Goal: Information Seeking & Learning: Learn about a topic

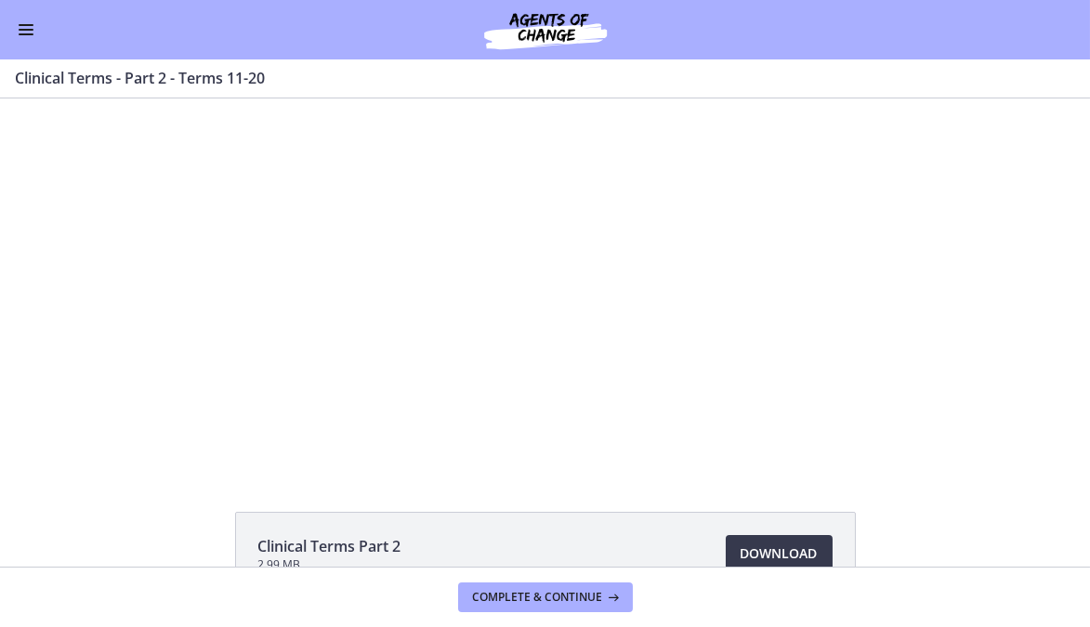
scroll to position [117, 0]
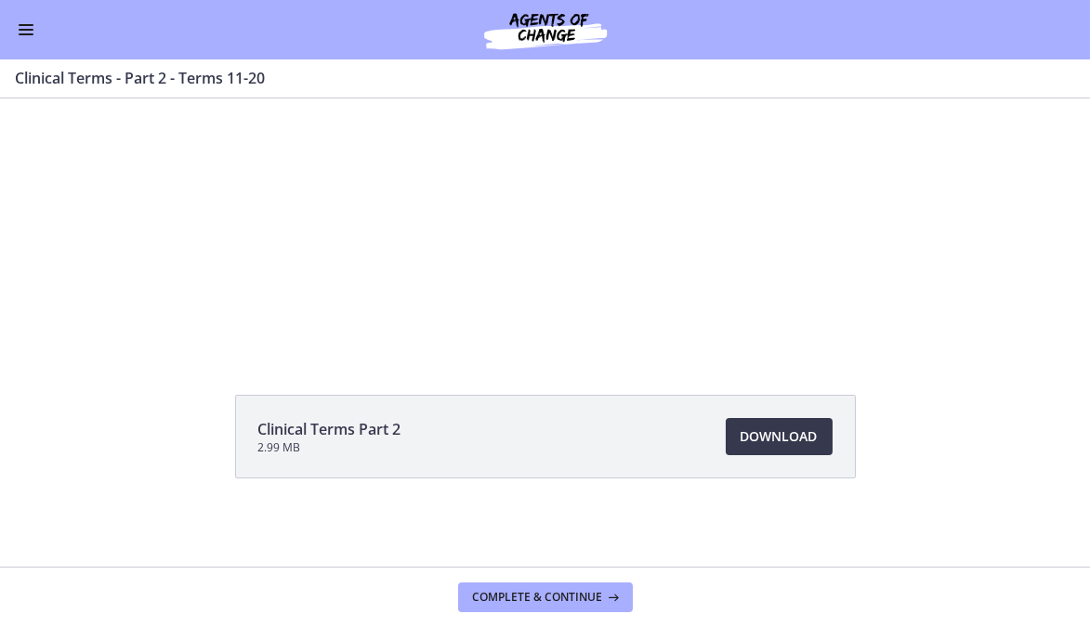
click at [535, 216] on div at bounding box center [545, 166] width 662 height 371
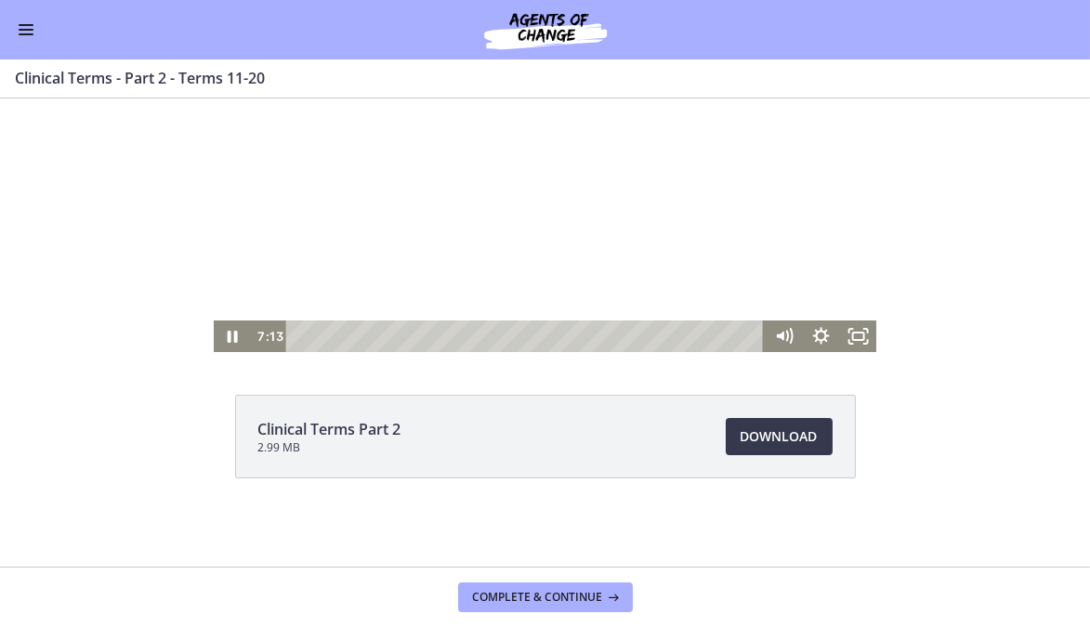
click at [540, 156] on div at bounding box center [545, 166] width 662 height 371
click at [555, 163] on div at bounding box center [545, 166] width 662 height 371
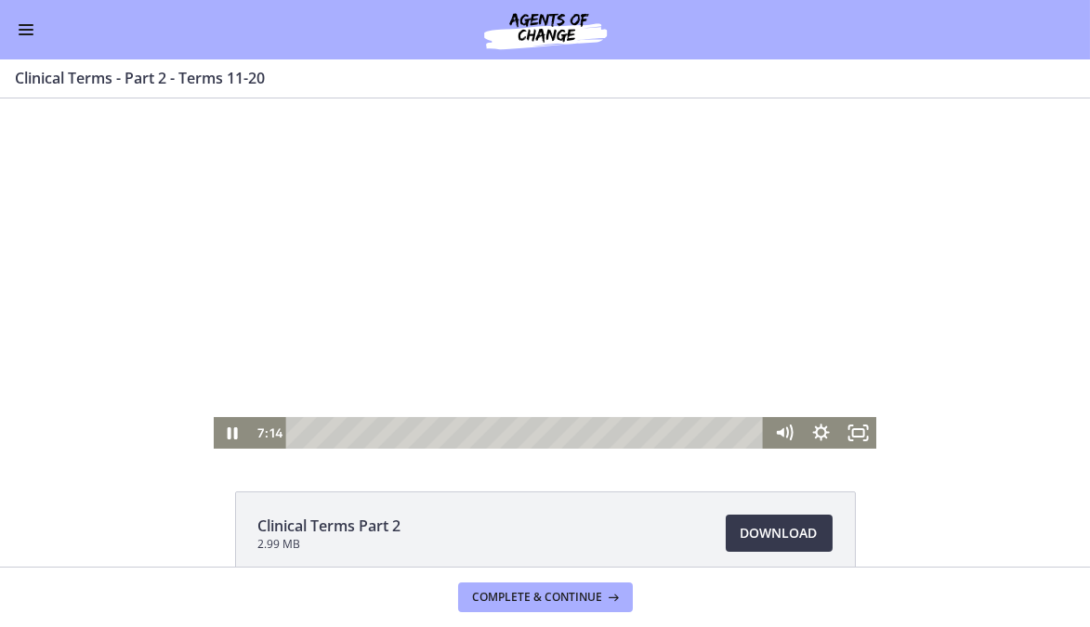
scroll to position [0, 0]
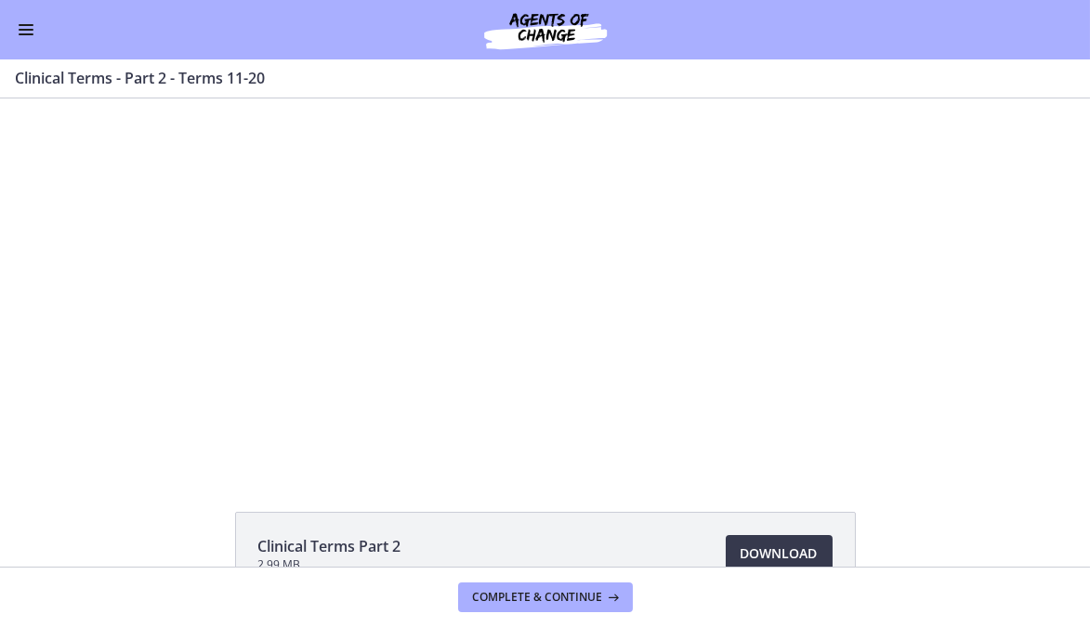
click at [30, 28] on button "Enable menu" at bounding box center [26, 30] width 22 height 22
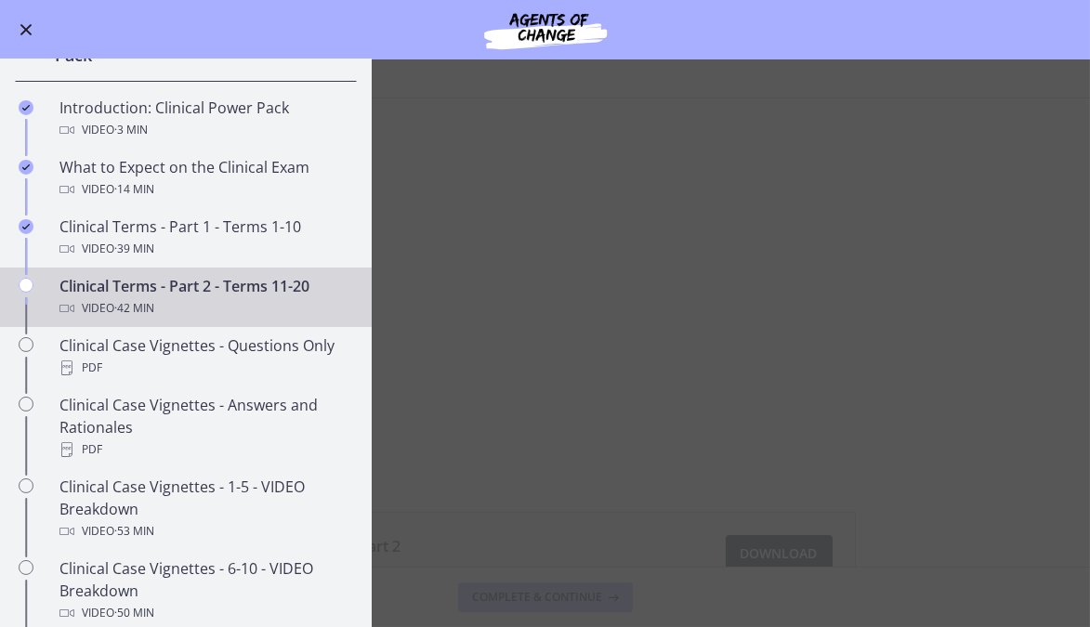
scroll to position [817, 0]
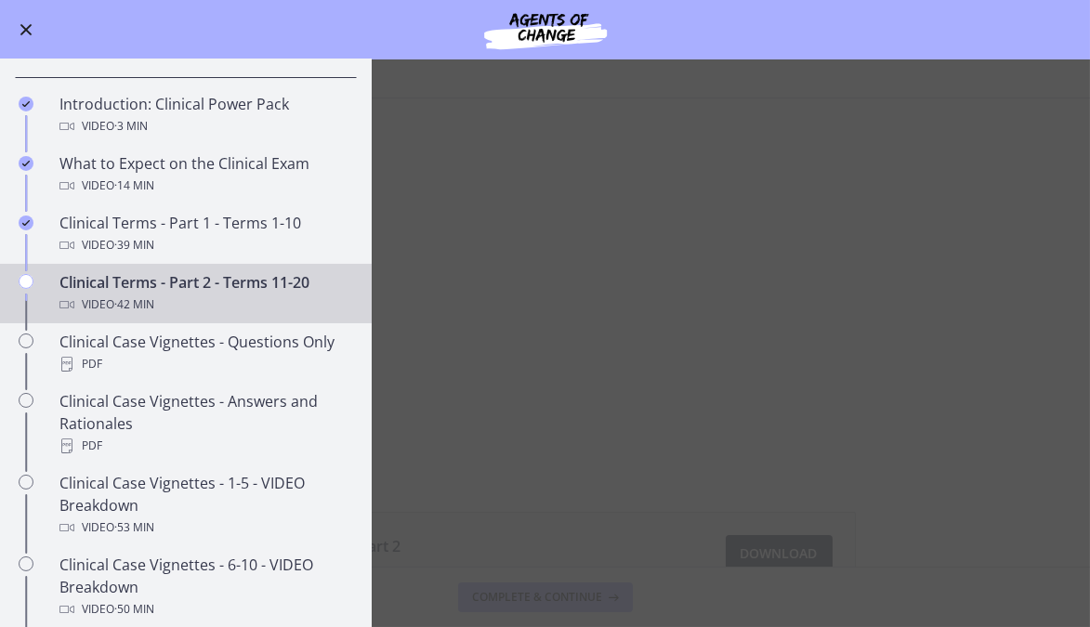
click at [22, 33] on button "Enable menu" at bounding box center [26, 30] width 22 height 22
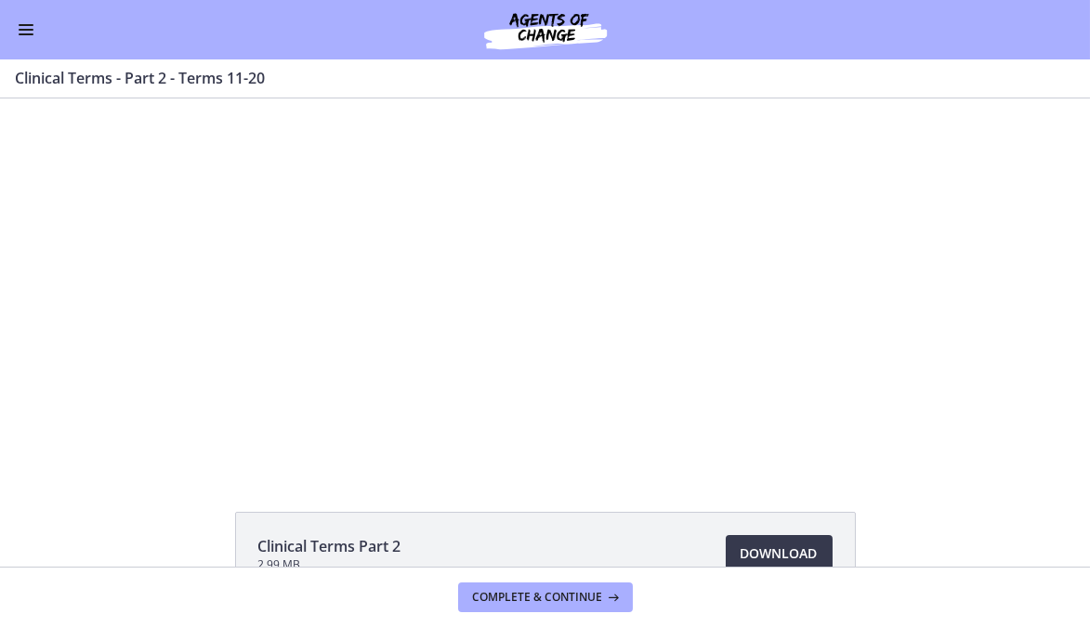
click at [33, 28] on button "Enable menu" at bounding box center [26, 30] width 22 height 22
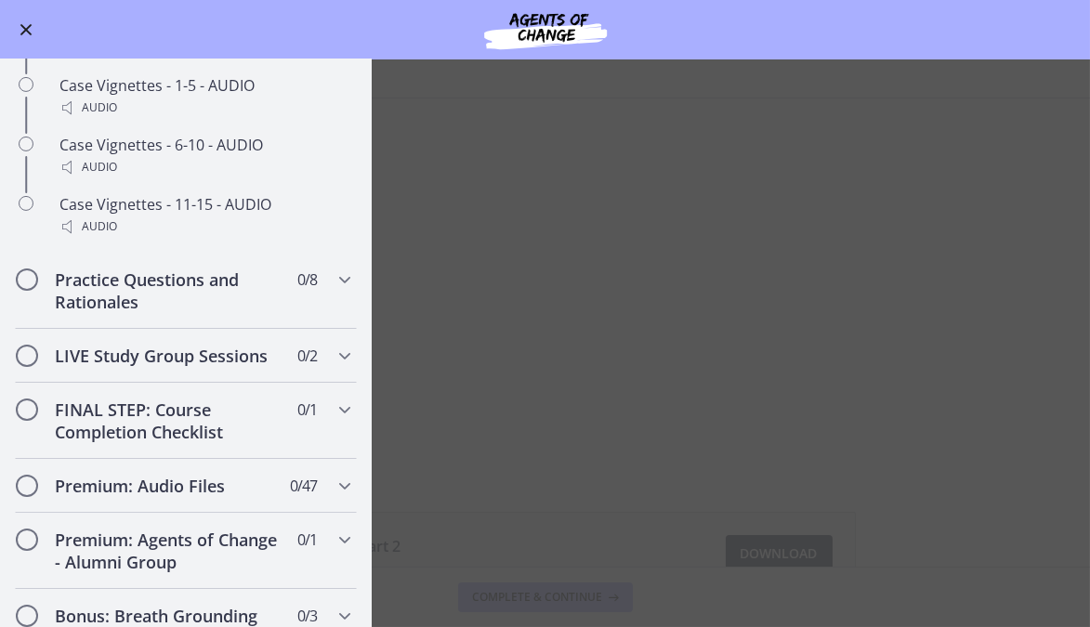
scroll to position [1564, 0]
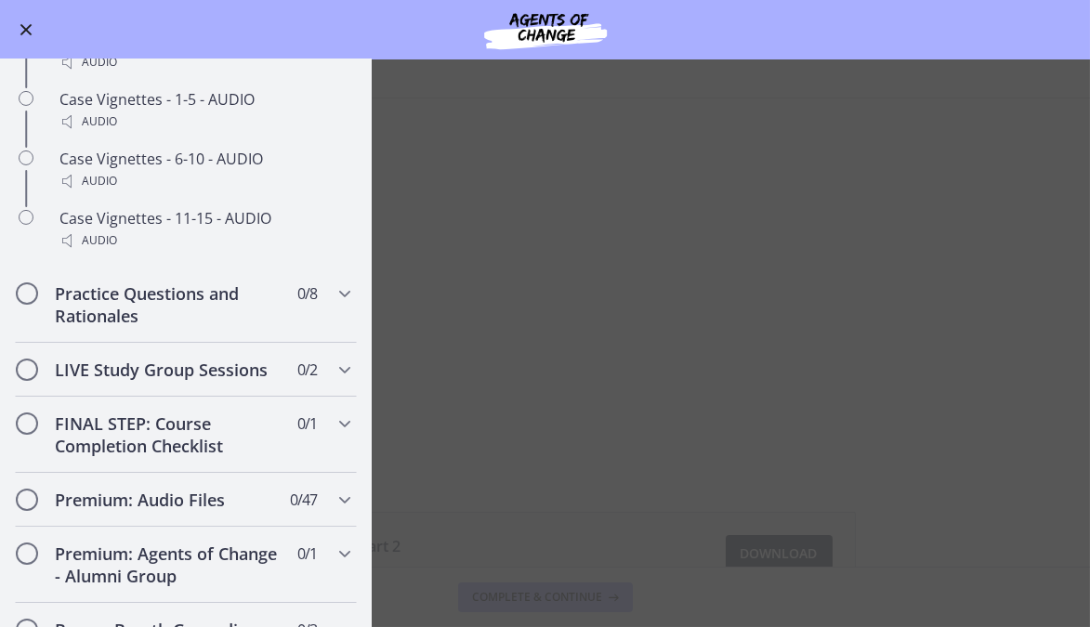
click at [529, 483] on main "Clinical Terms - Part 2 - Terms 11-20 Enable fullscreen Clinical Terms Part 2 2…" at bounding box center [545, 343] width 1090 height 568
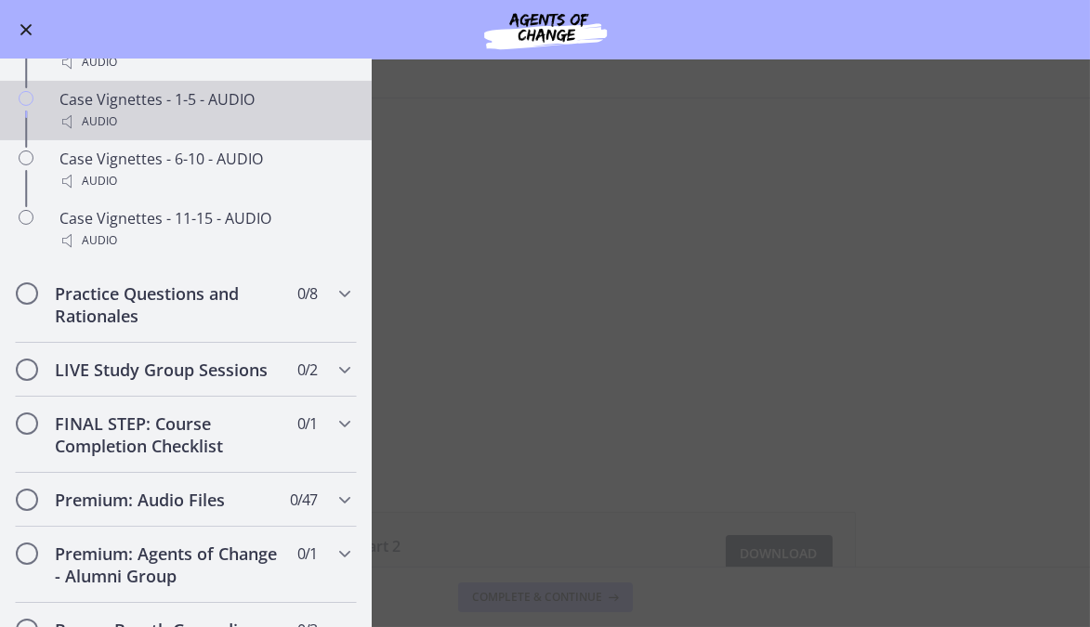
drag, startPoint x: 439, startPoint y: 223, endPoint x: 319, endPoint y: 121, distance: 158.2
click at [342, 127] on div "Go to Dashboard Go to Dashboard Agents of Change - Social Work Test Prep - CLIN…" at bounding box center [545, 343] width 1090 height 568
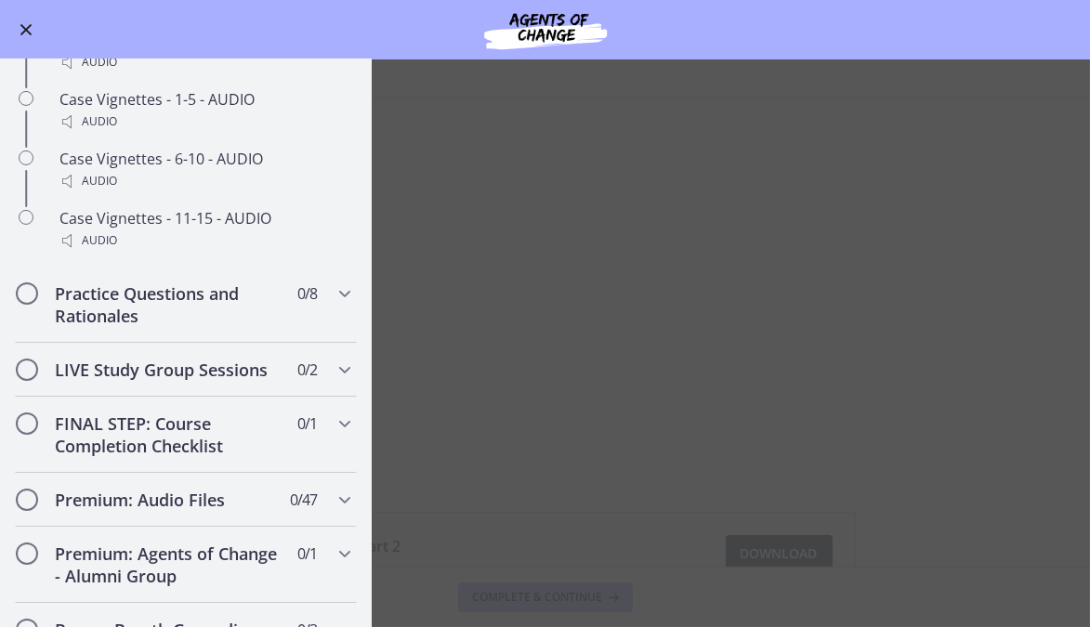
click at [27, 25] on button "Enable menu" at bounding box center [26, 30] width 22 height 22
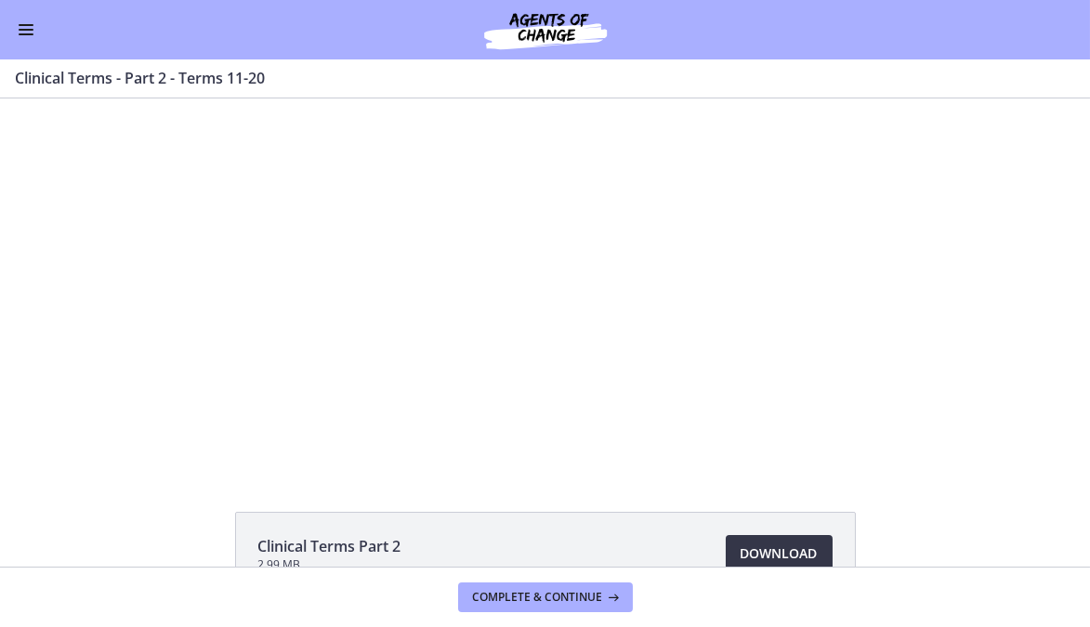
click at [751, 551] on span "Download Opens in a new window" at bounding box center [778, 553] width 77 height 22
click at [473, 382] on div at bounding box center [545, 283] width 662 height 371
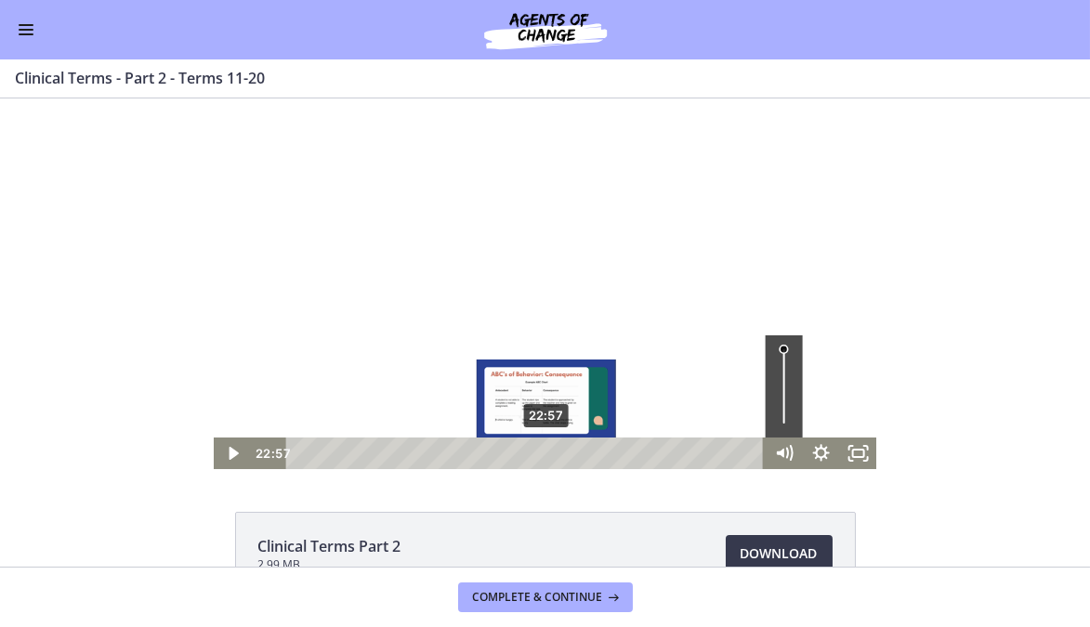
click at [229, 453] on icon "Play Video" at bounding box center [233, 453] width 9 height 13
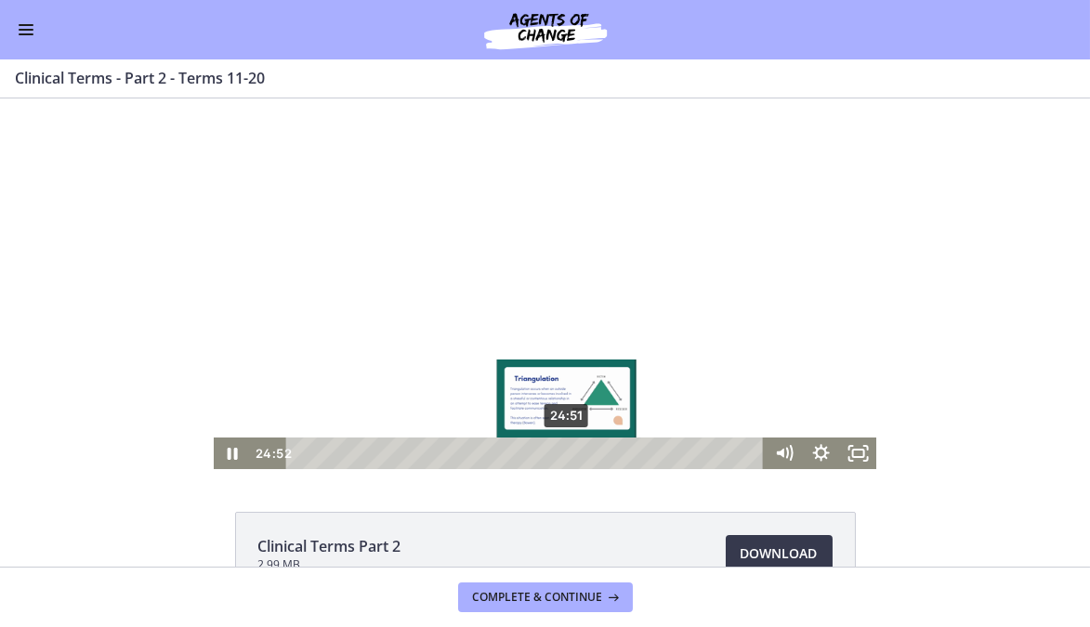
drag, startPoint x: 551, startPoint y: 451, endPoint x: 560, endPoint y: 456, distance: 10.4
click at [561, 456] on div "Playbar" at bounding box center [566, 453] width 10 height 10
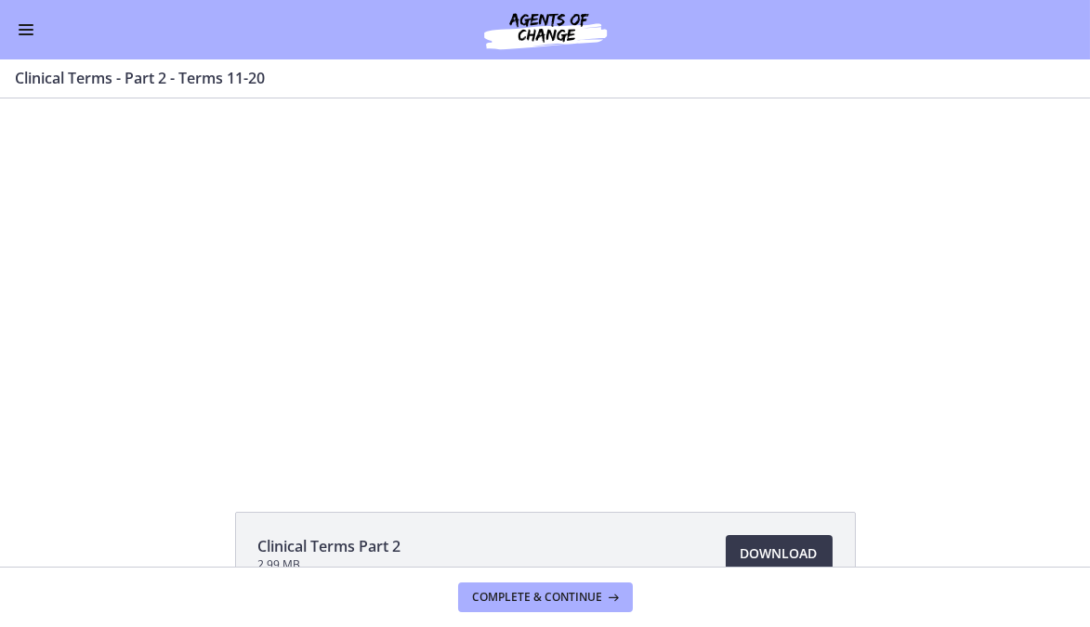
click at [645, 504] on div "Clinical Terms Part 2 2.99 MB Download Opens in a new window" at bounding box center [545, 332] width 1090 height 468
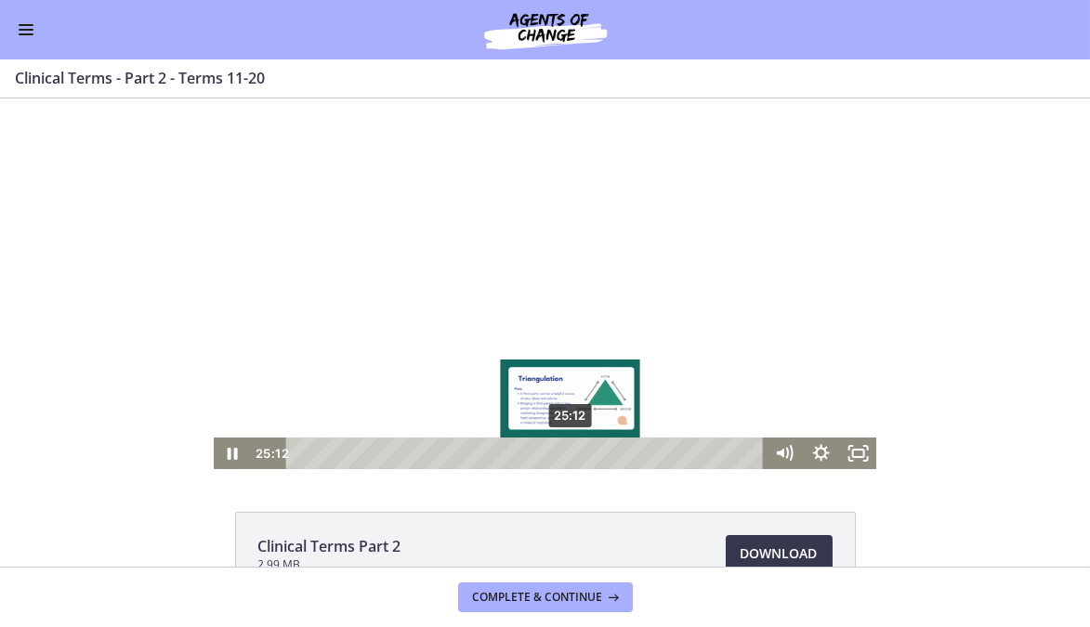
click at [565, 453] on div "Playbar" at bounding box center [570, 453] width 10 height 10
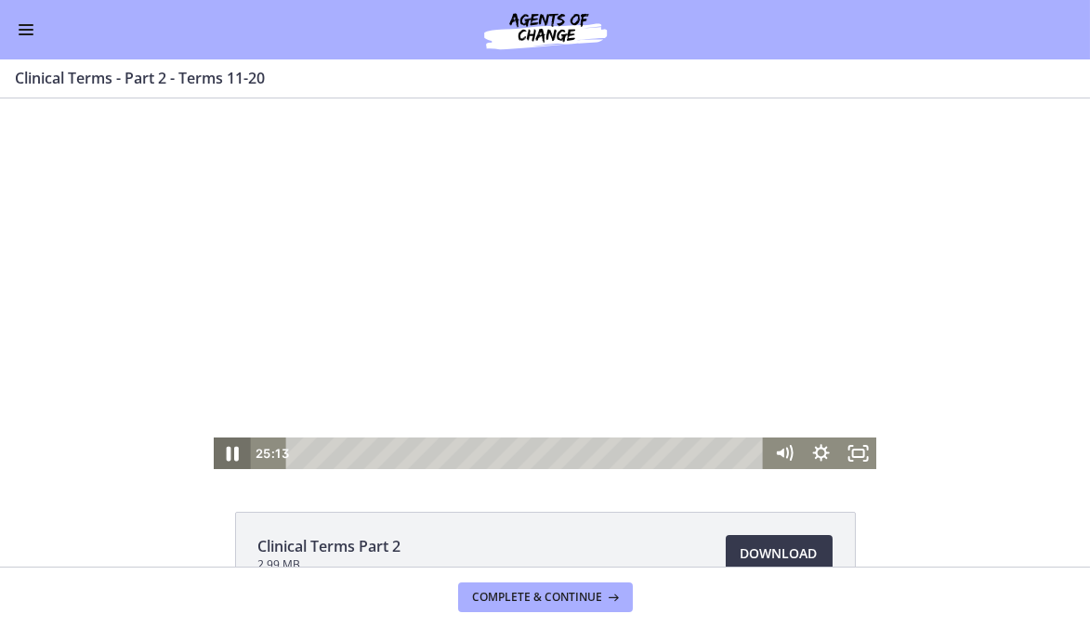
click at [229, 451] on icon "Pause" at bounding box center [233, 454] width 12 height 15
click at [28, 32] on button "Enable menu" at bounding box center [26, 30] width 22 height 22
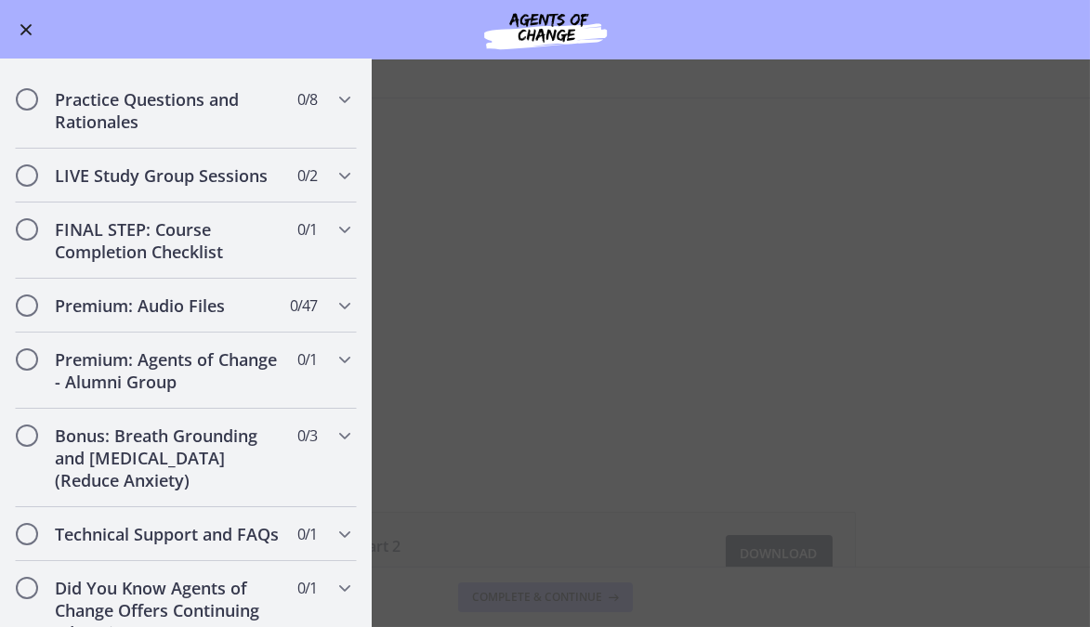
scroll to position [1757, 0]
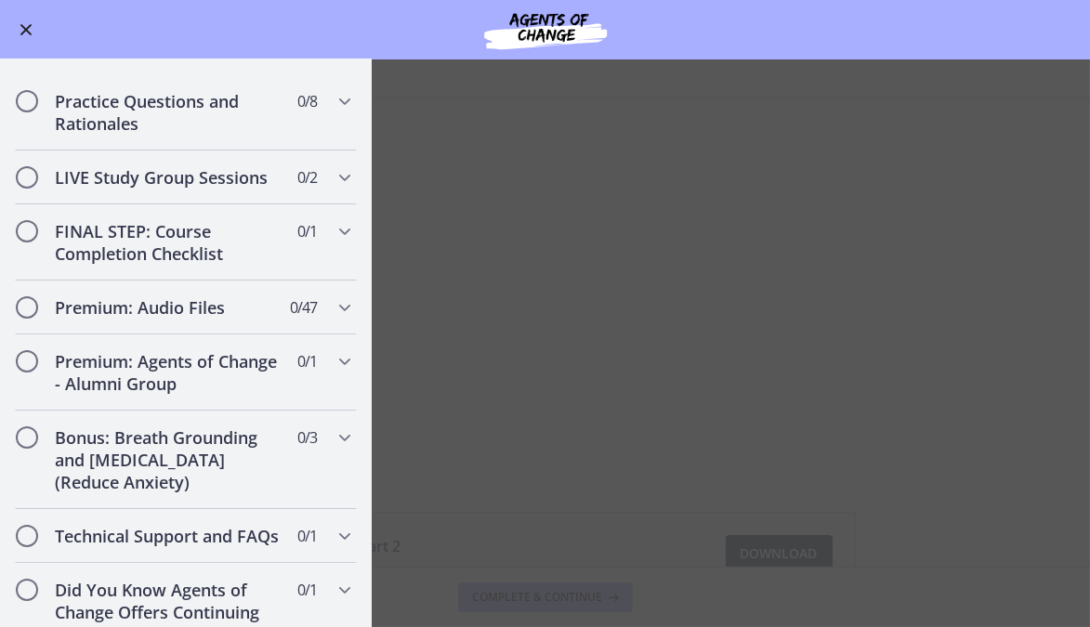
click at [32, 29] on span "Enable menu" at bounding box center [26, 30] width 15 height 2
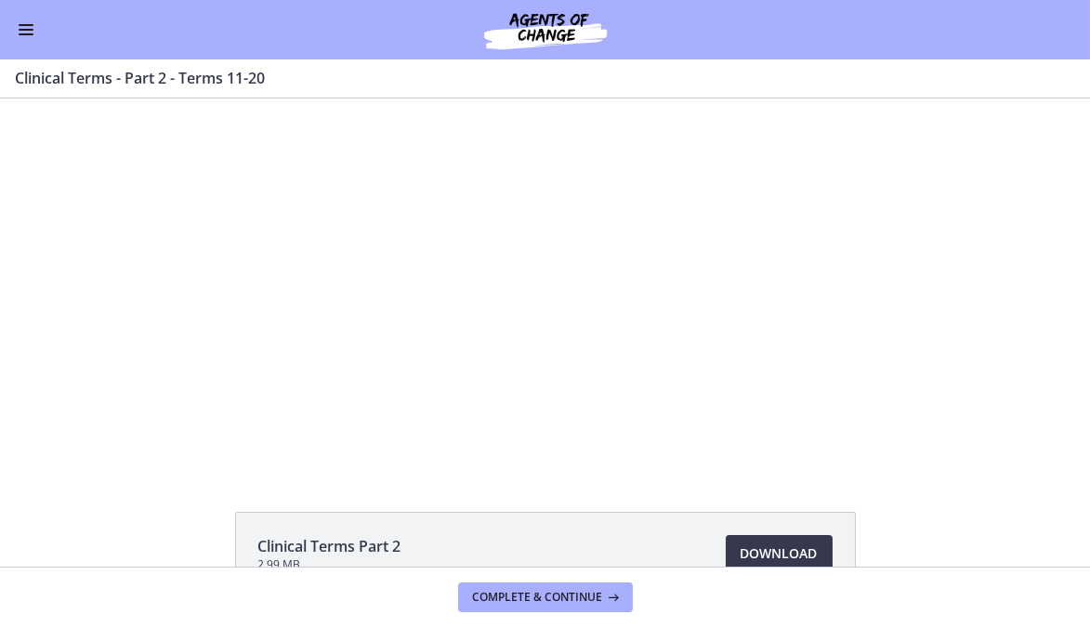
click at [15, 19] on button "Enable menu" at bounding box center [26, 30] width 22 height 22
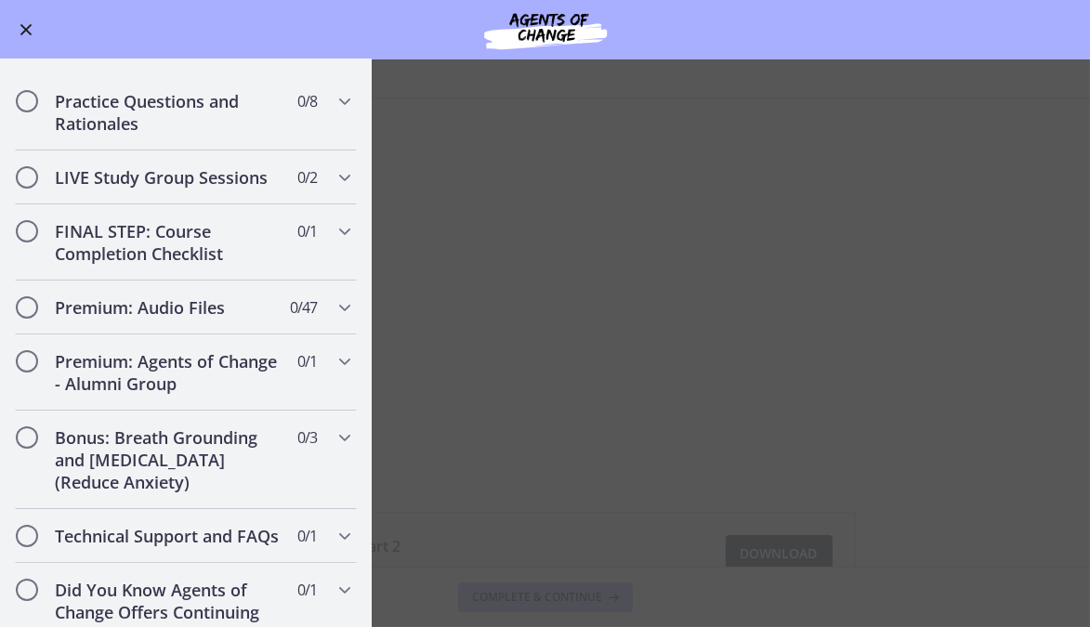
click at [15, 19] on button "Enable menu" at bounding box center [26, 30] width 22 height 22
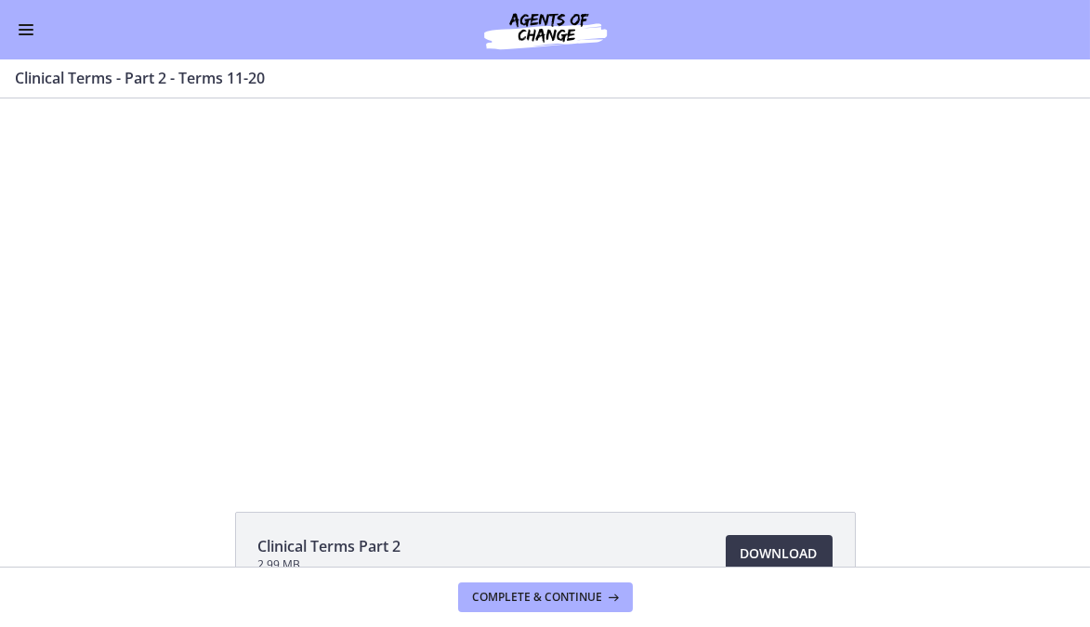
click at [23, 29] on span "Enable menu" at bounding box center [26, 30] width 15 height 2
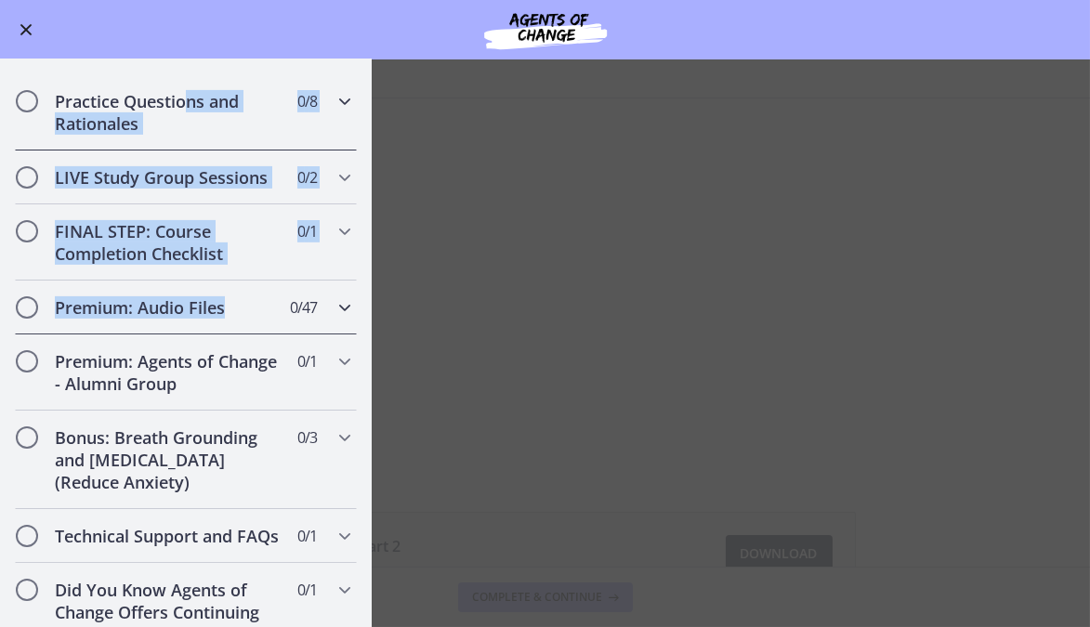
drag, startPoint x: 355, startPoint y: 319, endPoint x: 186, endPoint y: 104, distance: 273.2
click at [27, 23] on button "Enable menu" at bounding box center [26, 30] width 22 height 22
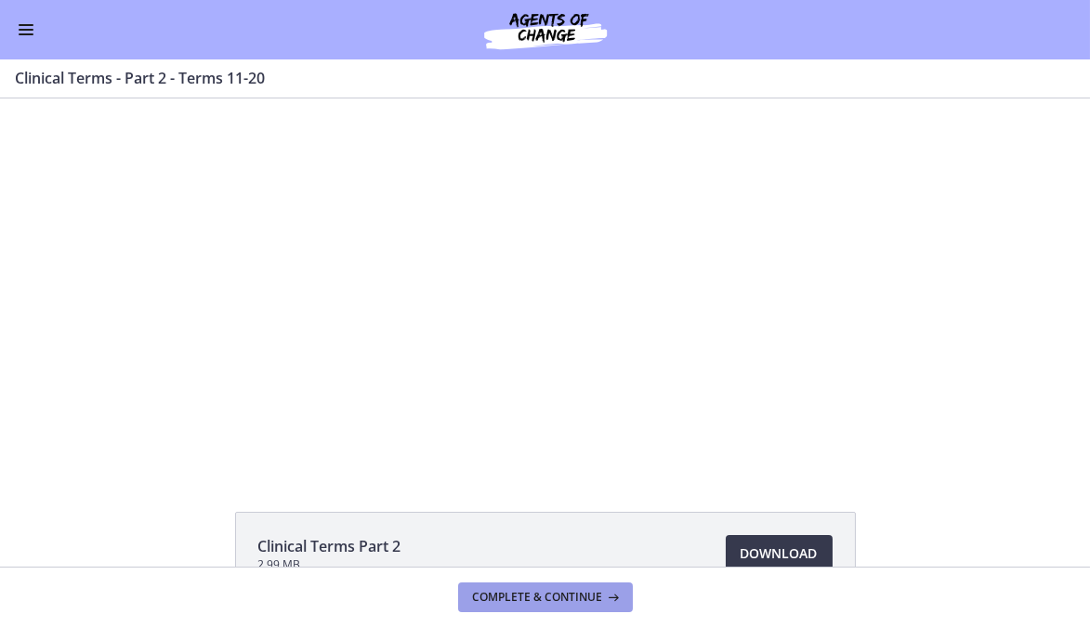
click at [568, 592] on span "Complete & continue" at bounding box center [538, 597] width 130 height 15
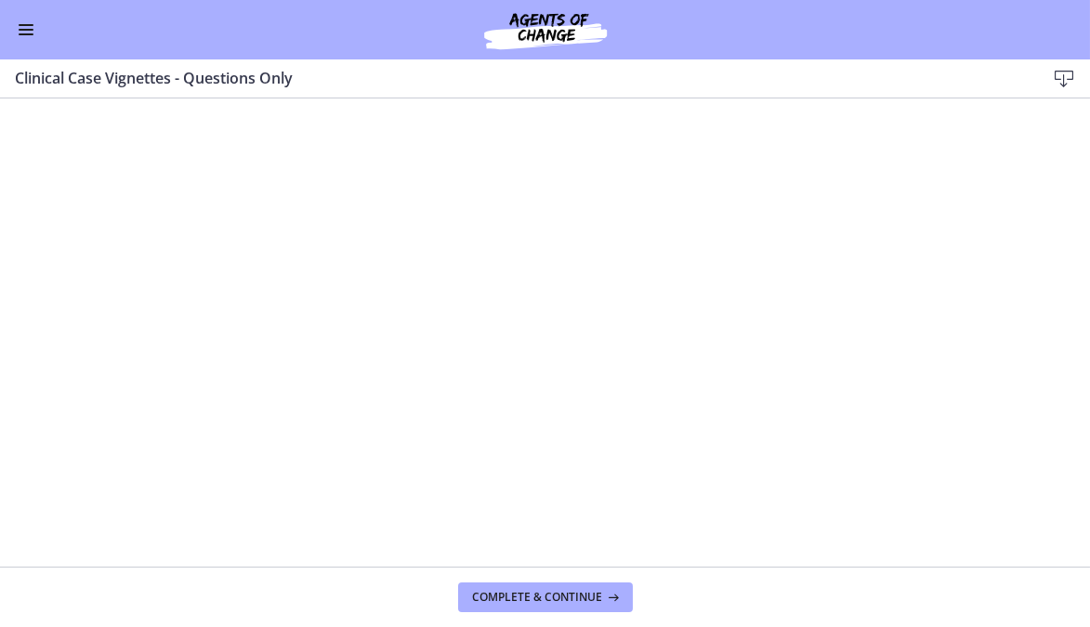
scroll to position [1779, 0]
drag, startPoint x: 595, startPoint y: 97, endPoint x: 31, endPoint y: 27, distance: 568.1
click at [31, 27] on button "Enable menu" at bounding box center [26, 30] width 22 height 22
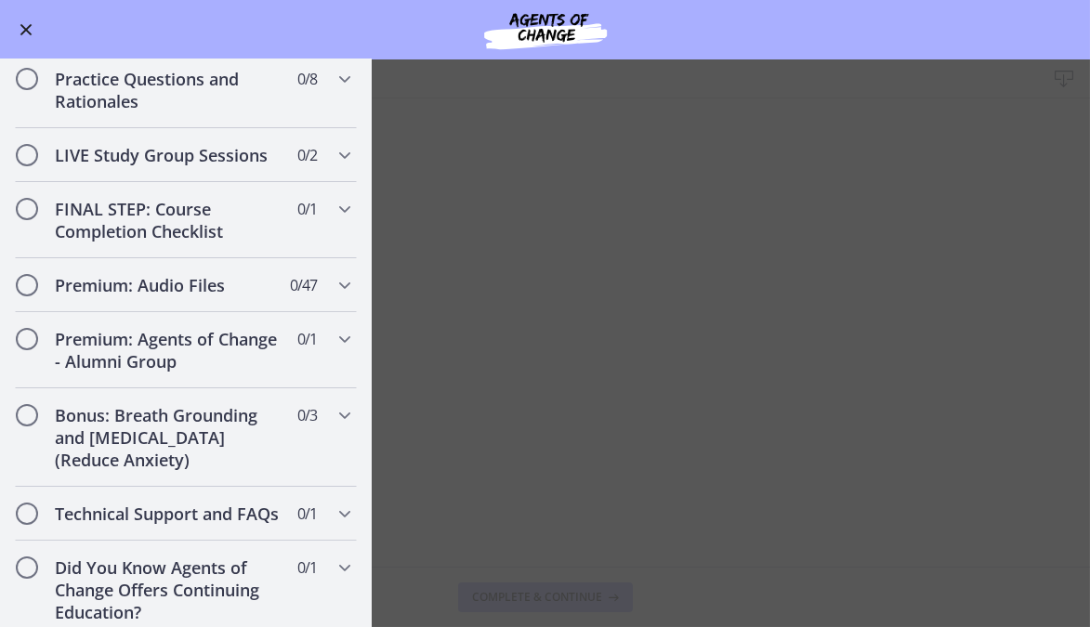
click at [270, 16] on div "Go to Dashboard" at bounding box center [545, 29] width 1090 height 59
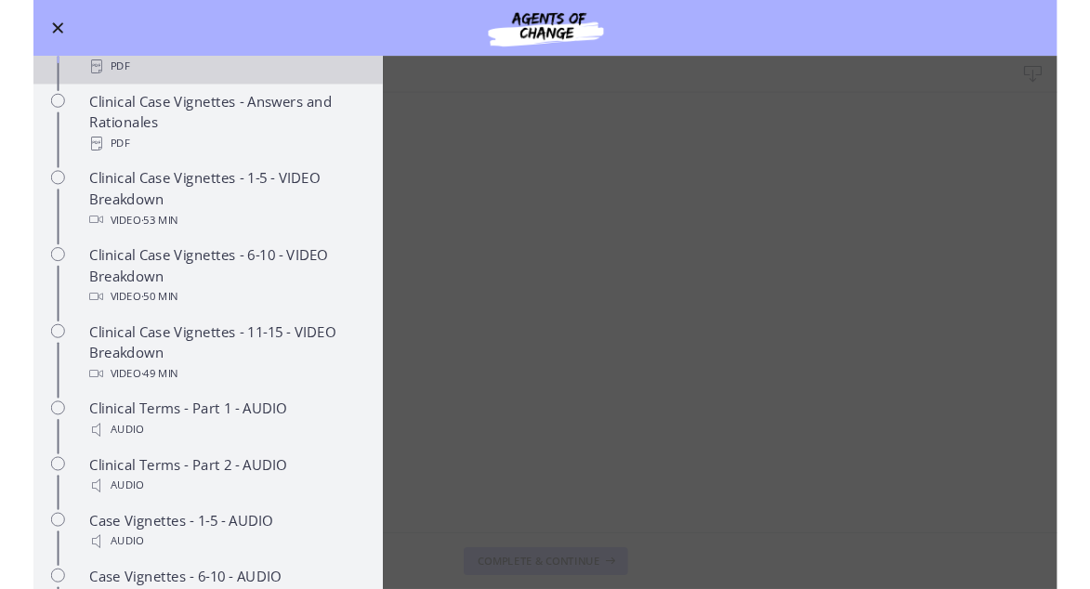
scroll to position [1073, 0]
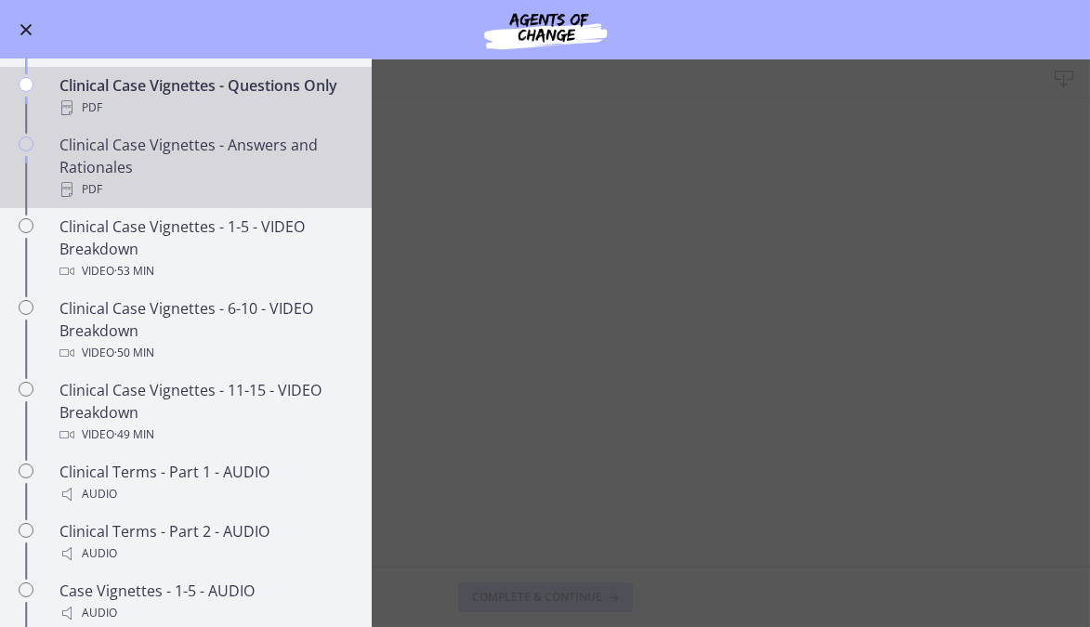
click at [196, 201] on div "Clinical Case Vignettes - Answers and Rationales PDF" at bounding box center [204, 167] width 290 height 67
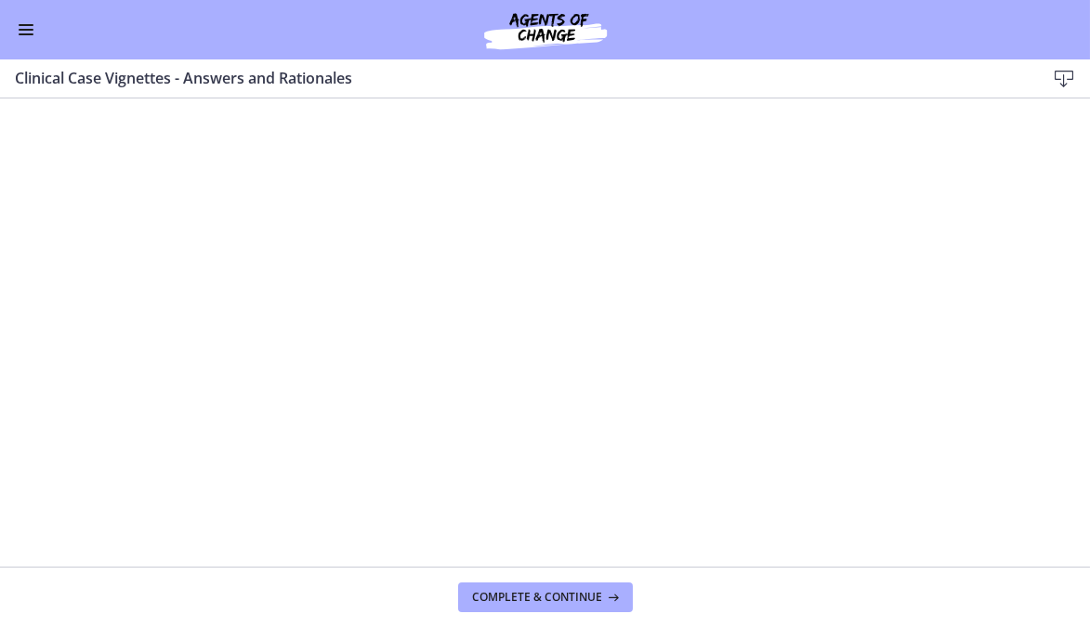
click at [35, 21] on button "Enable menu" at bounding box center [26, 30] width 22 height 22
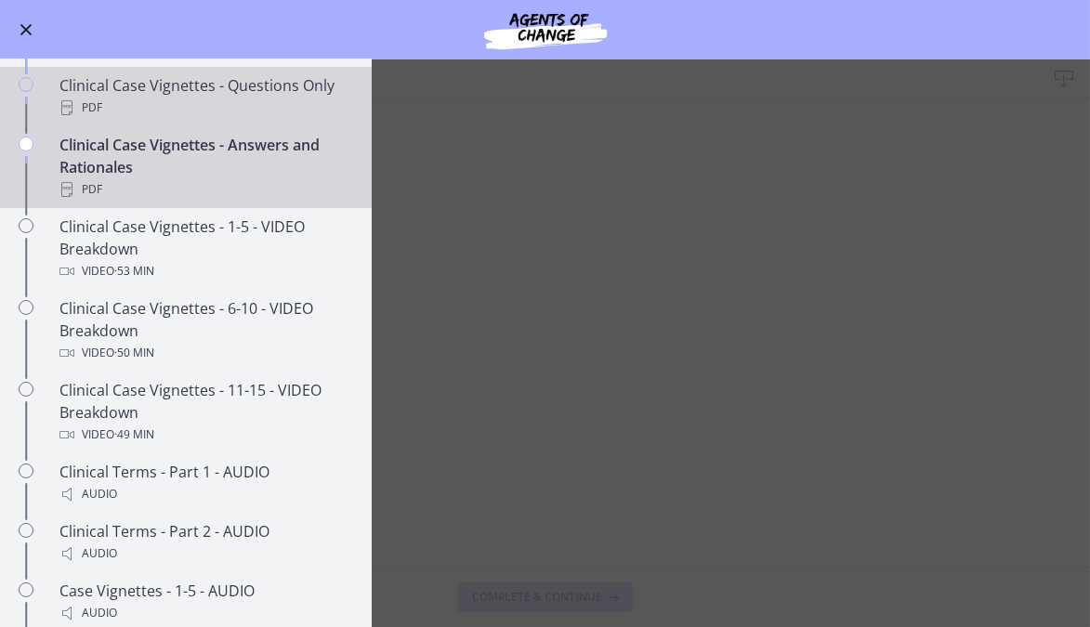
click at [116, 119] on div "PDF" at bounding box center [204, 108] width 290 height 22
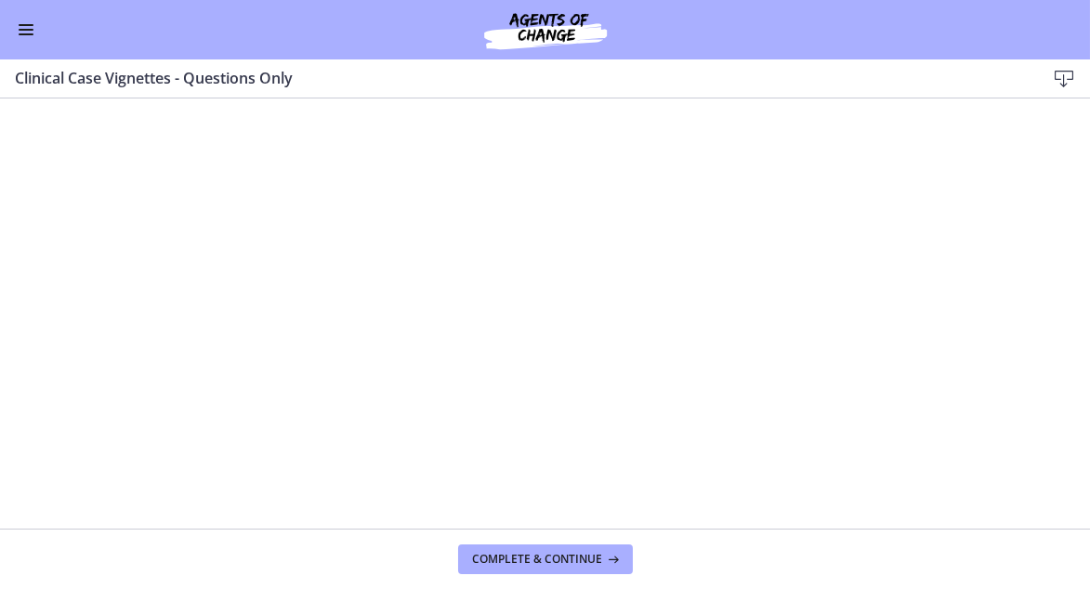
click at [20, 25] on span "Enable menu" at bounding box center [26, 25] width 15 height 2
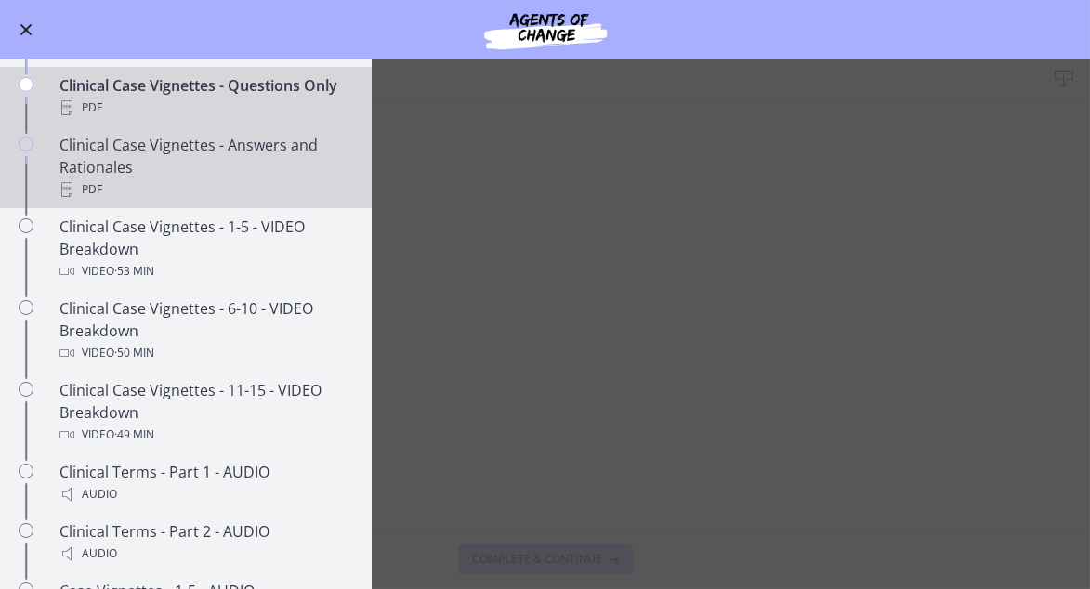
click at [78, 200] on div "Clinical Case Vignettes - Answers and Rationales PDF" at bounding box center [204, 167] width 290 height 67
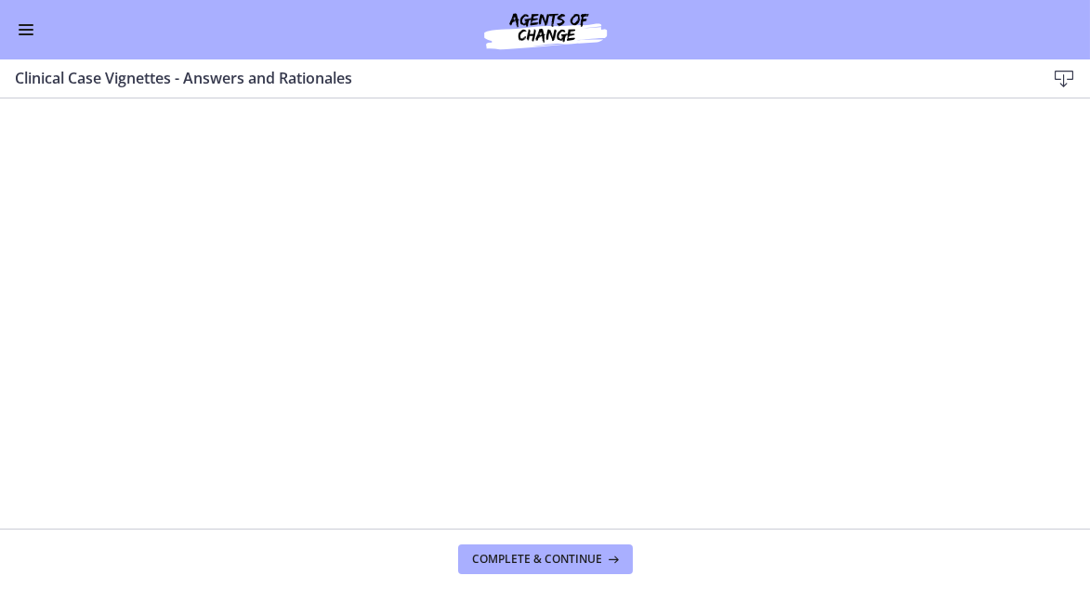
click at [24, 29] on span "Enable menu" at bounding box center [26, 30] width 15 height 2
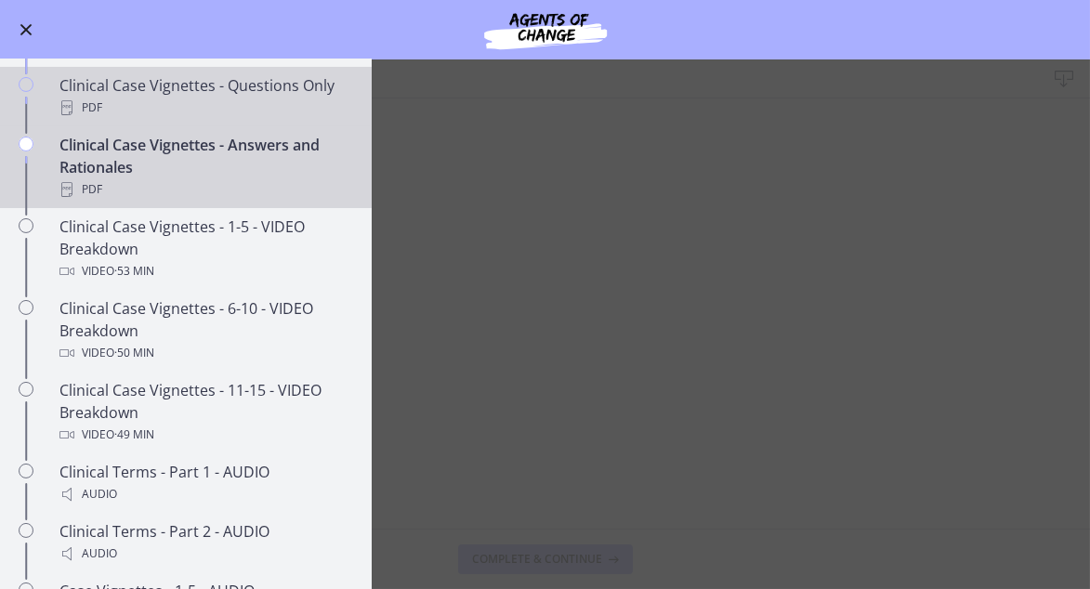
click at [112, 119] on div "PDF" at bounding box center [204, 108] width 290 height 22
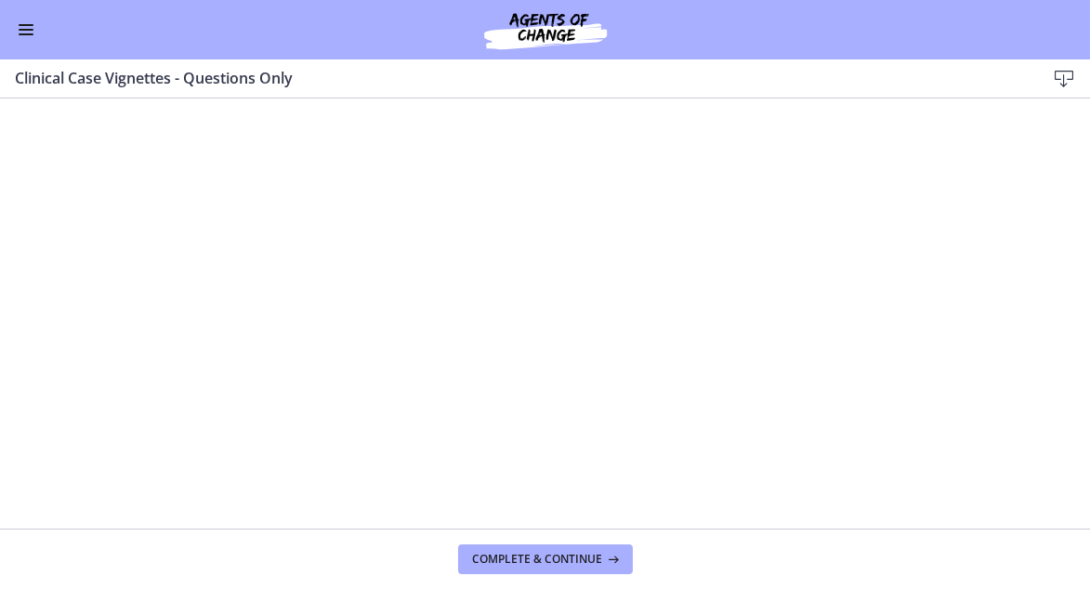
click at [28, 29] on span "Enable menu" at bounding box center [26, 30] width 15 height 2
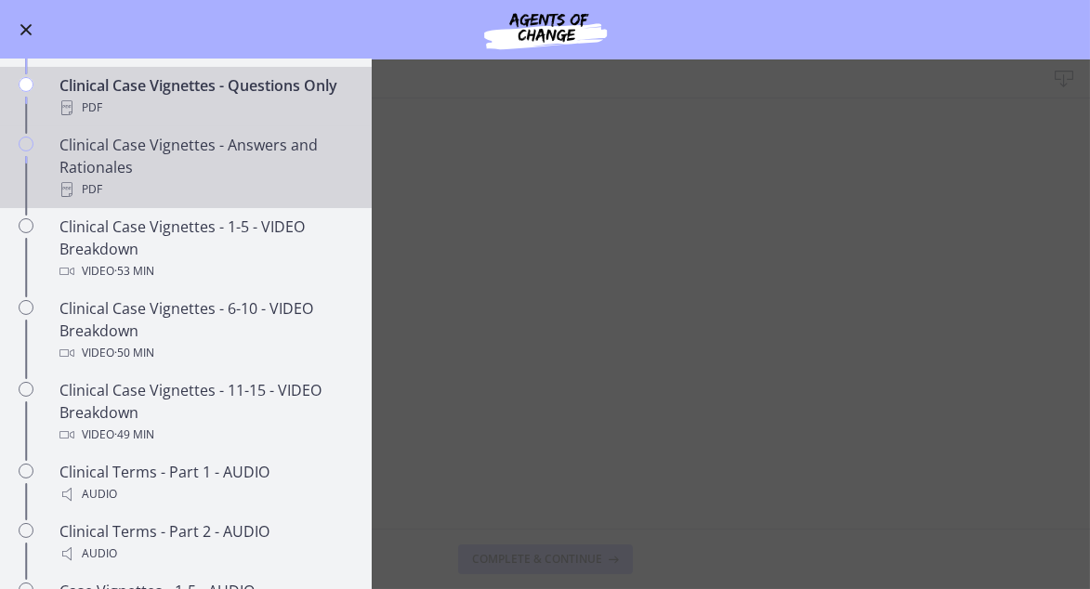
click at [85, 201] on div "Clinical Case Vignettes - Answers and Rationales PDF" at bounding box center [204, 167] width 290 height 67
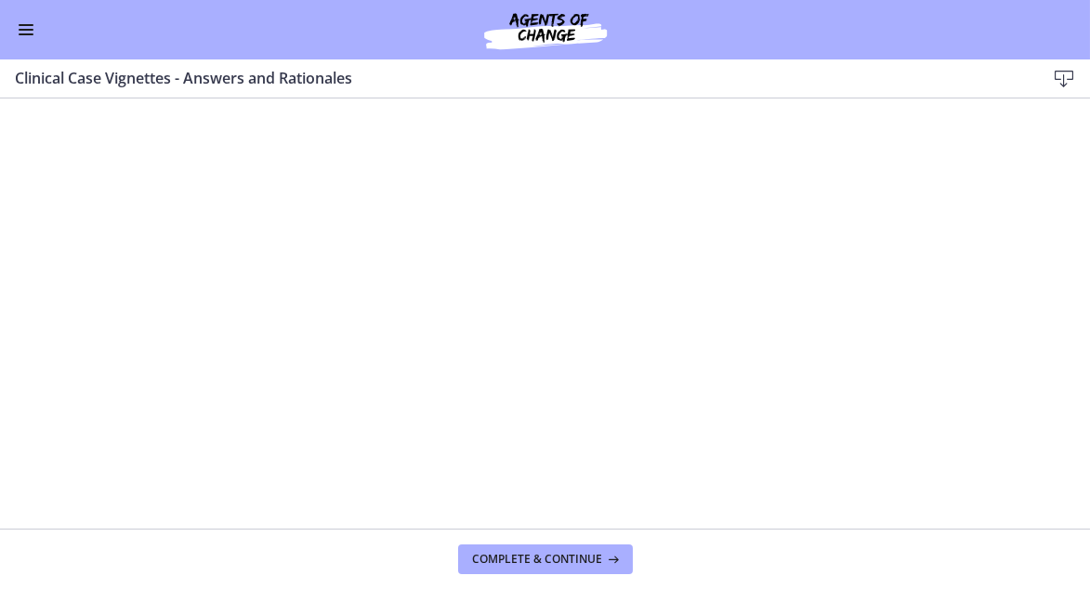
click at [26, 26] on button "Enable menu" at bounding box center [26, 30] width 22 height 22
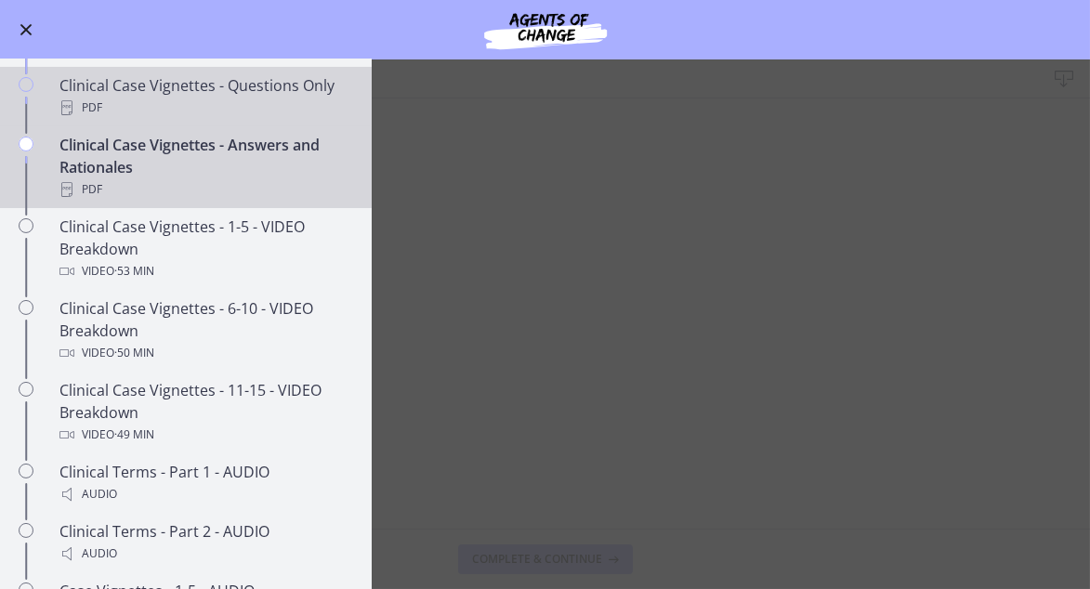
click at [124, 114] on div "Clinical Case Vignettes - Questions Only PDF" at bounding box center [204, 96] width 290 height 45
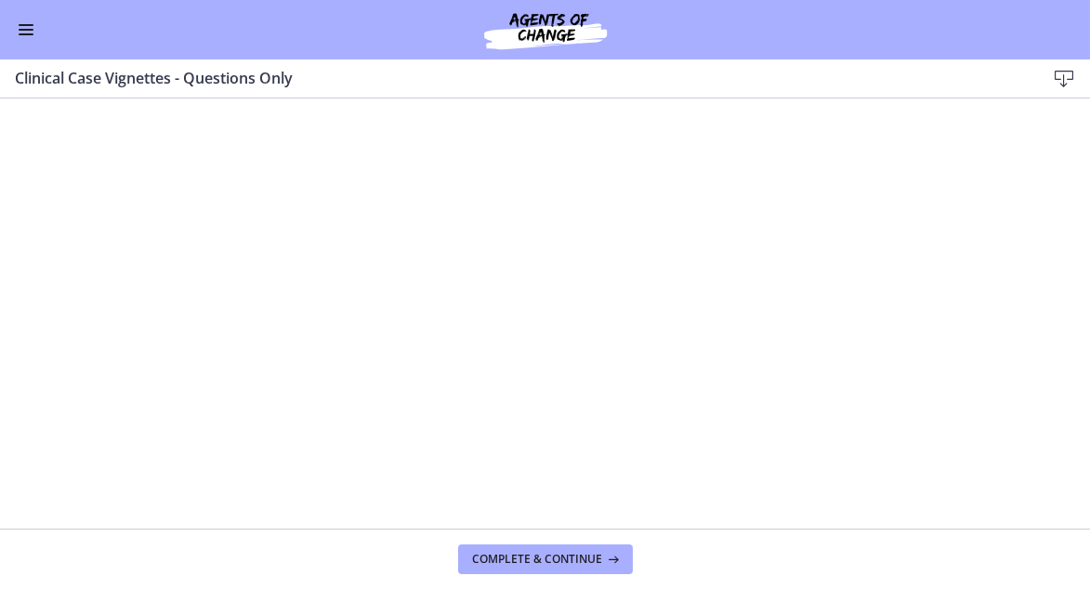
drag, startPoint x: 1089, startPoint y: 531, endPoint x: 21, endPoint y: 30, distance: 1179.3
click at [21, 30] on button "Enable menu" at bounding box center [26, 30] width 22 height 22
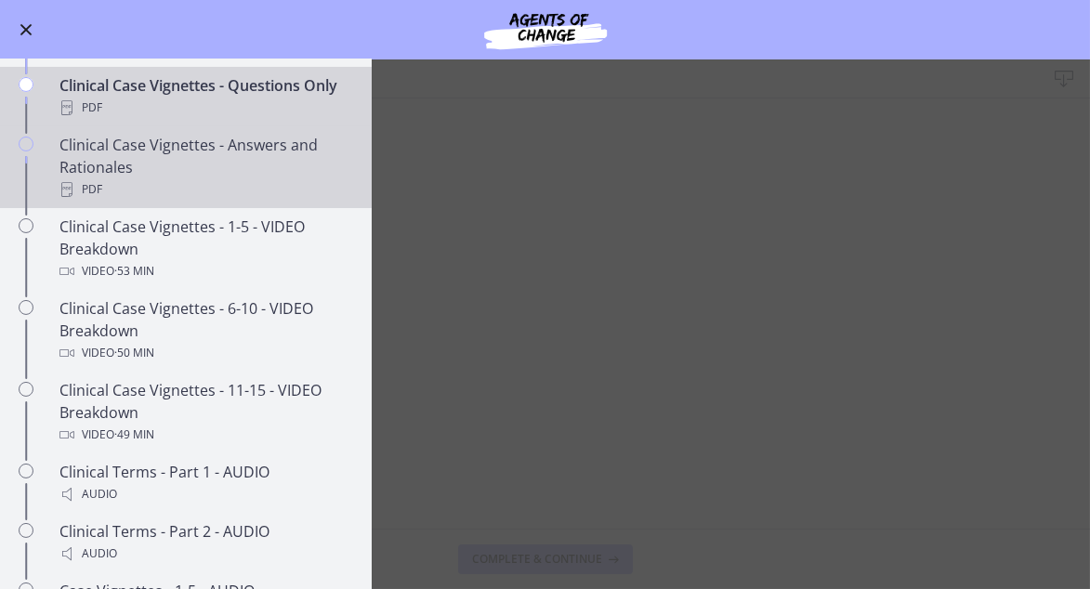
click at [90, 188] on div "Clinical Case Vignettes - Answers and Rationales PDF" at bounding box center [204, 167] width 290 height 67
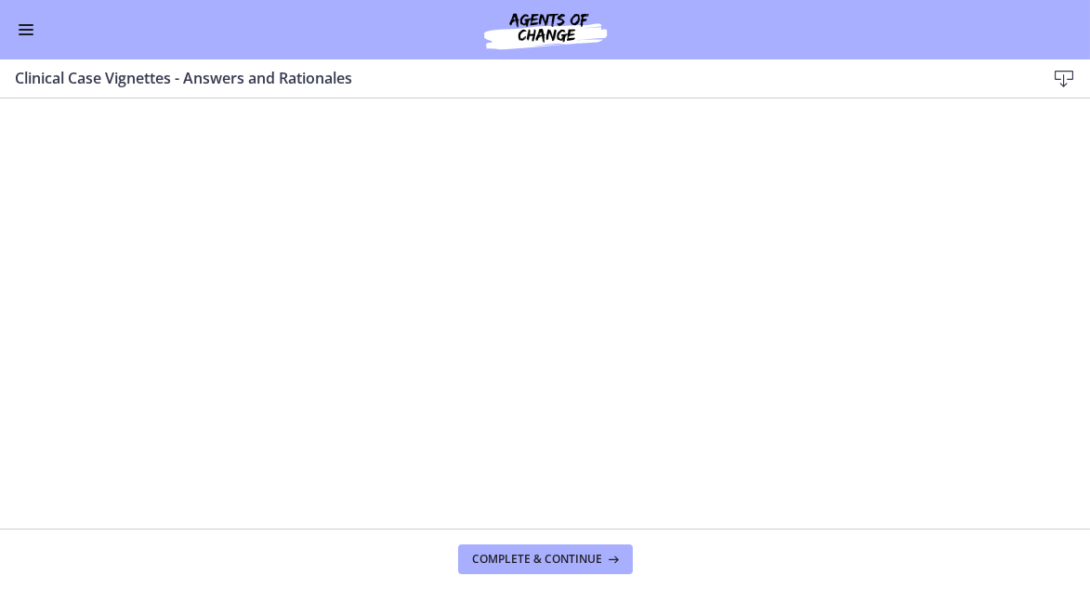
drag, startPoint x: 90, startPoint y: 188, endPoint x: 27, endPoint y: 32, distance: 168.4
click at [27, 32] on button "Enable menu" at bounding box center [26, 30] width 22 height 22
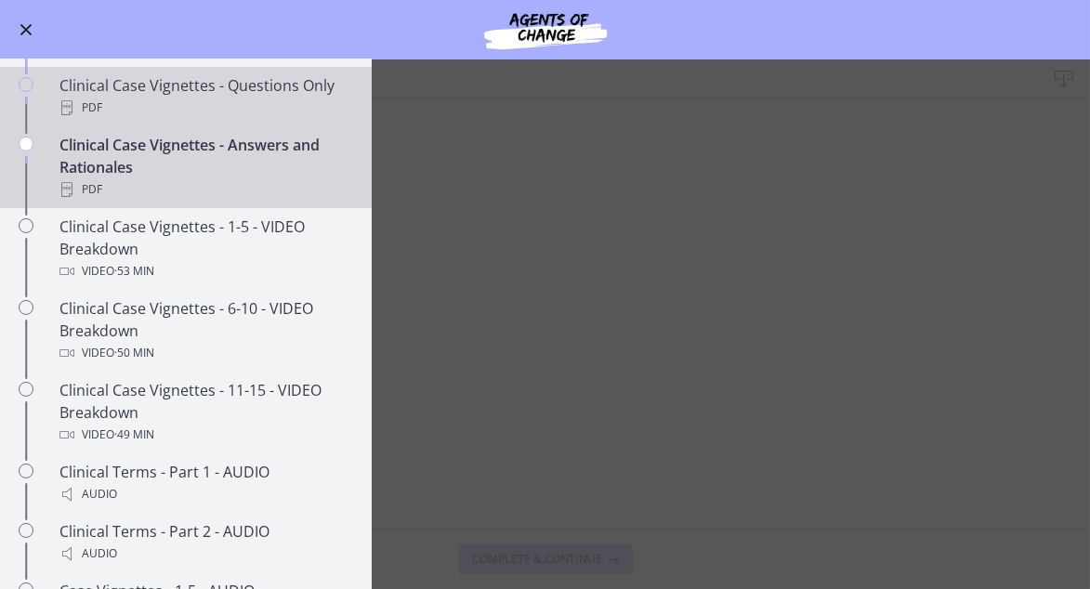
click at [127, 119] on div "PDF" at bounding box center [204, 108] width 290 height 22
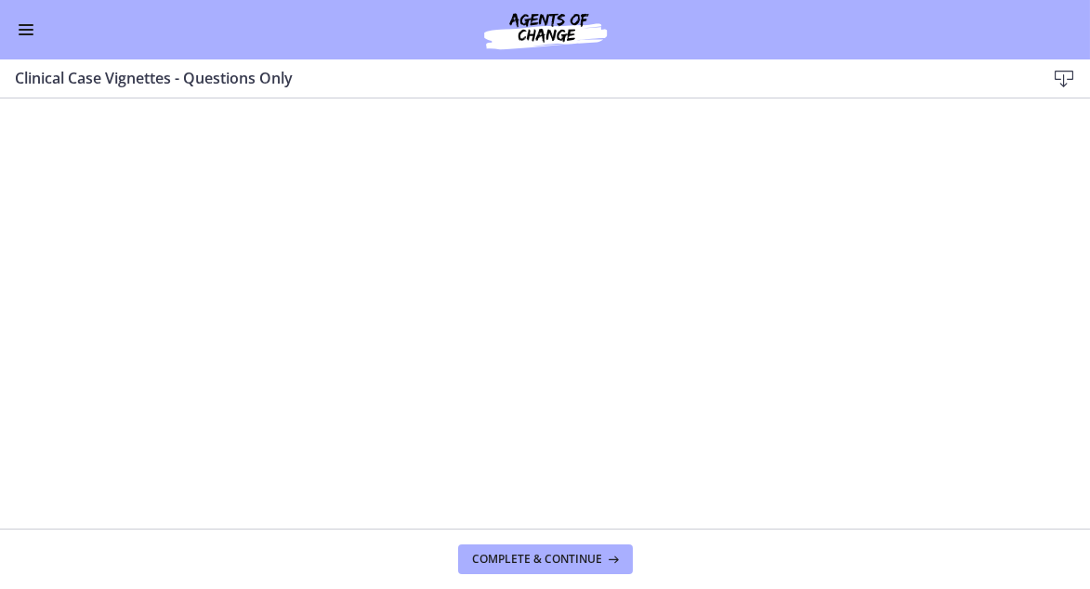
click at [20, 25] on span "Enable menu" at bounding box center [26, 25] width 15 height 2
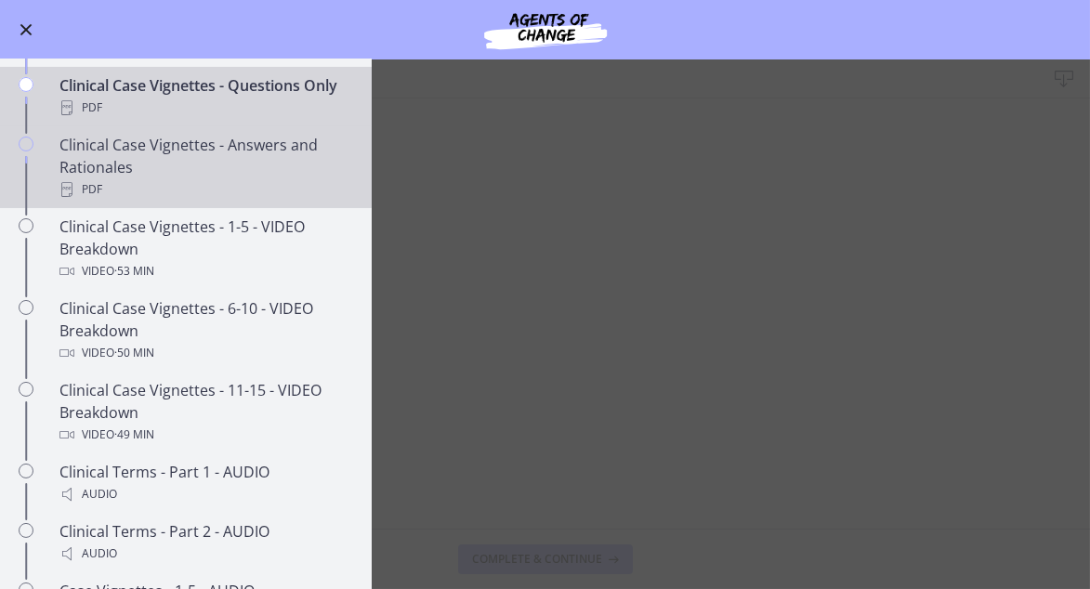
click at [105, 201] on div "Clinical Case Vignettes - Answers and Rationales PDF" at bounding box center [204, 167] width 290 height 67
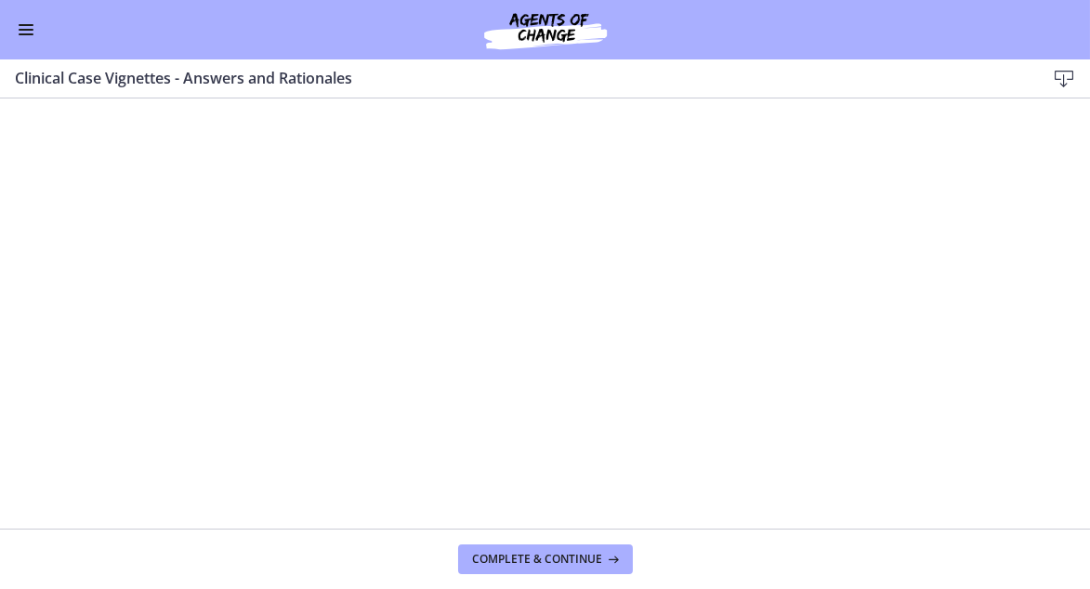
click at [23, 26] on button "Enable menu" at bounding box center [26, 30] width 22 height 22
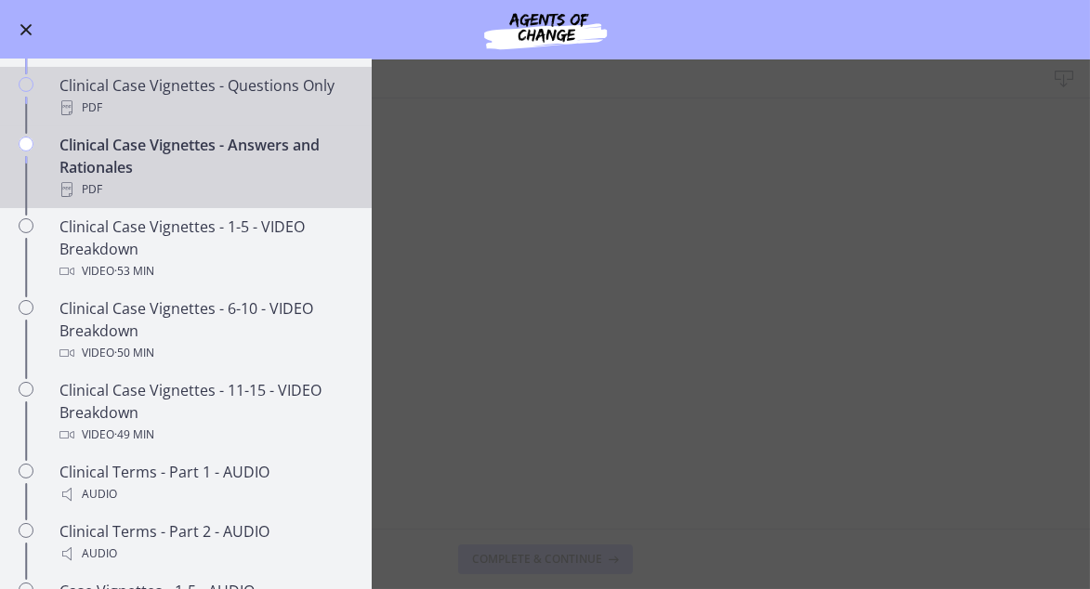
click at [135, 113] on div "Clinical Case Vignettes - Questions Only PDF" at bounding box center [204, 96] width 290 height 45
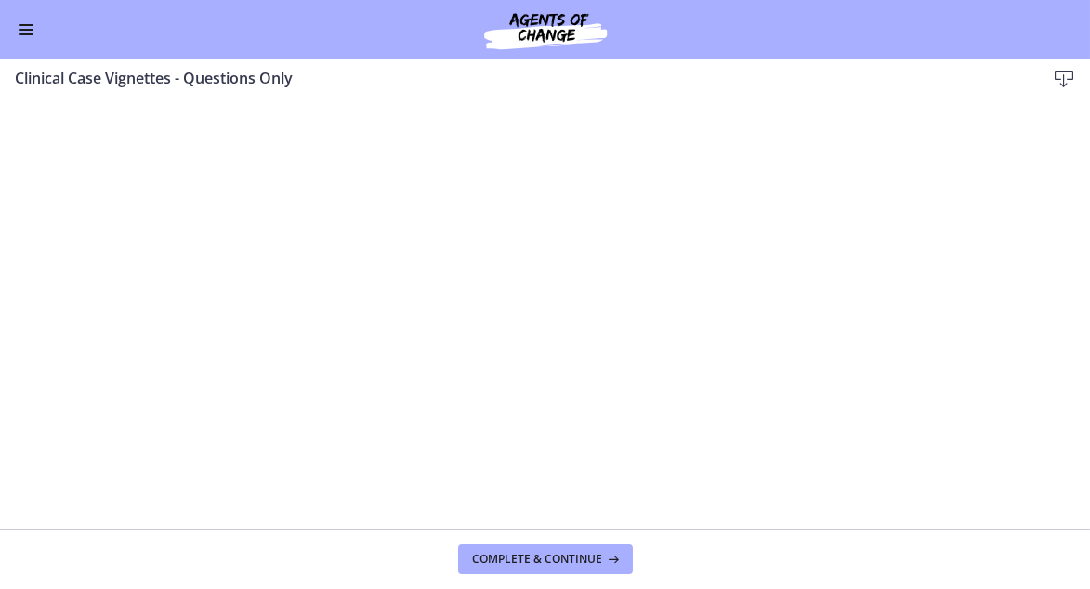
click at [36, 26] on button "Enable menu" at bounding box center [26, 30] width 22 height 22
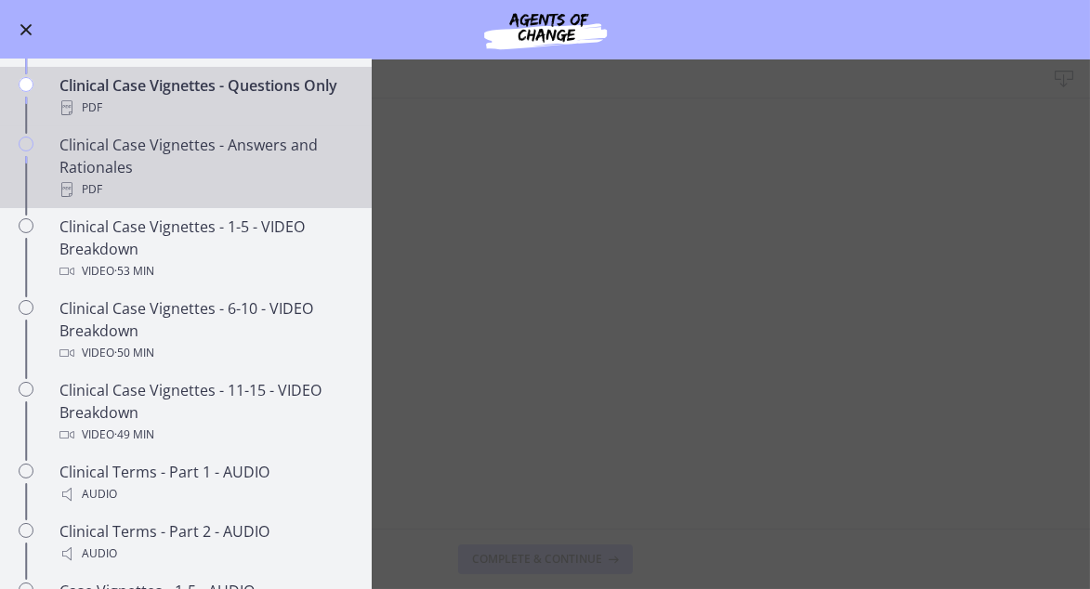
click at [109, 189] on div "Clinical Case Vignettes - Answers and Rationales PDF" at bounding box center [204, 167] width 290 height 67
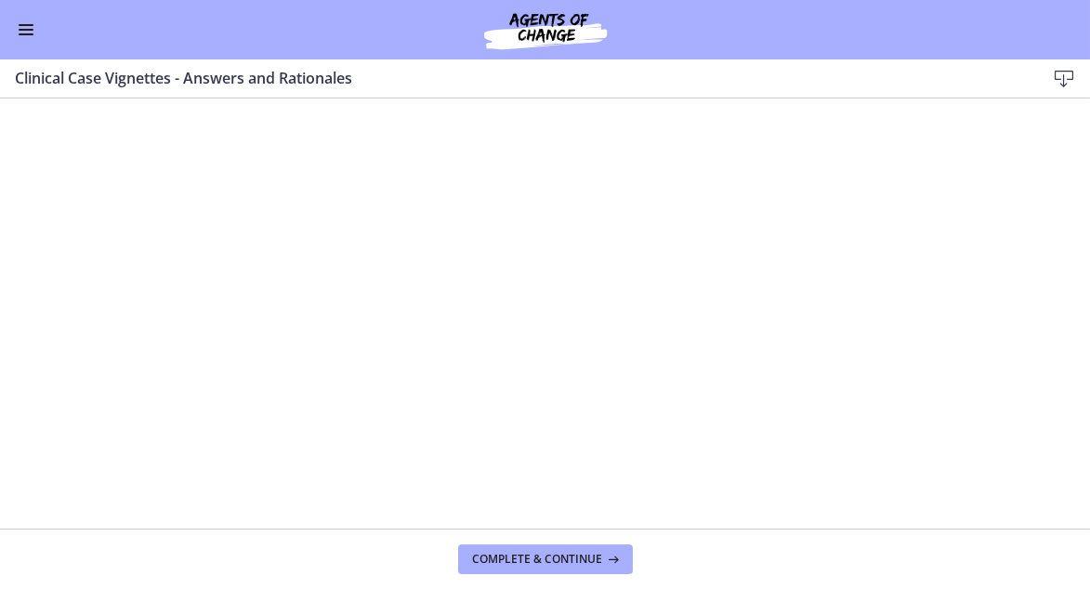
click at [25, 30] on span "Enable menu" at bounding box center [26, 30] width 15 height 2
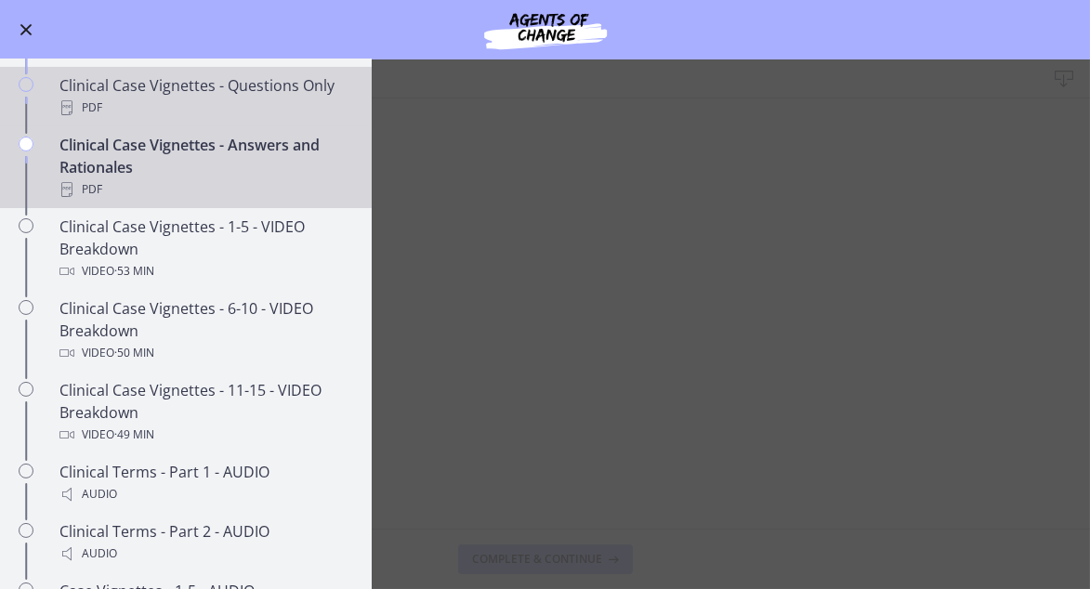
click at [185, 119] on div "PDF" at bounding box center [204, 108] width 290 height 22
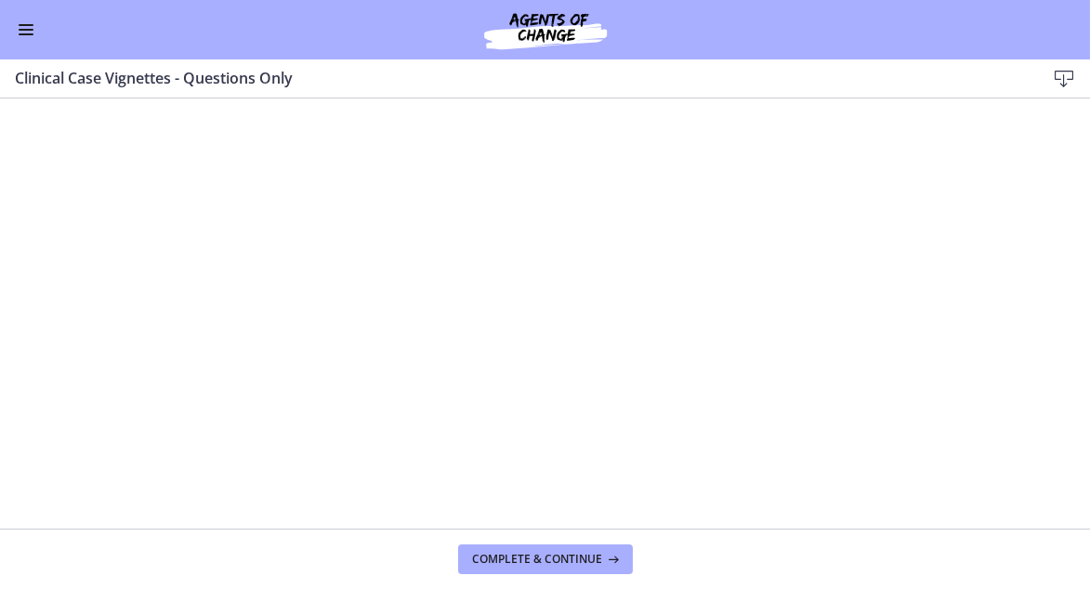
click at [25, 29] on span "Enable menu" at bounding box center [26, 30] width 15 height 2
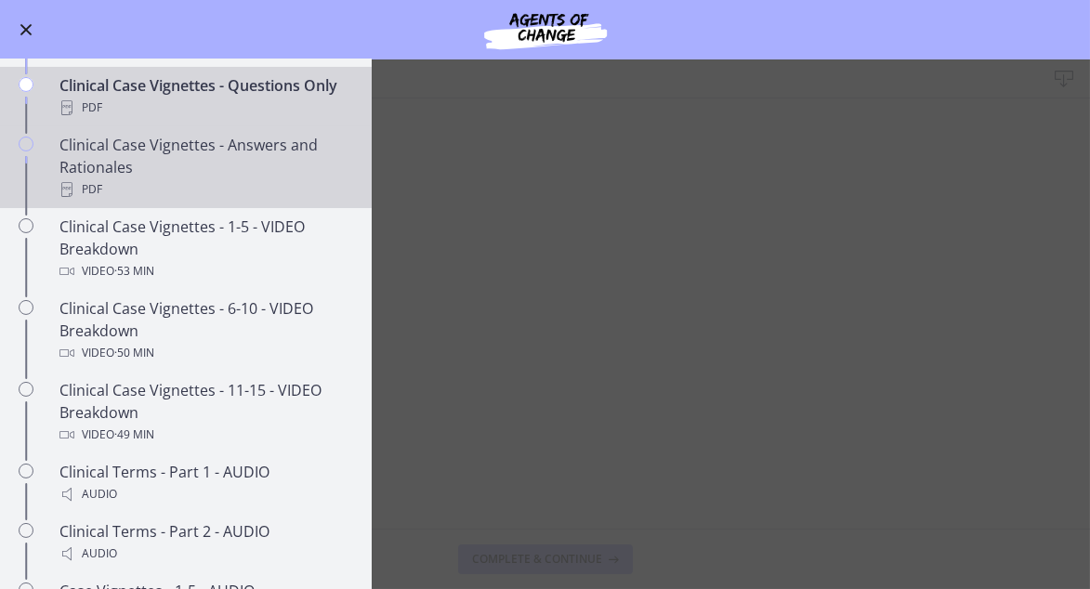
click at [197, 201] on div "Clinical Case Vignettes - Answers and Rationales PDF" at bounding box center [204, 167] width 290 height 67
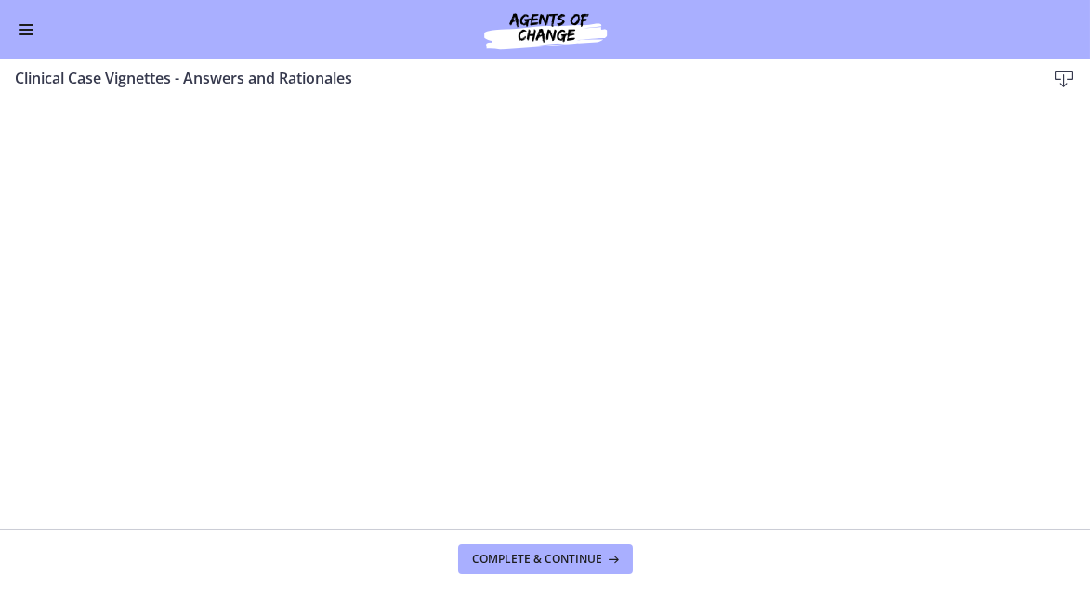
click at [27, 29] on span "Enable menu" at bounding box center [26, 30] width 15 height 2
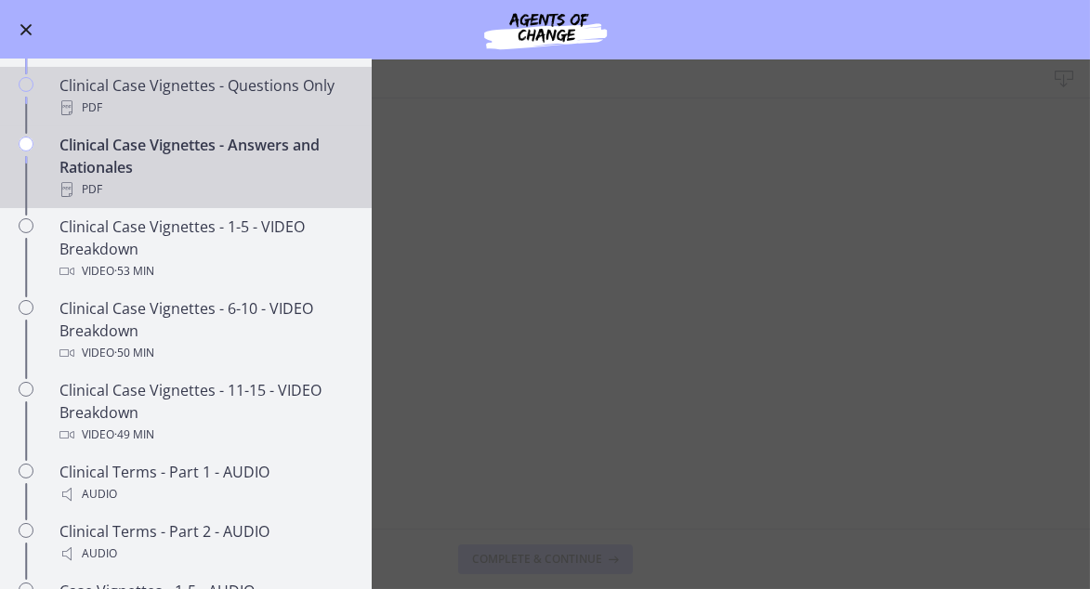
click at [102, 119] on div "PDF" at bounding box center [204, 108] width 290 height 22
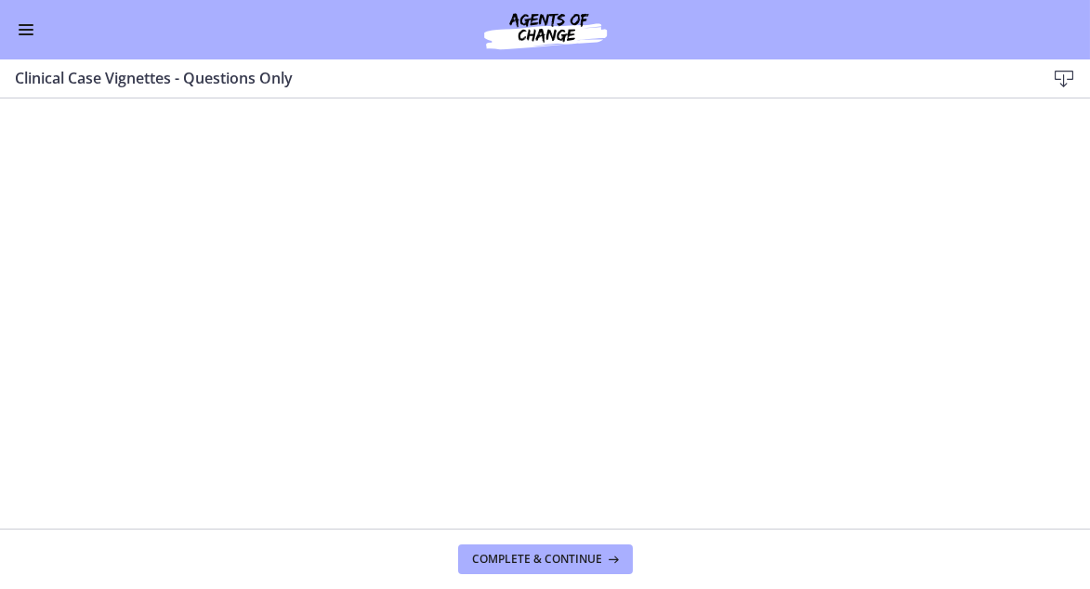
click at [27, 33] on button "Enable menu" at bounding box center [26, 30] width 22 height 22
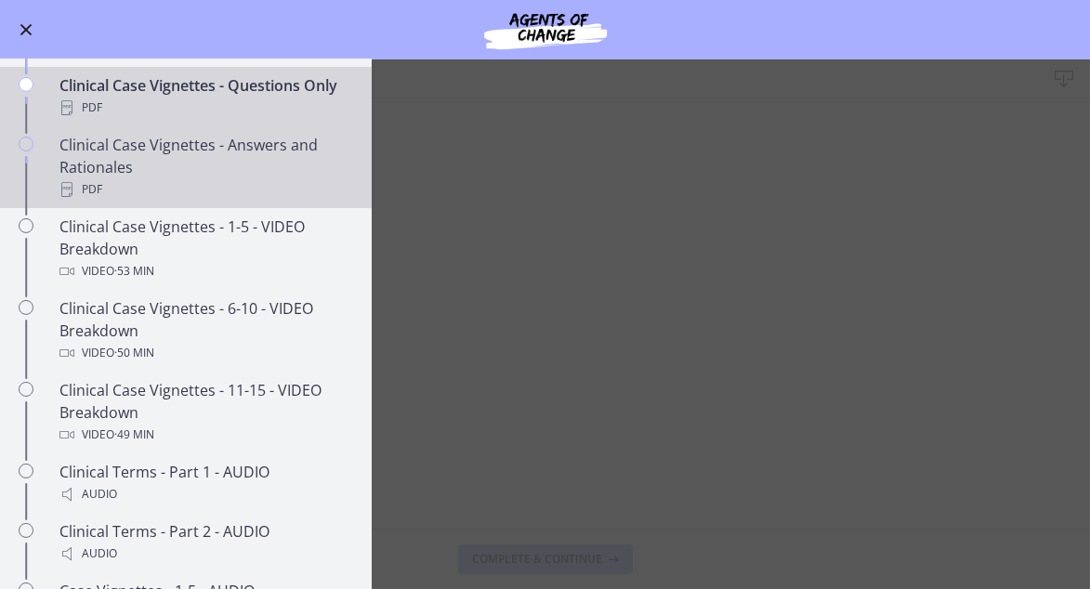
click at [167, 201] on div "Clinical Case Vignettes - Answers and Rationales PDF" at bounding box center [204, 167] width 290 height 67
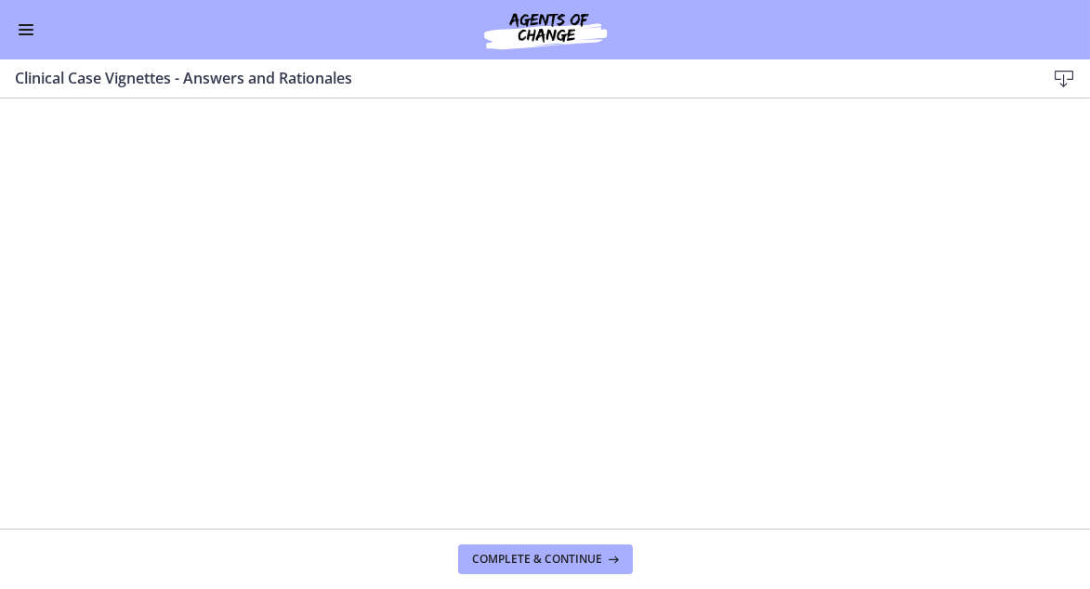
click at [25, 29] on span "Enable menu" at bounding box center [26, 30] width 15 height 2
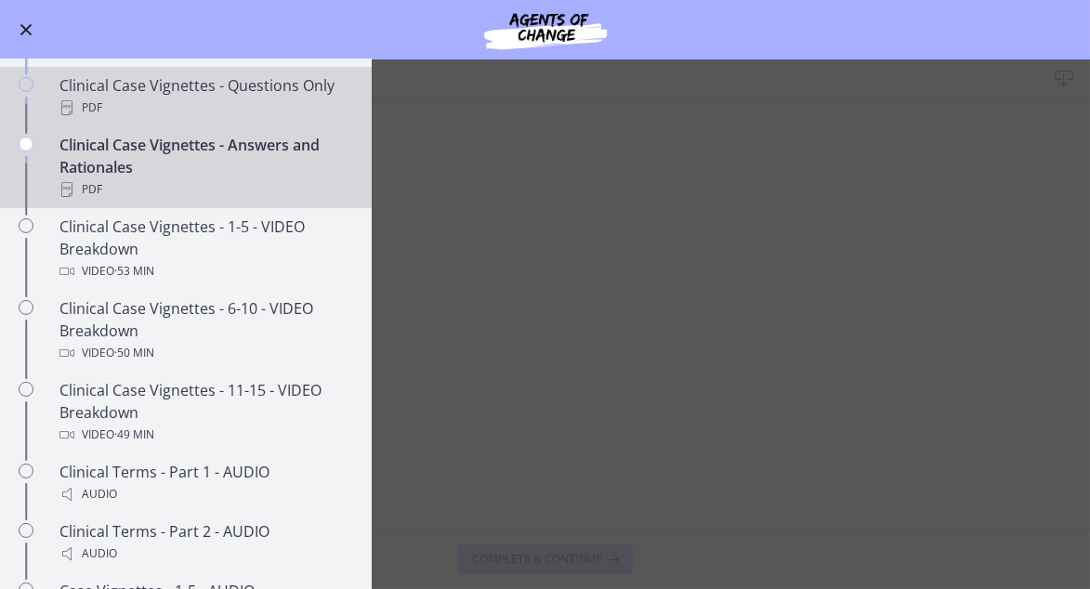
click at [130, 119] on div "PDF" at bounding box center [204, 108] width 290 height 22
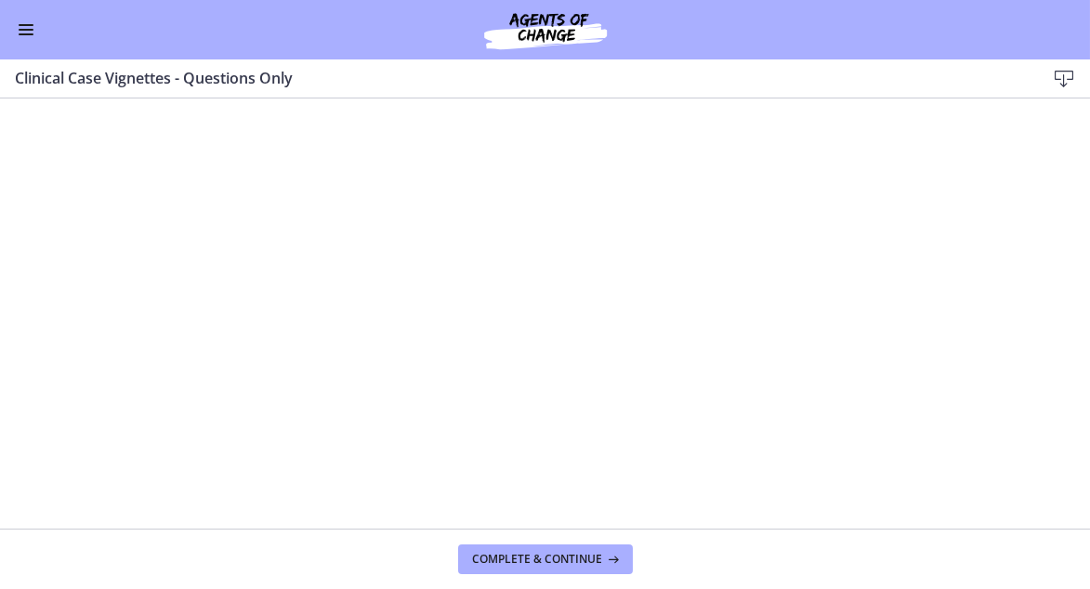
click at [28, 32] on button "Enable menu" at bounding box center [26, 30] width 22 height 22
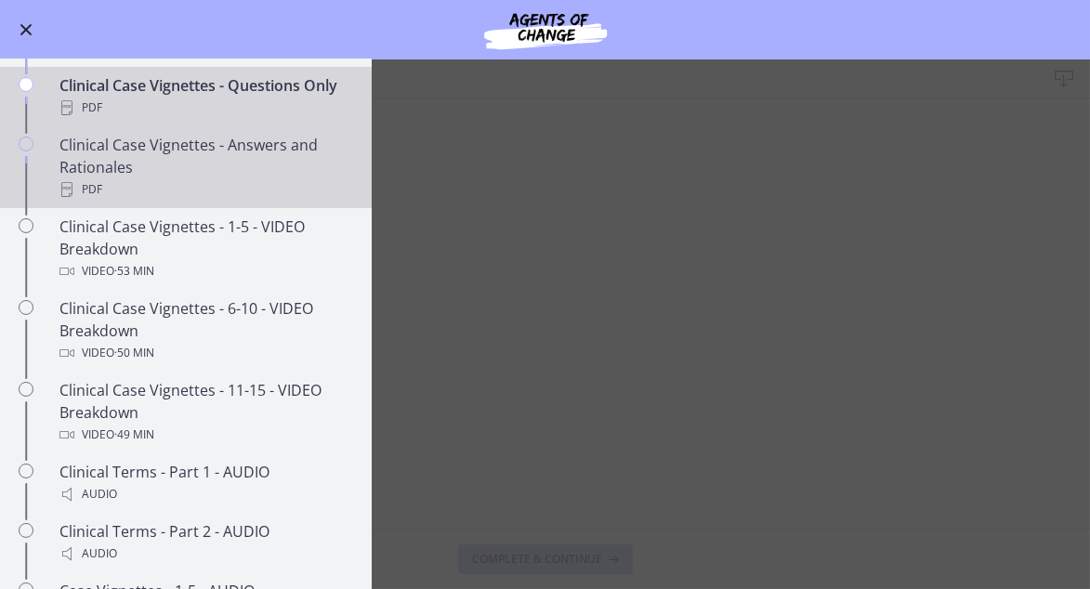
click at [154, 201] on div "Clinical Case Vignettes - Answers and Rationales PDF" at bounding box center [204, 167] width 290 height 67
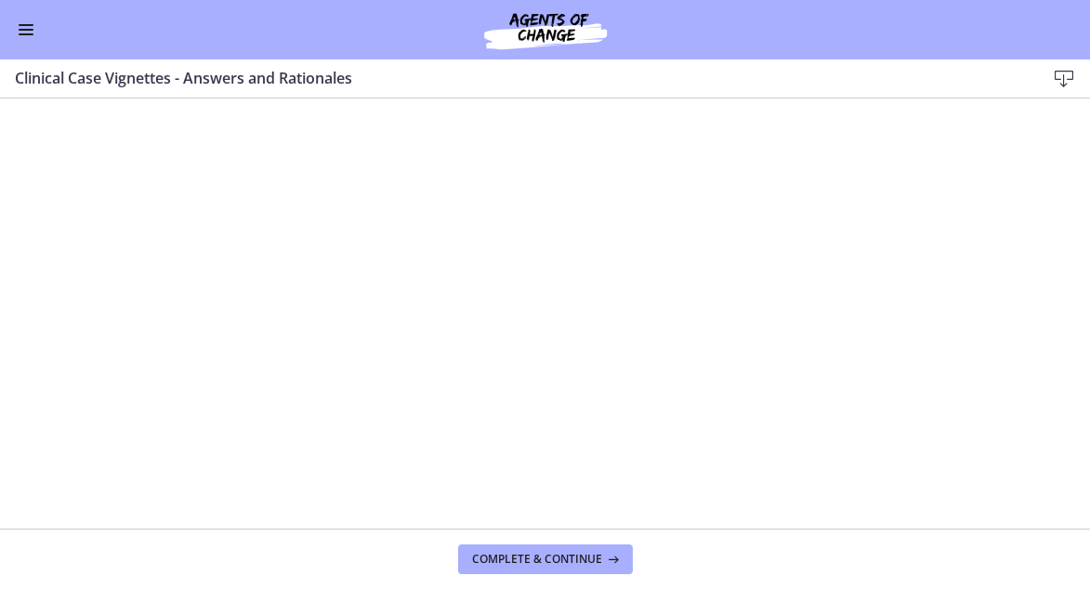
click at [28, 29] on span "Enable menu" at bounding box center [26, 30] width 15 height 2
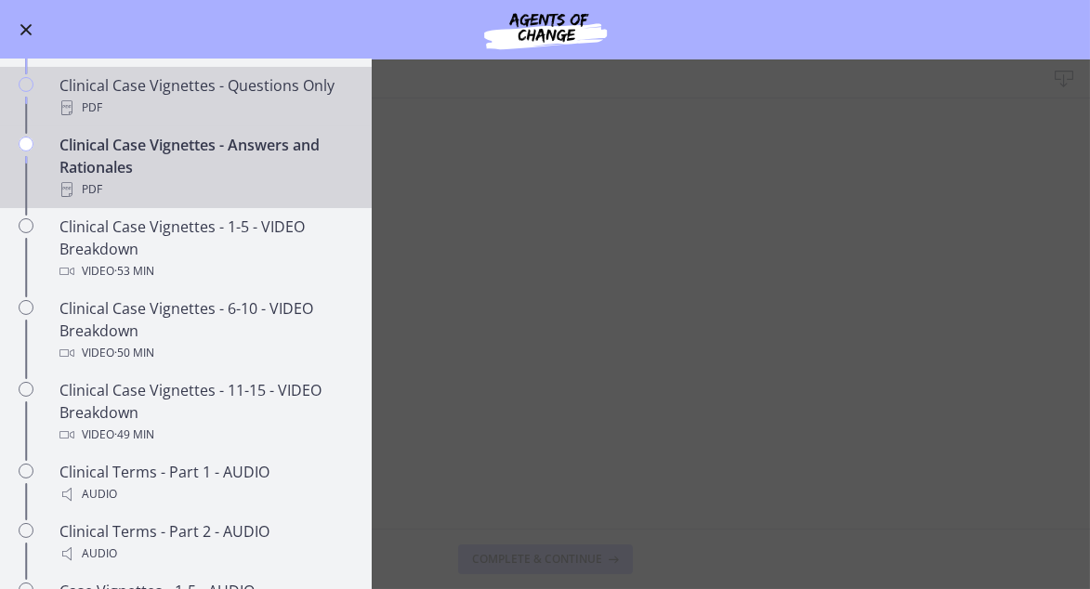
click at [174, 101] on div "Clinical Case Vignettes - Questions Only PDF" at bounding box center [204, 96] width 290 height 45
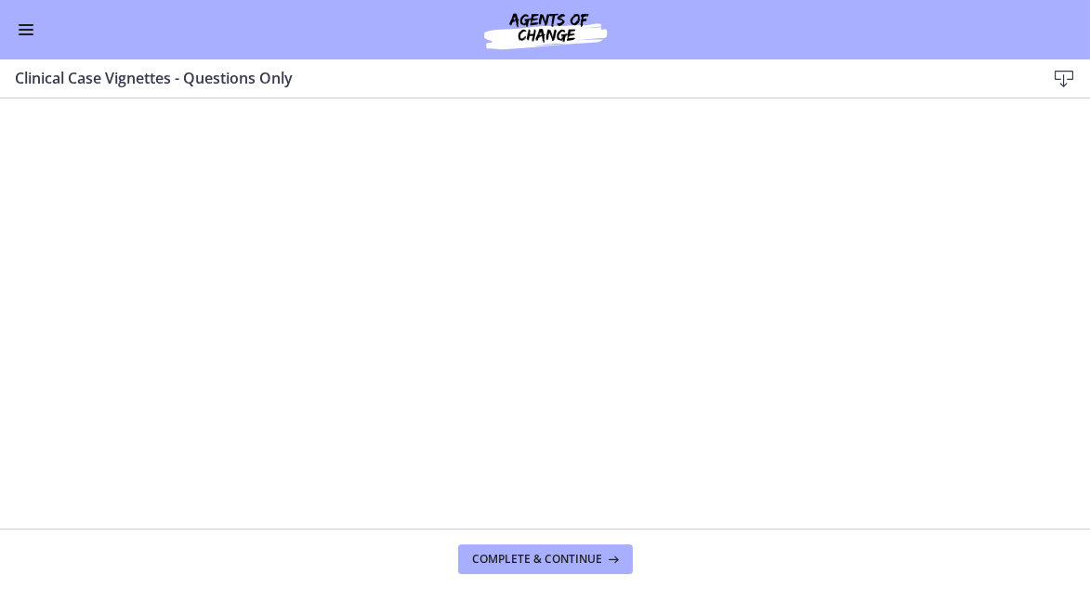
click at [25, 33] on span "Enable menu" at bounding box center [26, 34] width 15 height 2
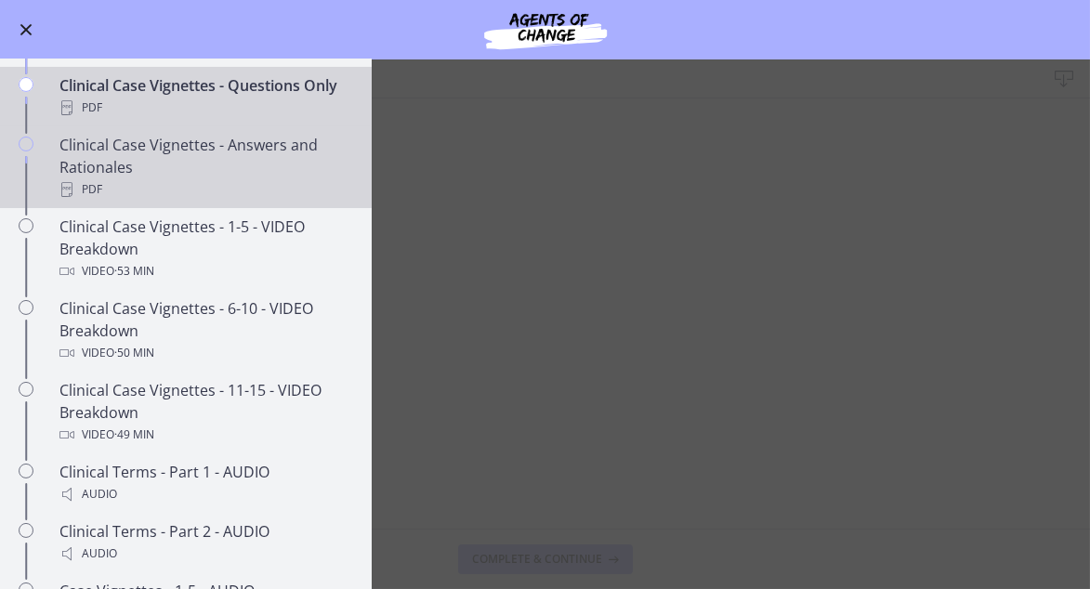
click at [210, 201] on div "Clinical Case Vignettes - Answers and Rationales PDF" at bounding box center [204, 167] width 290 height 67
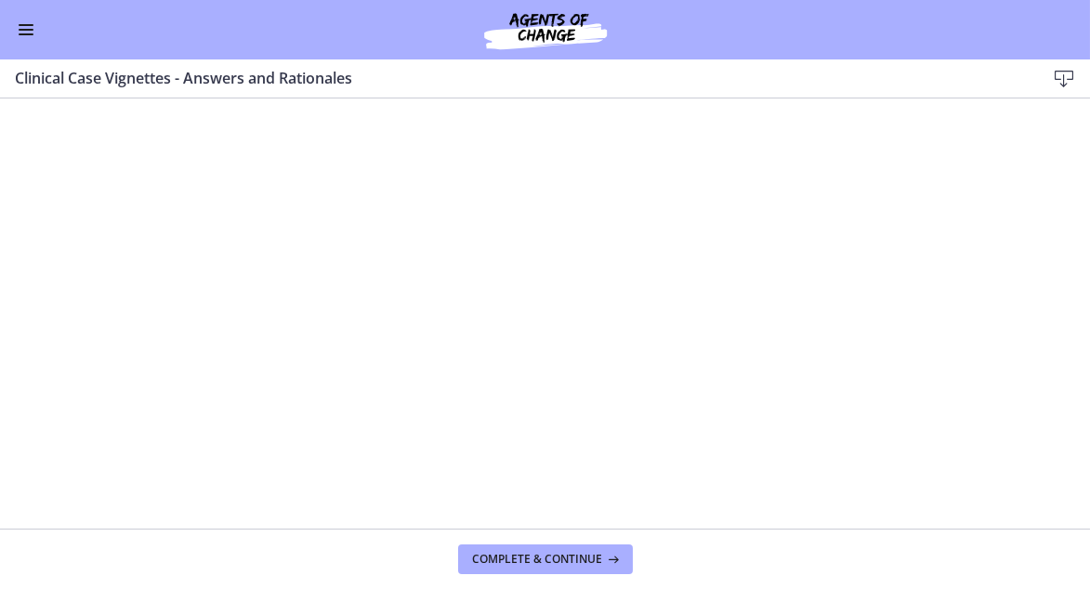
click at [25, 24] on span "Enable menu" at bounding box center [26, 25] width 15 height 2
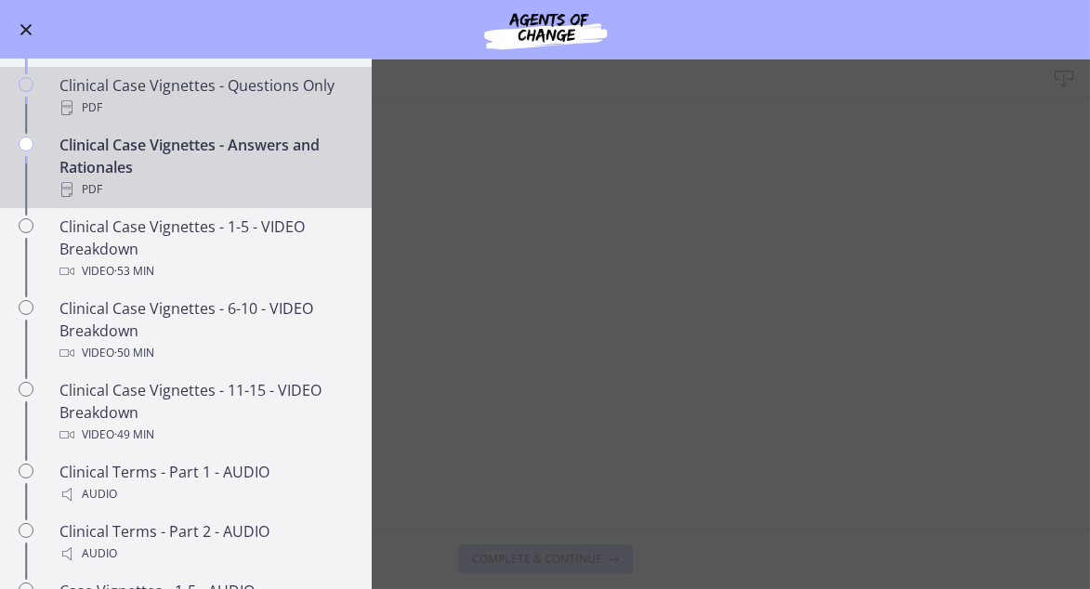
click at [174, 108] on div "Clinical Case Vignettes - Questions Only PDF" at bounding box center [204, 96] width 290 height 45
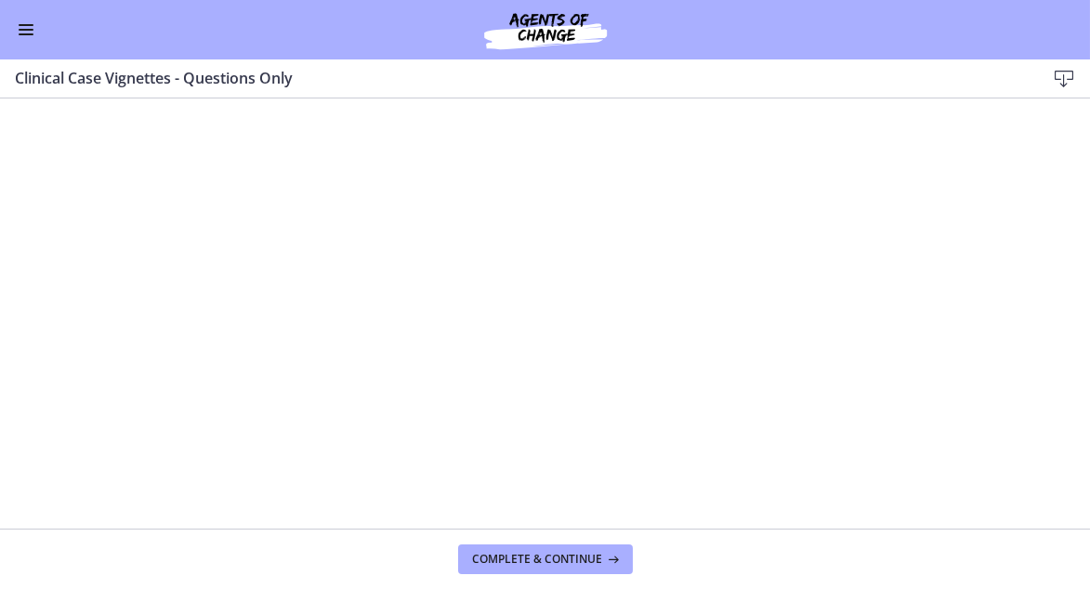
click at [24, 24] on span "Enable menu" at bounding box center [26, 25] width 15 height 2
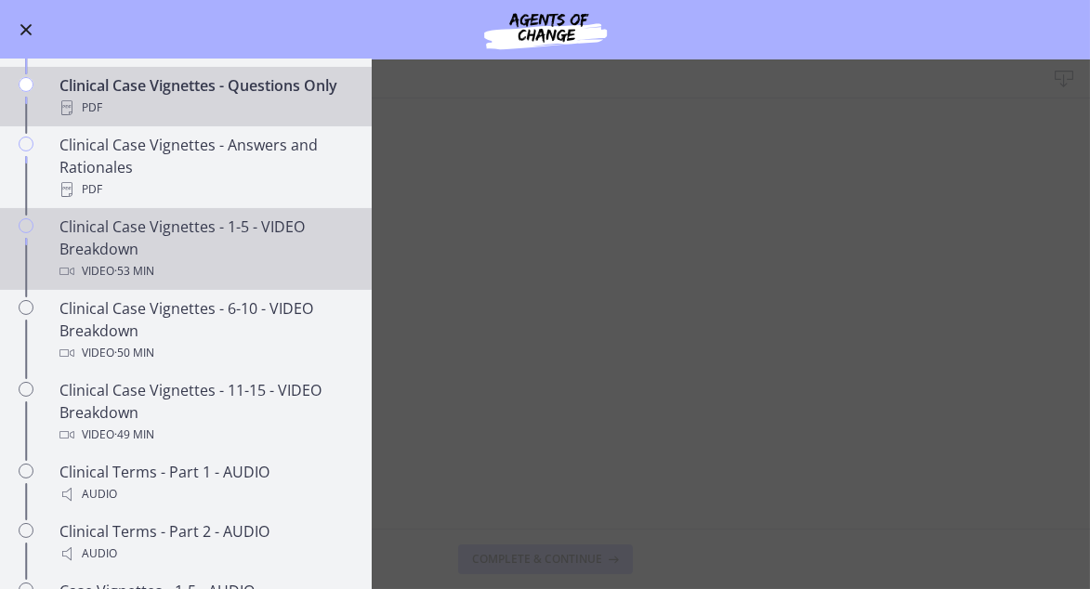
click at [169, 282] on div "Clinical Case Vignettes - 1-5 - VIDEO Breakdown Video · 53 min" at bounding box center [204, 249] width 290 height 67
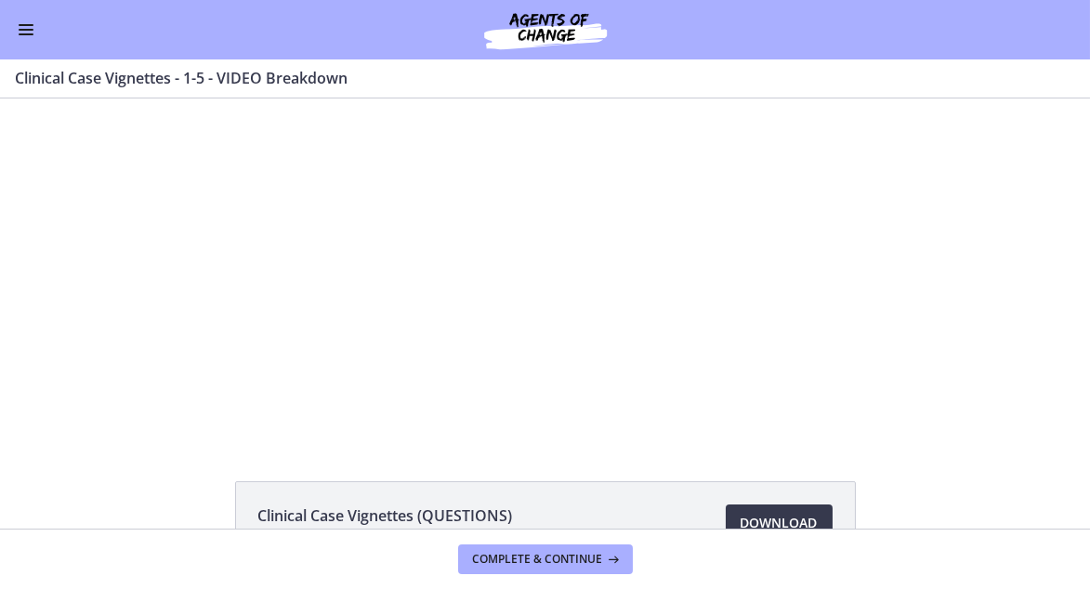
click at [25, 33] on span "Enable menu" at bounding box center [26, 34] width 15 height 2
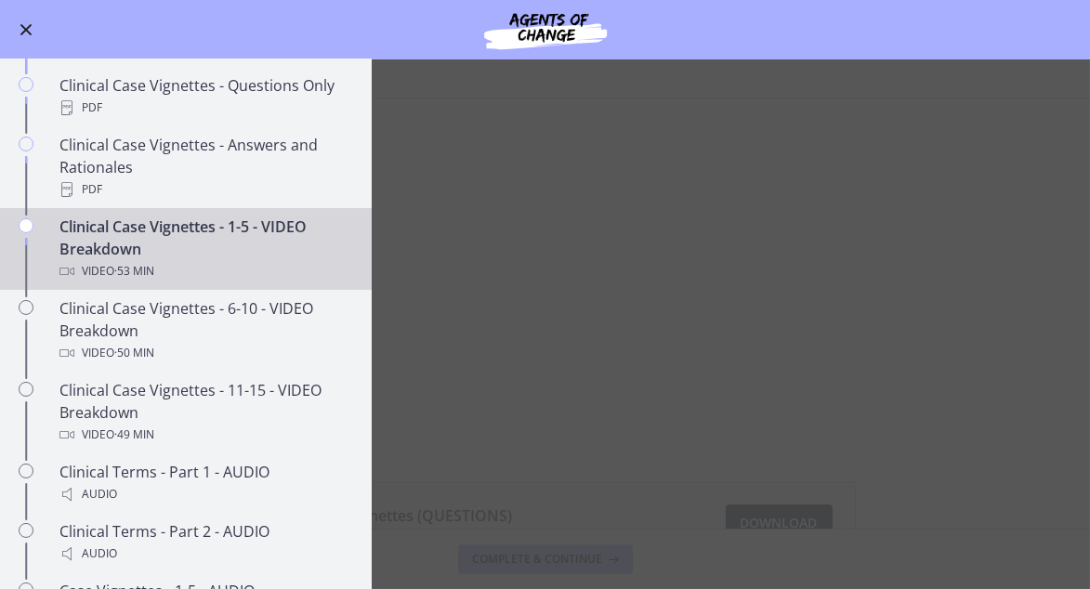
click at [511, 253] on main "Clinical Case Vignettes - 1-5 - VIDEO Breakdown Enable fullscreen Clinical Case…" at bounding box center [545, 323] width 1090 height 529
click at [26, 30] on span "Enable menu" at bounding box center [26, 30] width 12 height 12
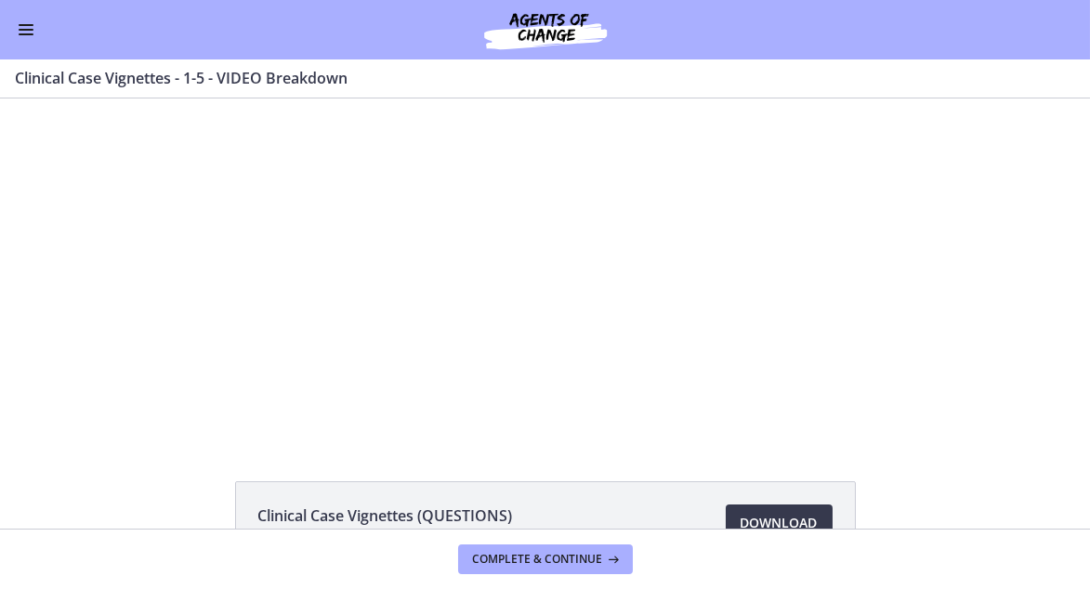
click at [504, 322] on div at bounding box center [545, 268] width 698 height 340
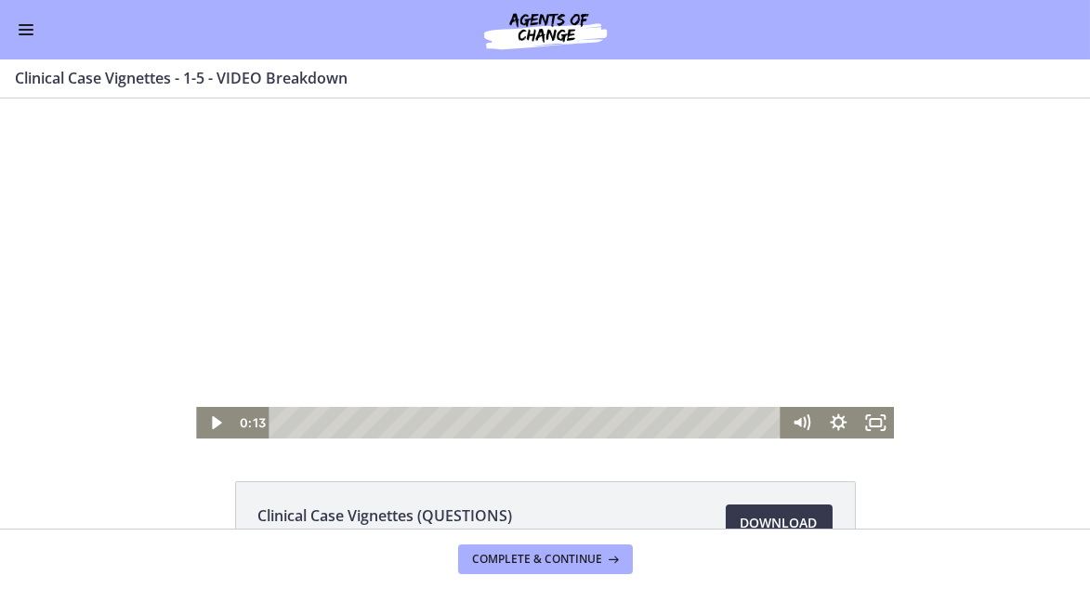
click at [25, 24] on span "Enable menu" at bounding box center [26, 25] width 15 height 2
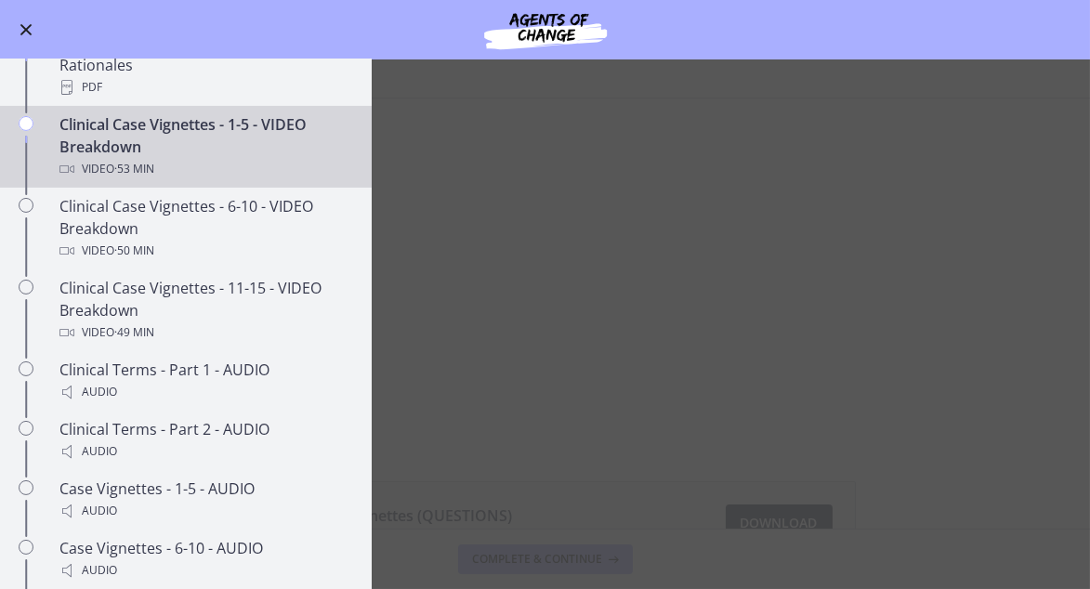
scroll to position [1187, 0]
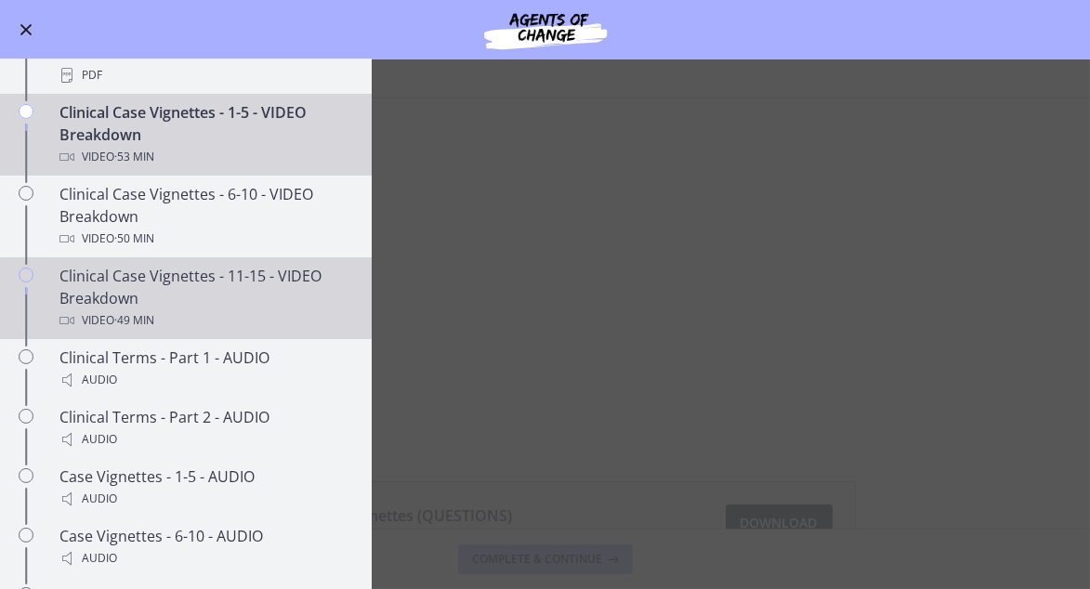
click at [209, 321] on div "Clinical Case Vignettes - 11-15 - VIDEO Breakdown Video · 49 min" at bounding box center [204, 298] width 290 height 67
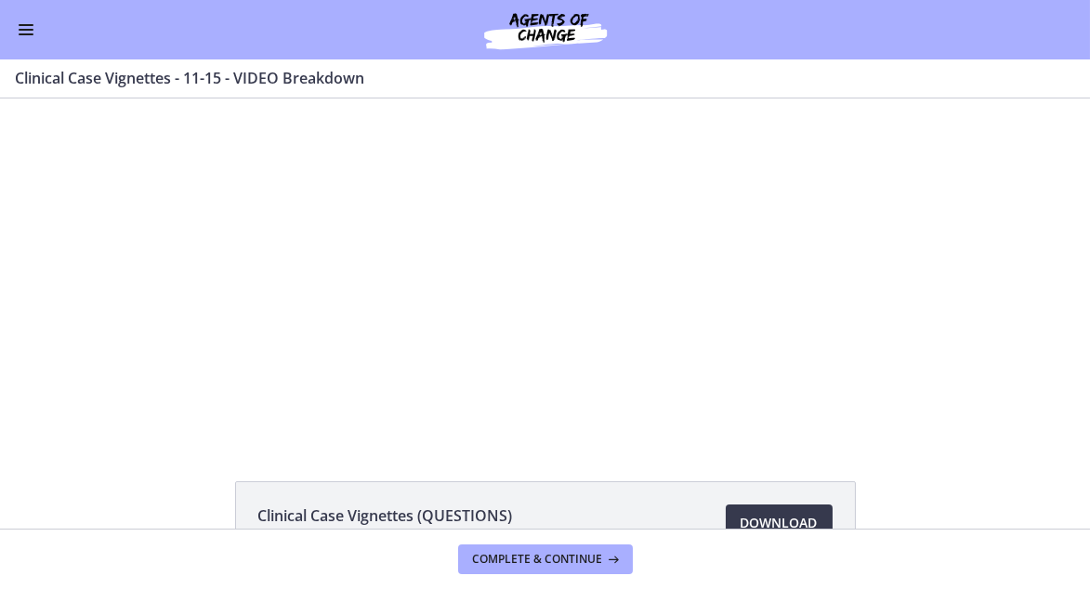
click at [496, 295] on div at bounding box center [545, 268] width 698 height 340
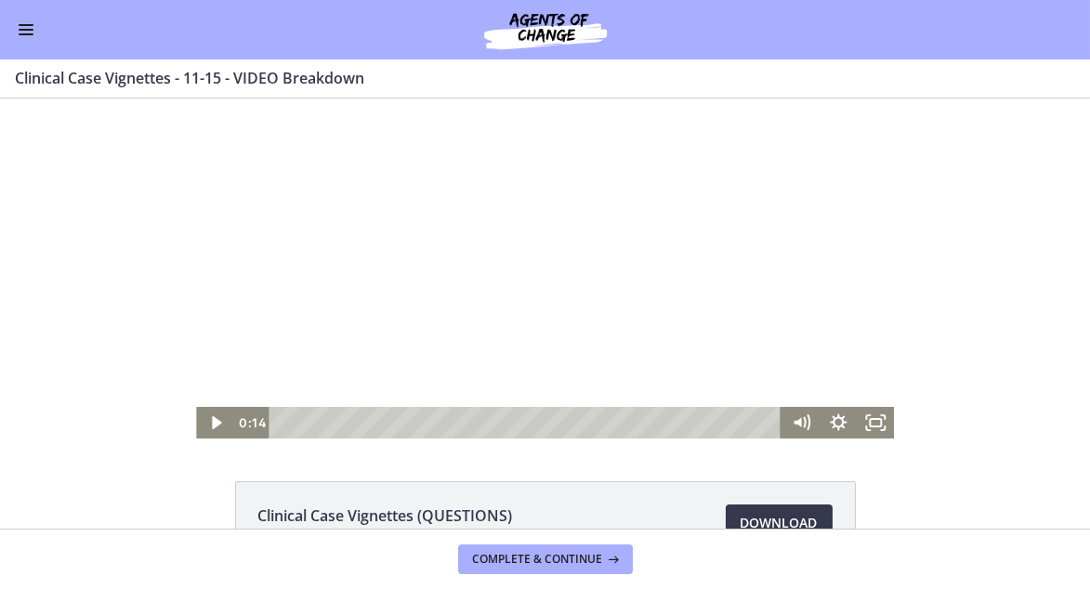
click at [25, 33] on span "Enable menu" at bounding box center [26, 34] width 15 height 2
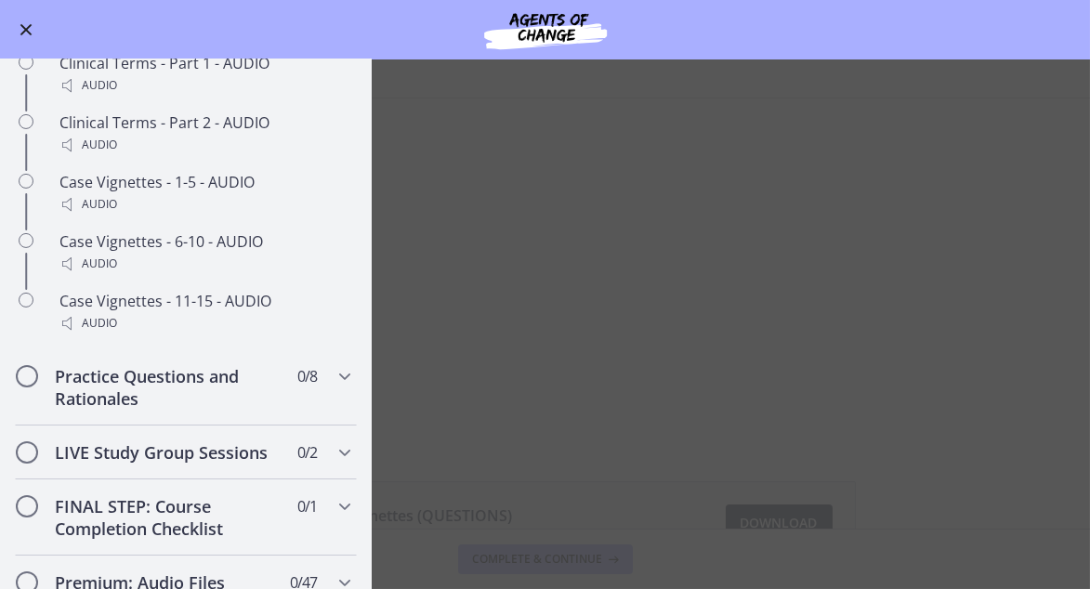
scroll to position [1483, 0]
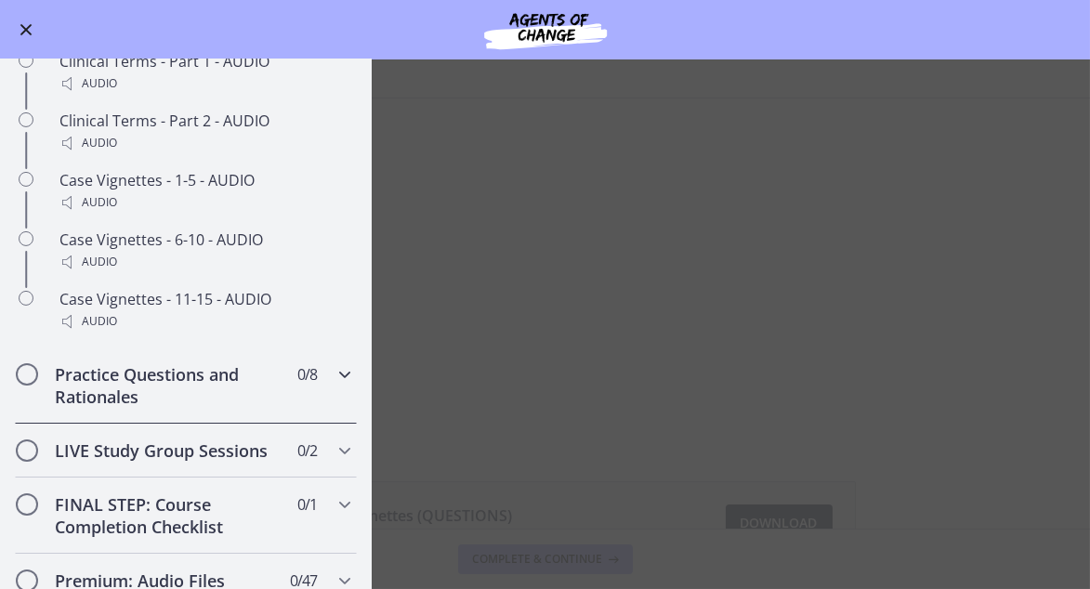
click at [253, 408] on h2 "Practice Questions and Rationales" at bounding box center [168, 385] width 227 height 45
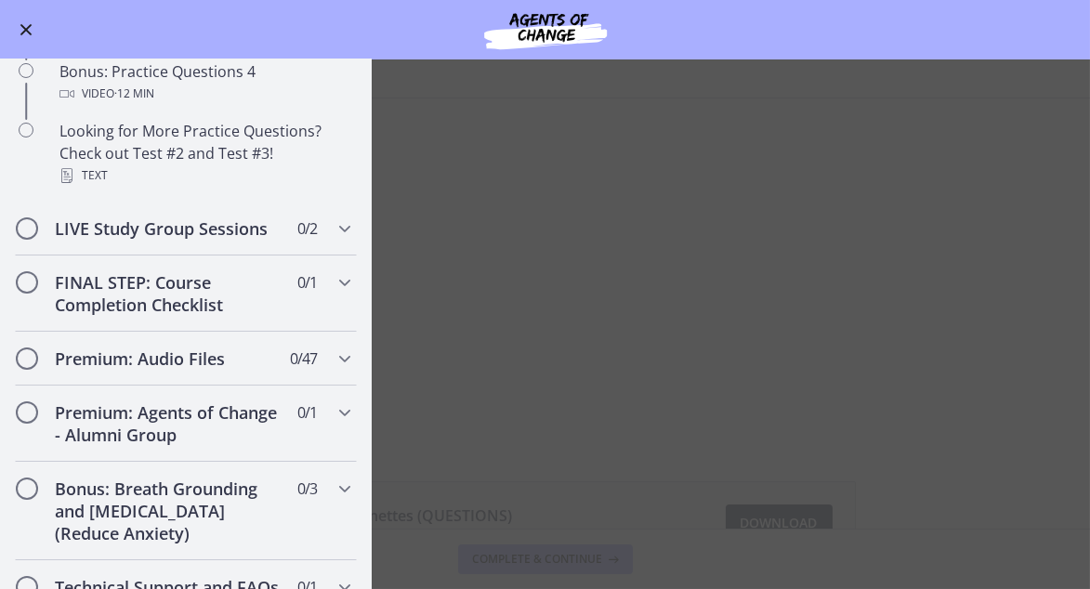
scroll to position [1324, 0]
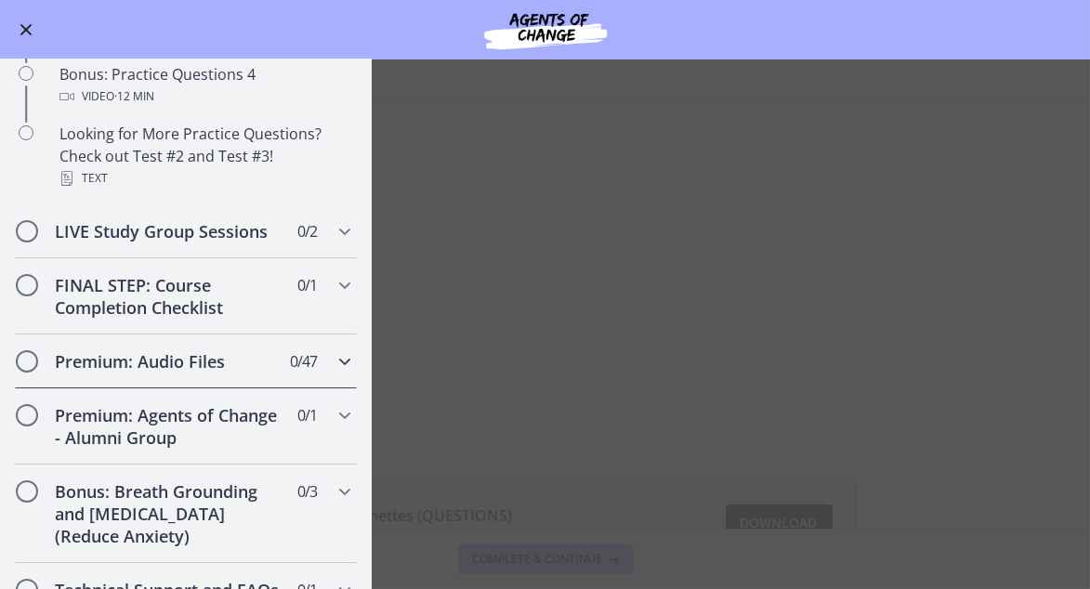
click at [300, 372] on span "0 / 47 Completed" at bounding box center [303, 361] width 27 height 22
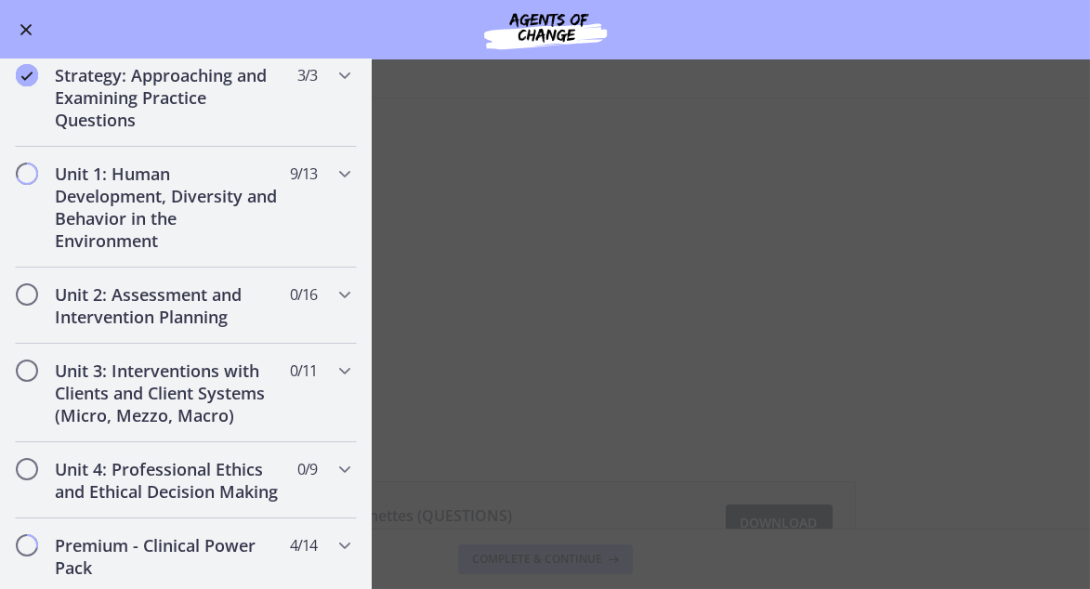
scroll to position [0, 0]
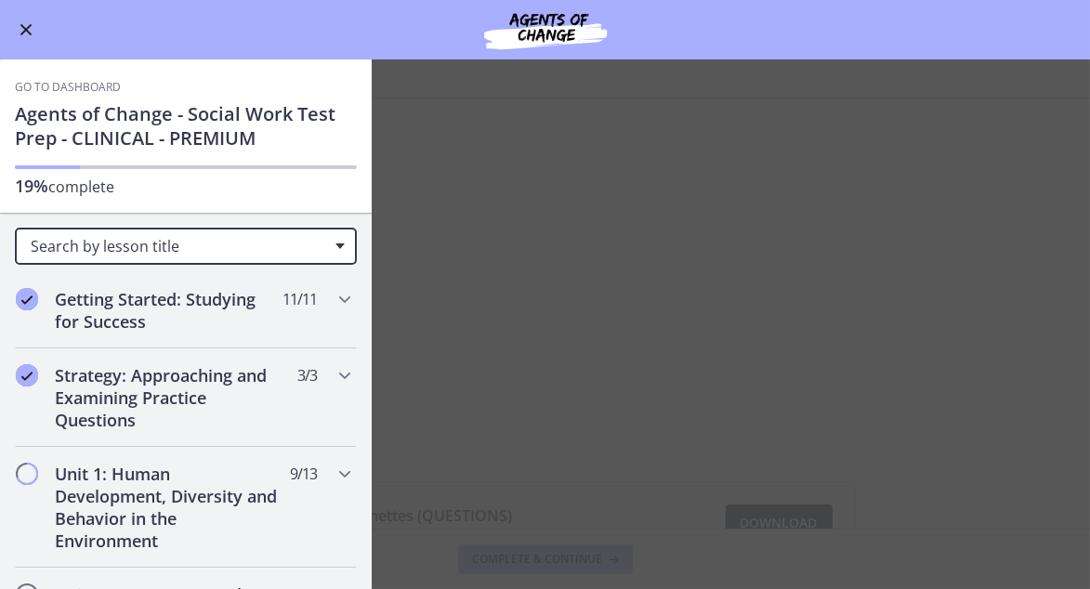
click at [302, 255] on div "Search by lesson title" at bounding box center [186, 246] width 342 height 37
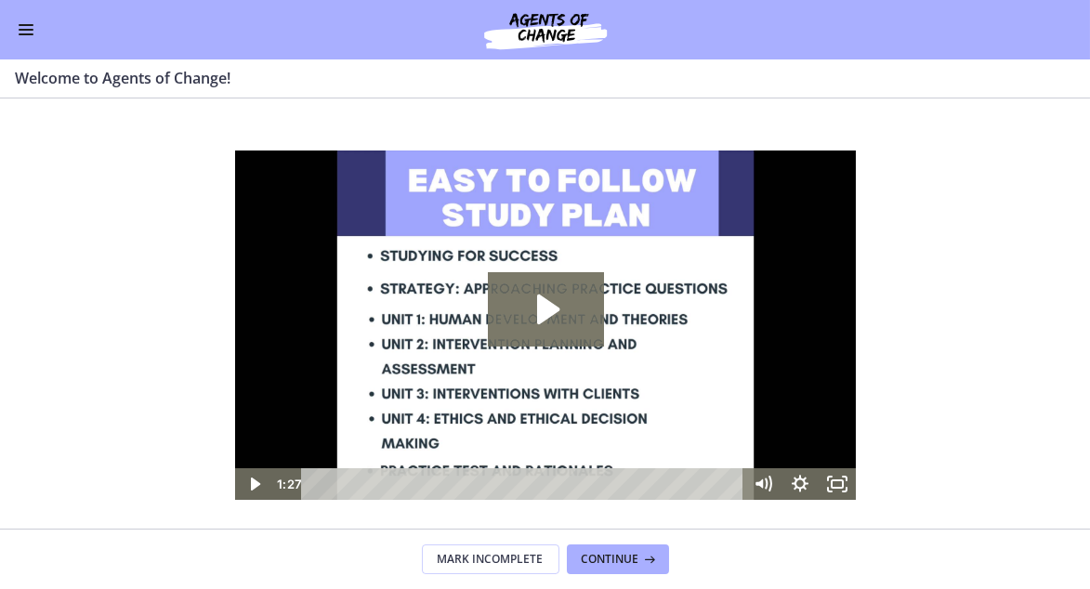
click at [25, 24] on span "Enable menu" at bounding box center [26, 25] width 15 height 2
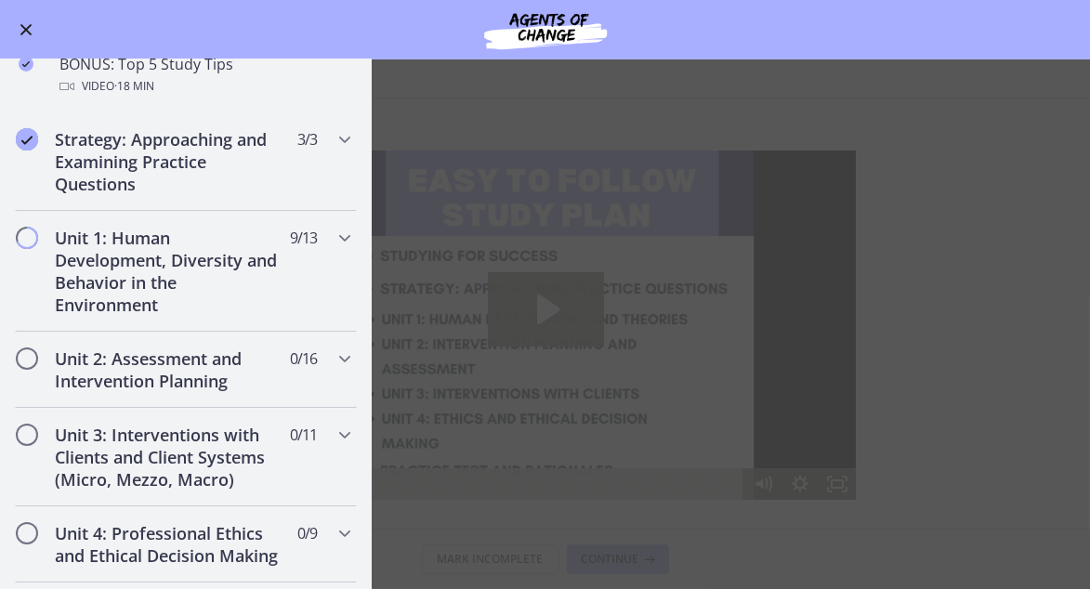
scroll to position [972, 0]
click at [294, 287] on div "Unit 1: Human Development, Diversity and Behavior in the Environment 9 / 13 Com…" at bounding box center [186, 271] width 342 height 121
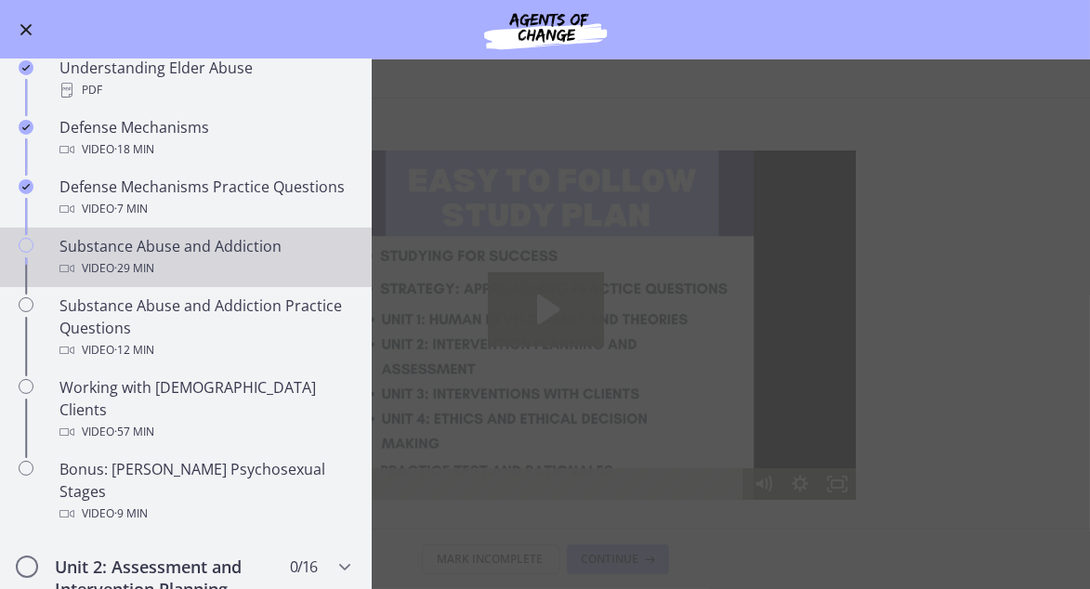
click at [195, 267] on div "Video · 29 min" at bounding box center [204, 268] width 290 height 22
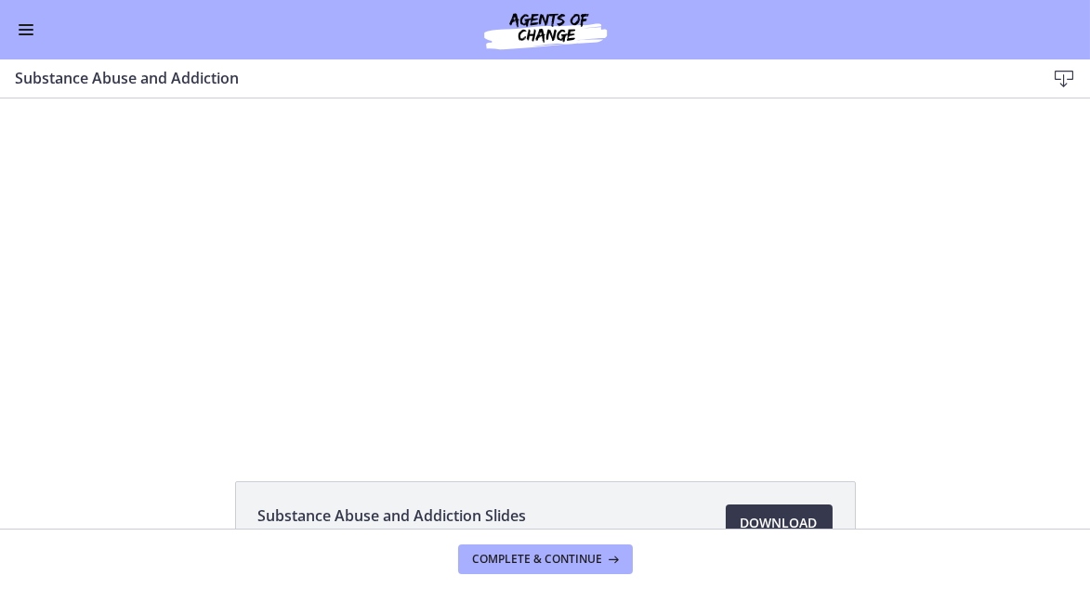
click at [23, 24] on span "Enable menu" at bounding box center [26, 25] width 15 height 2
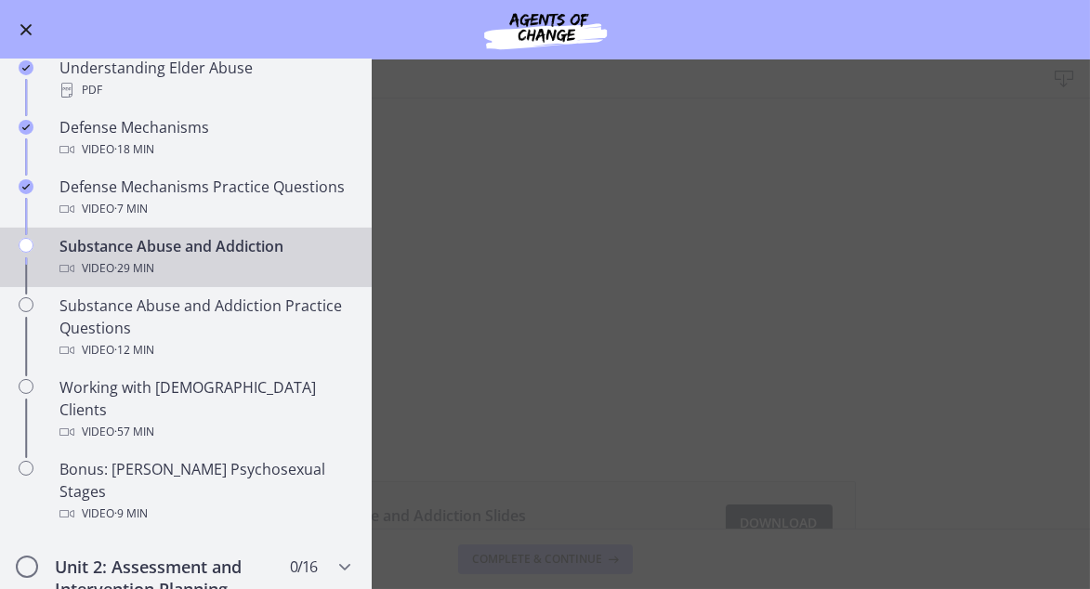
click at [492, 304] on main "Substance Abuse and Addiction Download Enable fullscreen Substance Abuse and Ad…" at bounding box center [545, 323] width 1090 height 529
click at [26, 30] on span "Enable menu" at bounding box center [26, 30] width 12 height 12
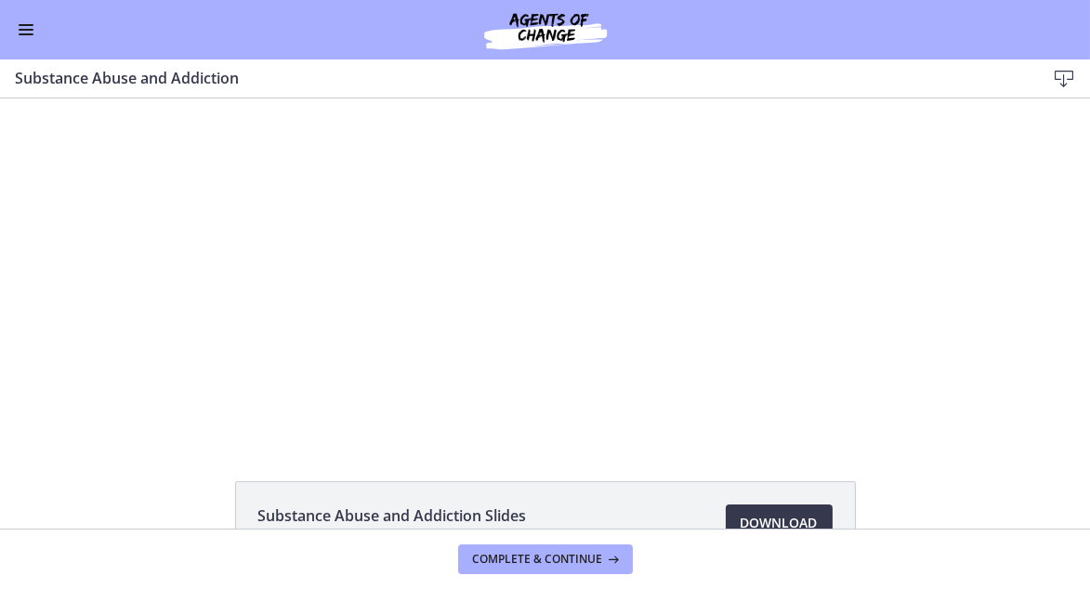
click at [15, 19] on button "Enable menu" at bounding box center [26, 30] width 22 height 22
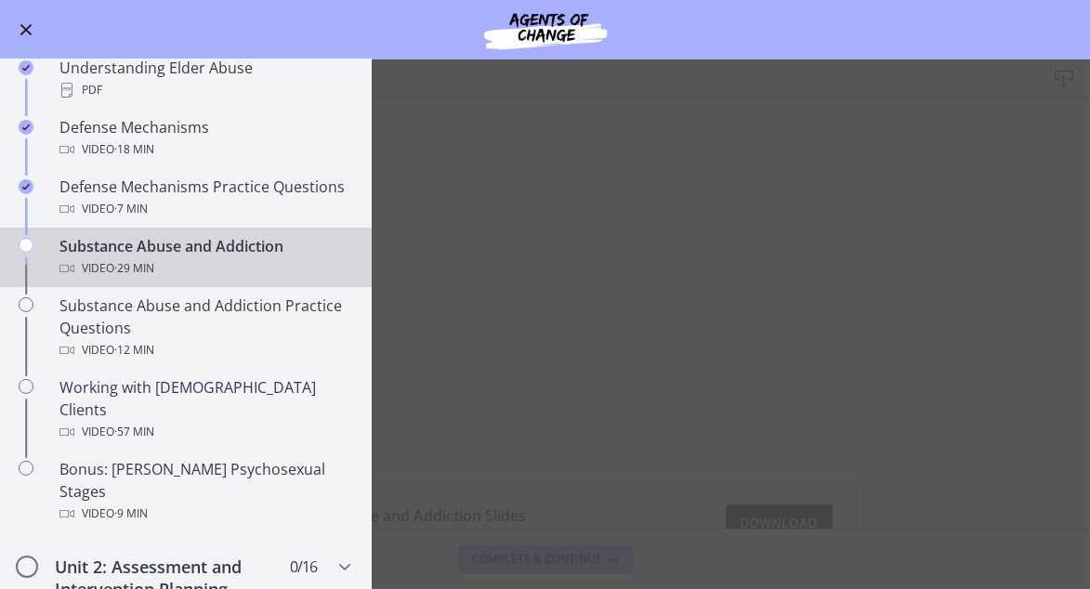
click at [15, 19] on button "Enable menu" at bounding box center [26, 30] width 22 height 22
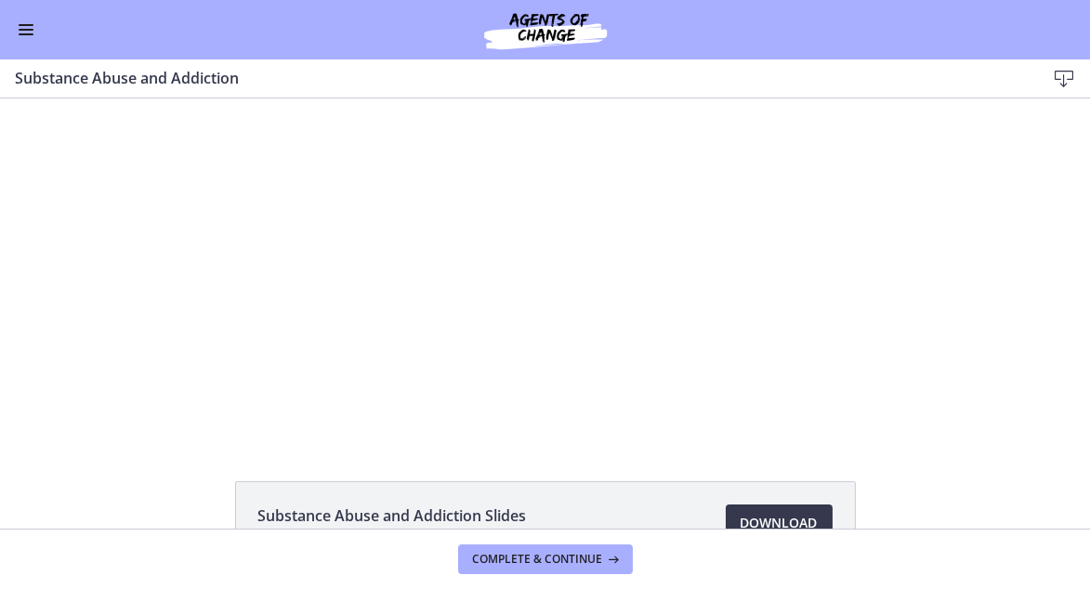
click at [496, 274] on div at bounding box center [544, 268] width 605 height 340
click at [27, 33] on button "Enable menu" at bounding box center [26, 30] width 22 height 22
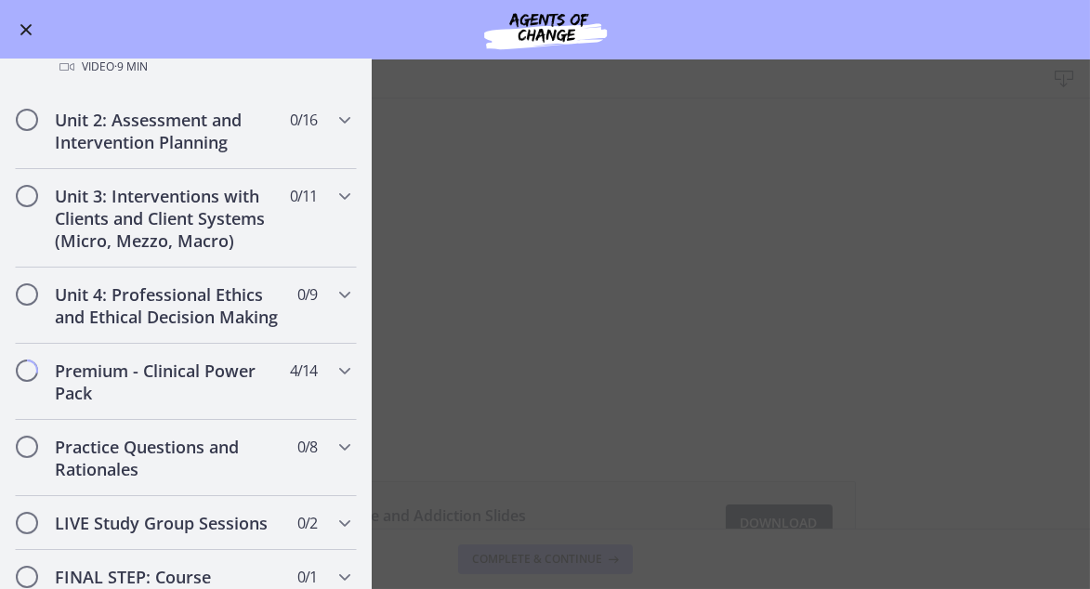
scroll to position [1444, 0]
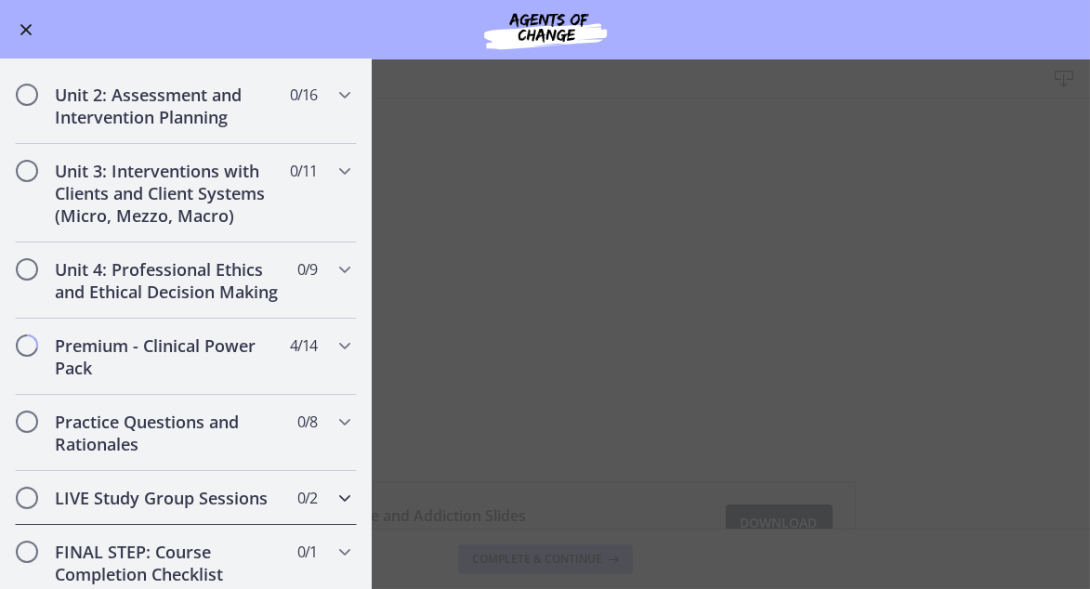
click at [297, 487] on span "0 / 2 Completed" at bounding box center [307, 498] width 20 height 22
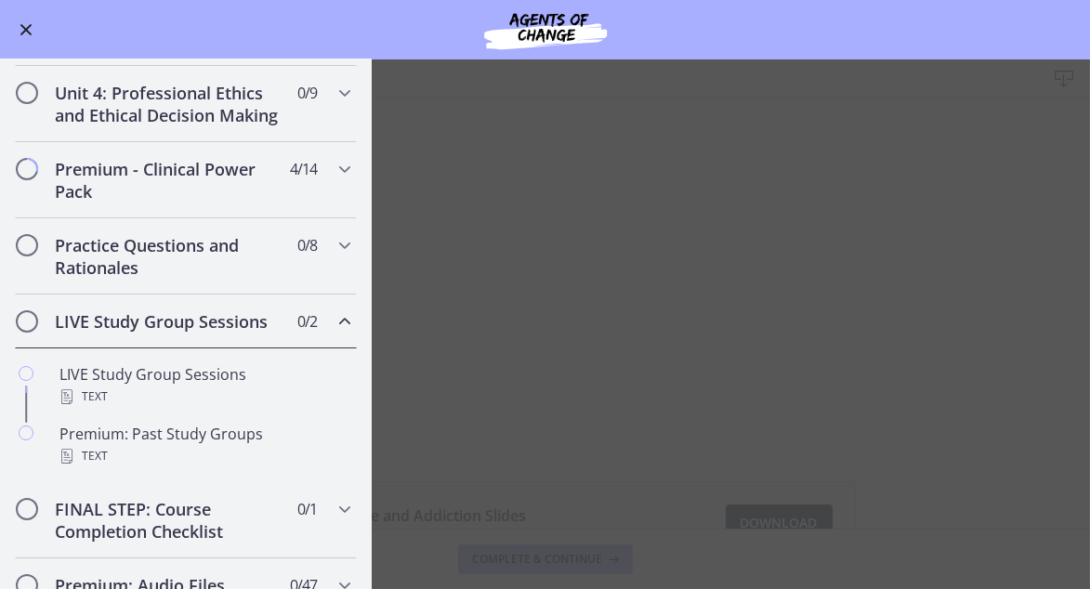
scroll to position [693, 0]
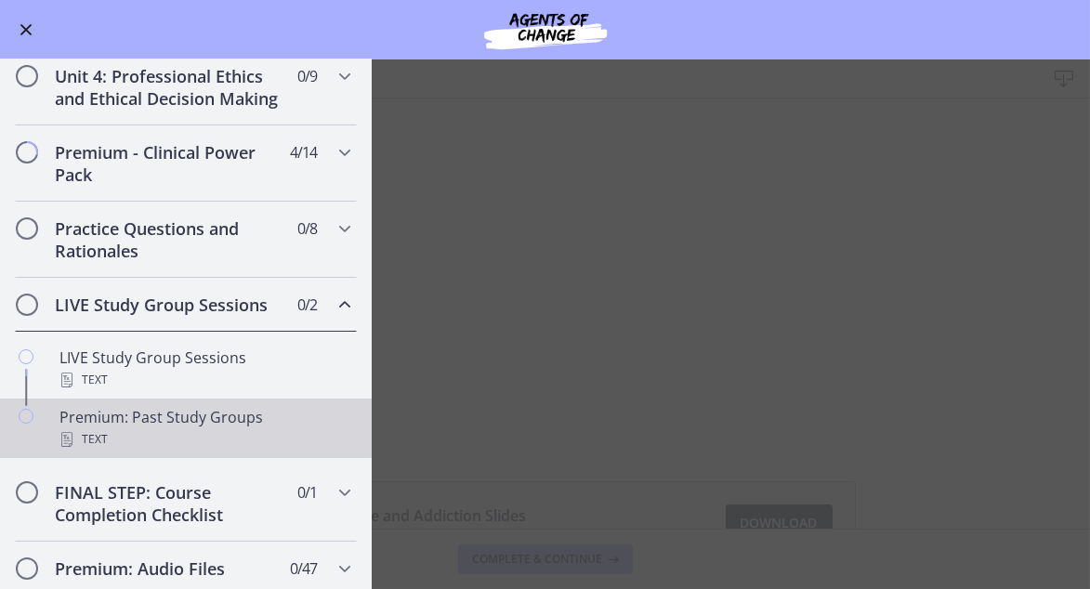
click at [103, 451] on div "Text" at bounding box center [204, 439] width 290 height 22
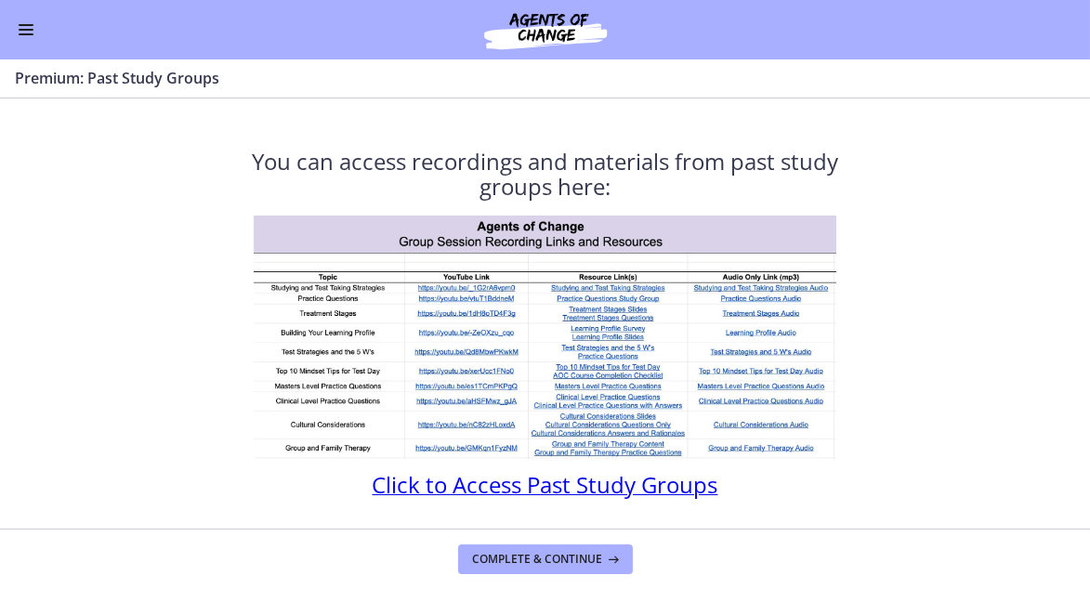
click at [529, 488] on span "Click to Access Past Study Groups" at bounding box center [545, 484] width 346 height 31
click at [28, 28] on button "Enable menu" at bounding box center [26, 30] width 22 height 22
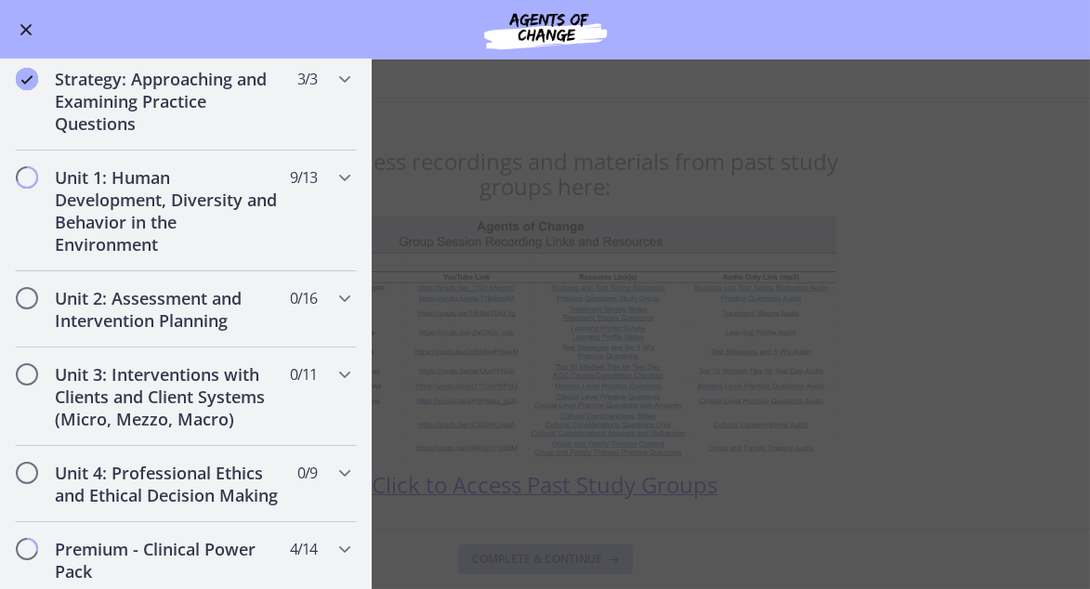
scroll to position [198, 0]
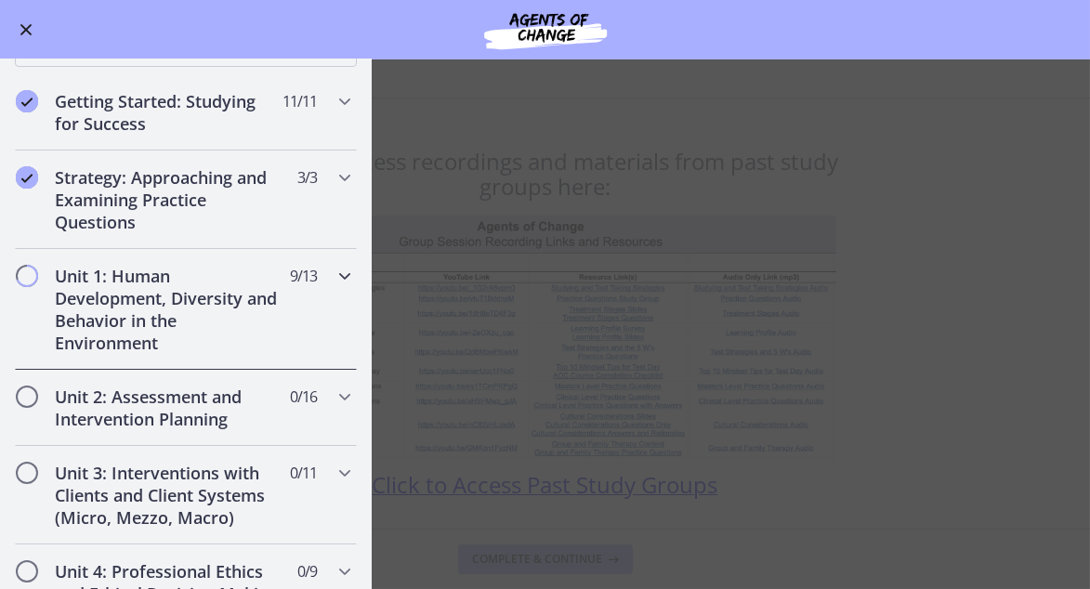
click at [333, 276] on icon "Chapters" at bounding box center [344, 276] width 22 height 22
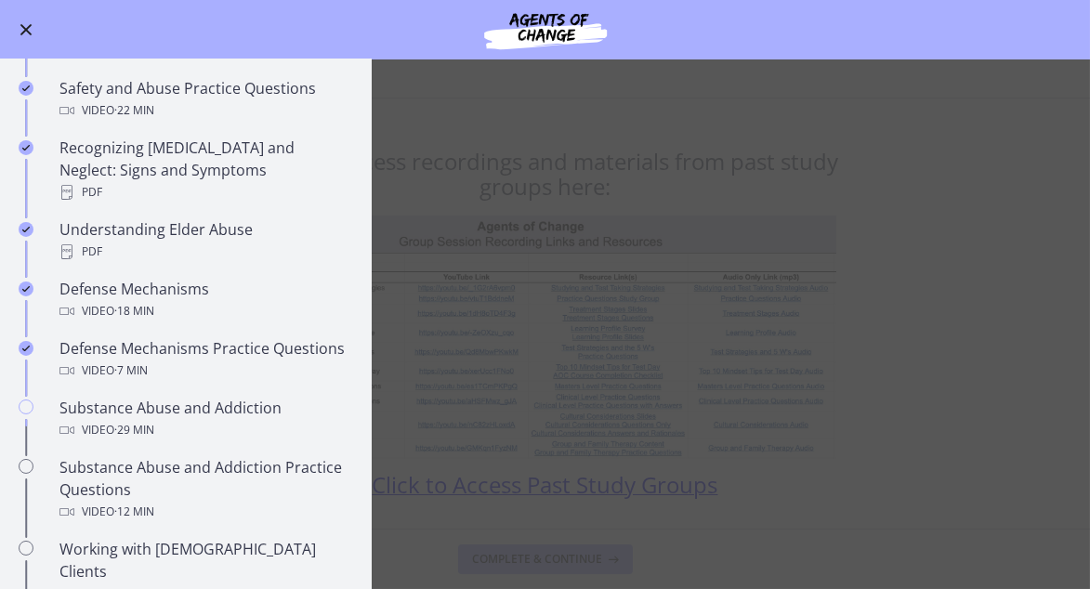
scroll to position [891, 0]
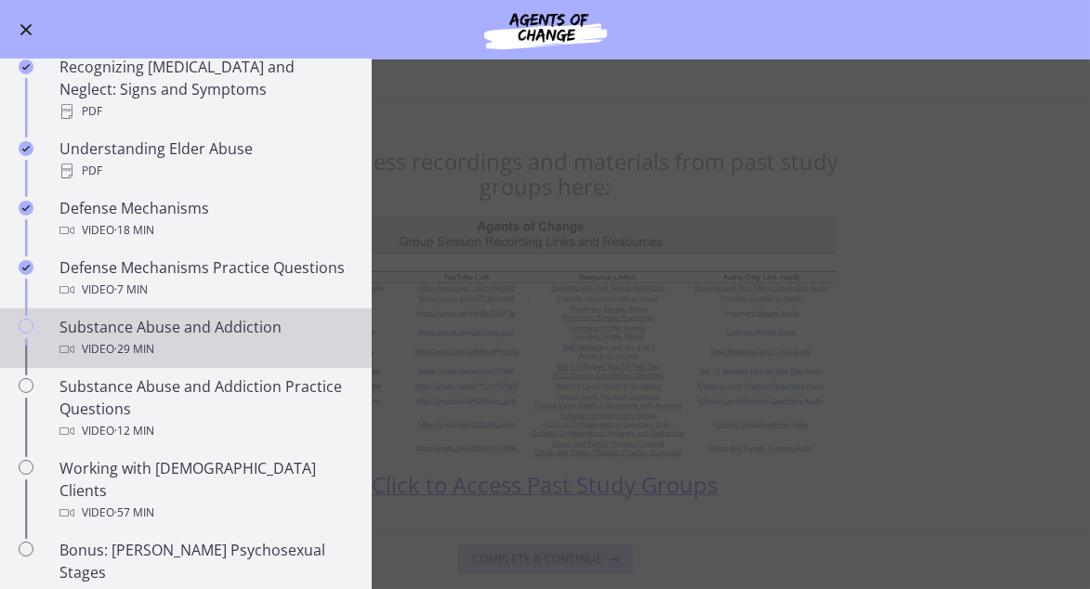
click at [221, 331] on div "Substance Abuse and Addiction Video · 29 min" at bounding box center [204, 338] width 290 height 45
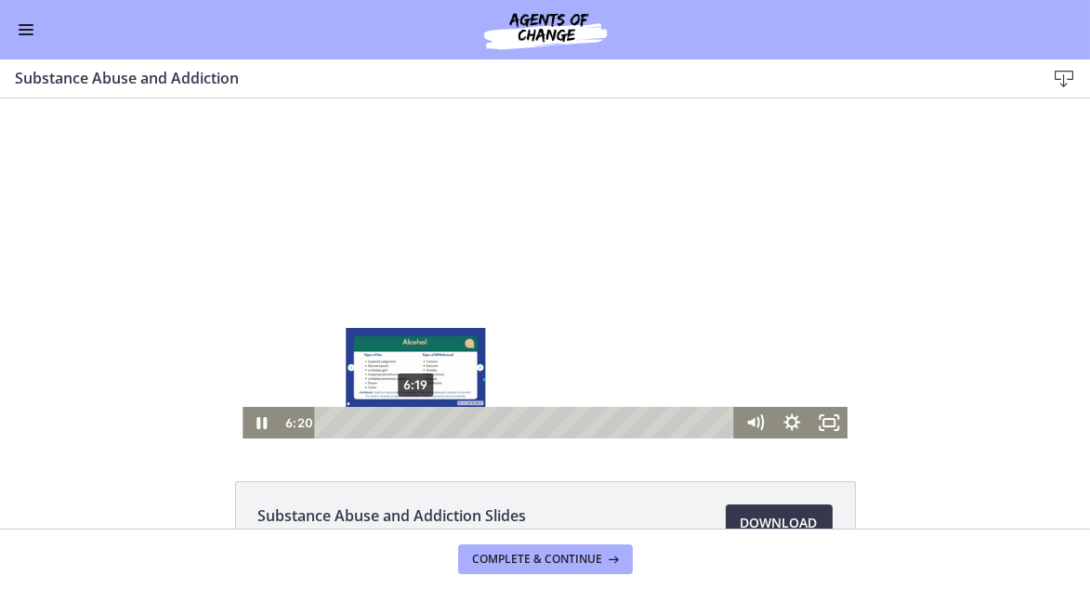
click at [410, 423] on div "Playbar" at bounding box center [415, 422] width 10 height 10
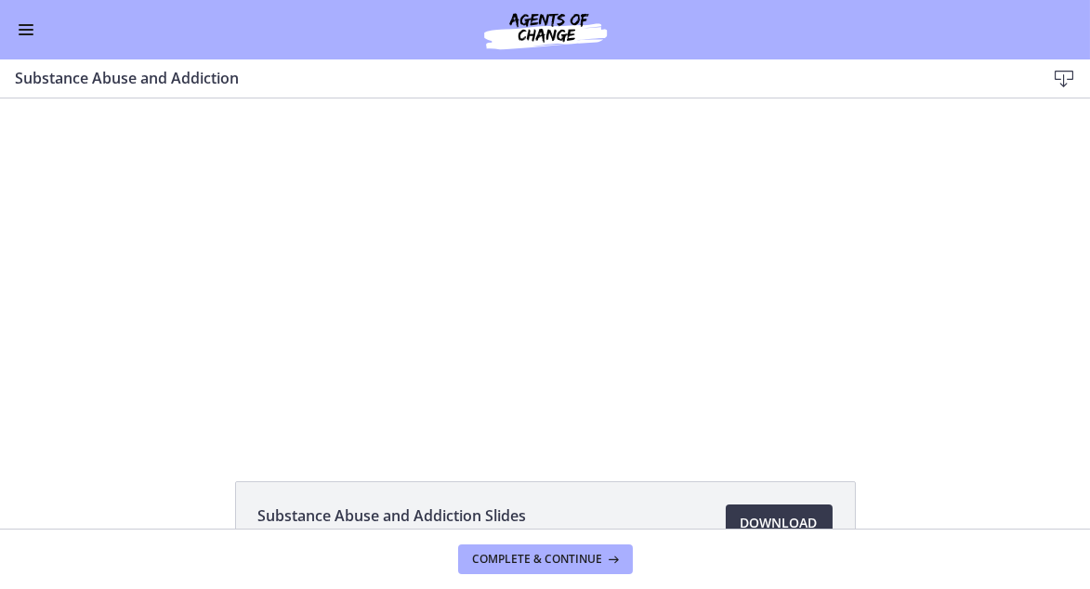
click at [543, 343] on div at bounding box center [544, 268] width 605 height 340
click at [619, 492] on li "Substance Abuse and Addiction Slides 234 KB Download Opens in a new window" at bounding box center [545, 523] width 621 height 84
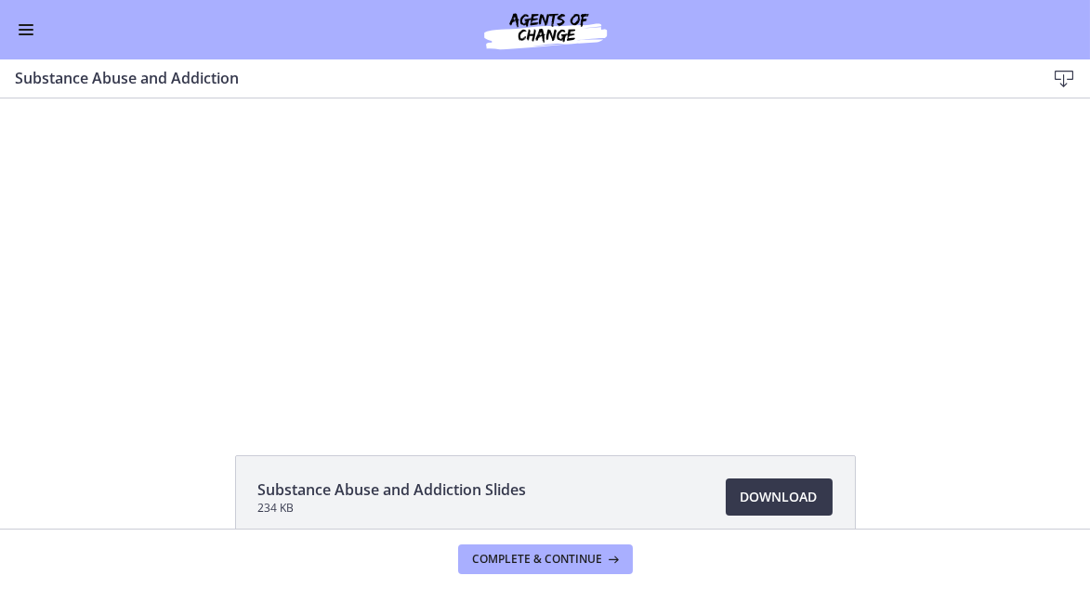
scroll to position [13, 0]
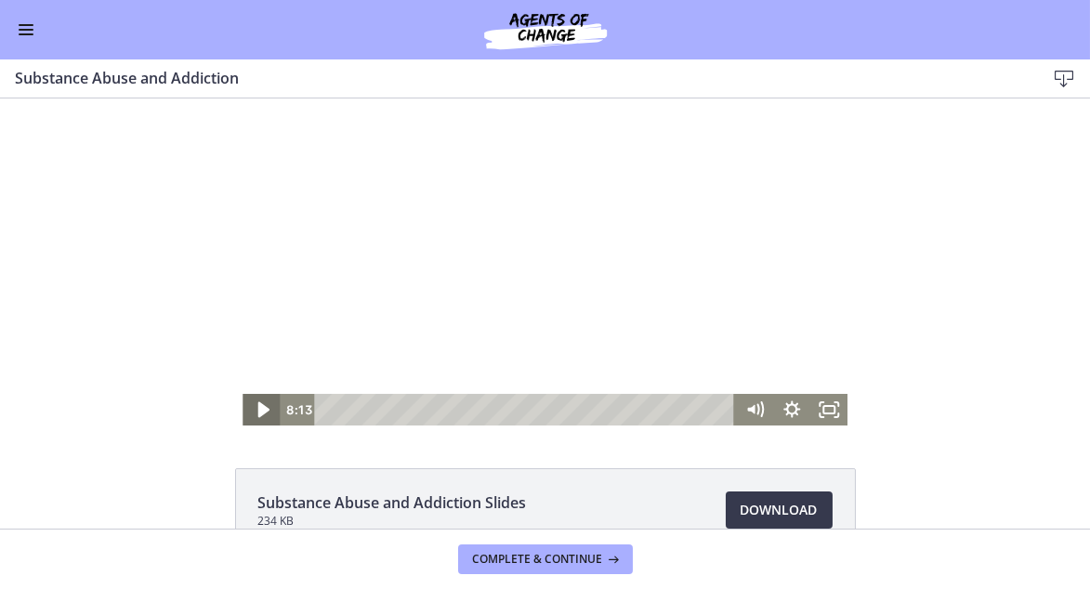
click at [258, 409] on icon "Play Video" at bounding box center [262, 410] width 11 height 16
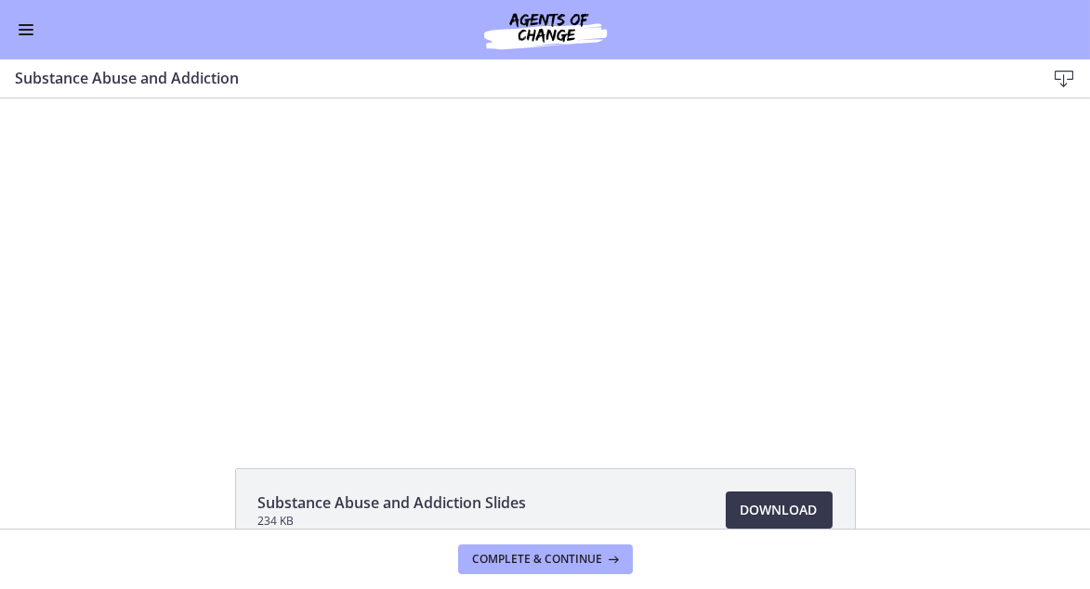
click at [826, 255] on div at bounding box center [544, 255] width 605 height 340
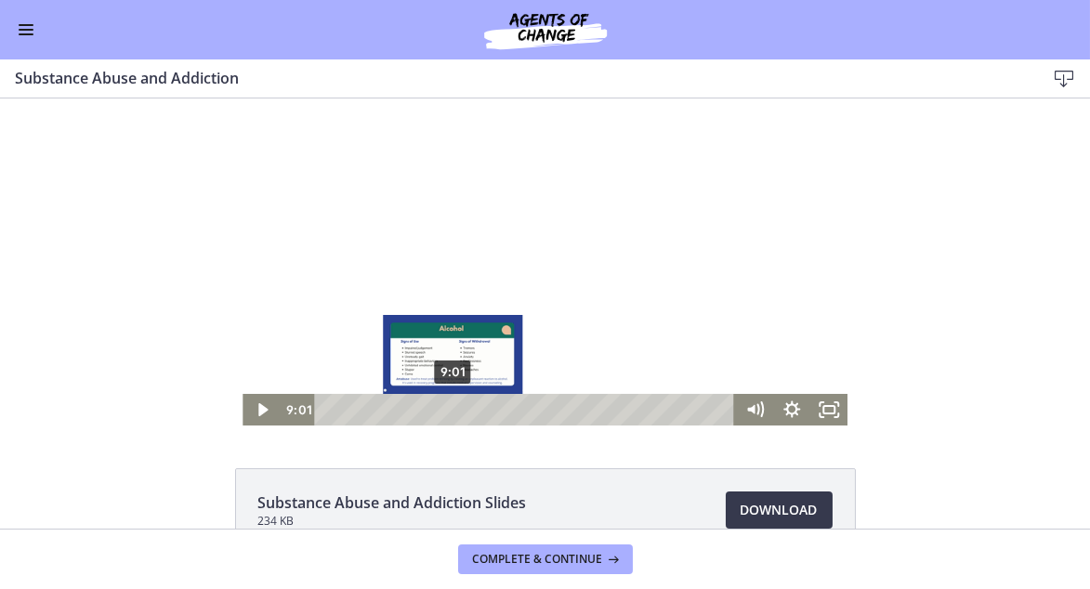
click at [447, 411] on div "Playbar" at bounding box center [452, 409] width 10 height 10
click at [455, 411] on div "Playbar" at bounding box center [460, 409] width 10 height 10
click at [258, 409] on icon "Play Video" at bounding box center [262, 409] width 9 height 13
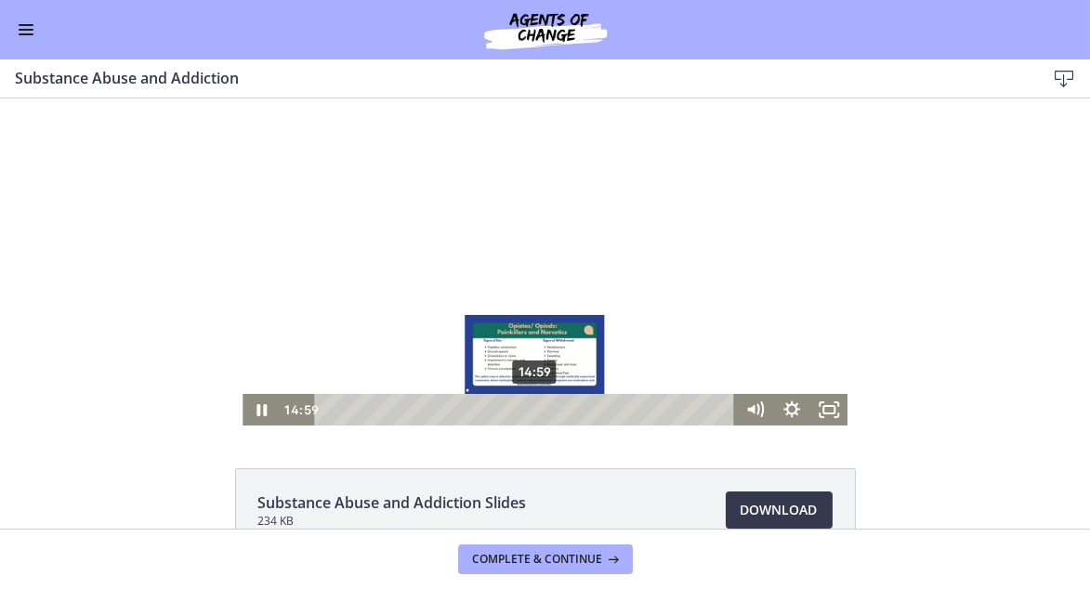
drag, startPoint x: 510, startPoint y: 408, endPoint x: 529, endPoint y: 408, distance: 18.6
click at [529, 408] on div "Playbar" at bounding box center [534, 409] width 10 height 10
click at [537, 412] on div "15:36" at bounding box center [528, 410] width 398 height 32
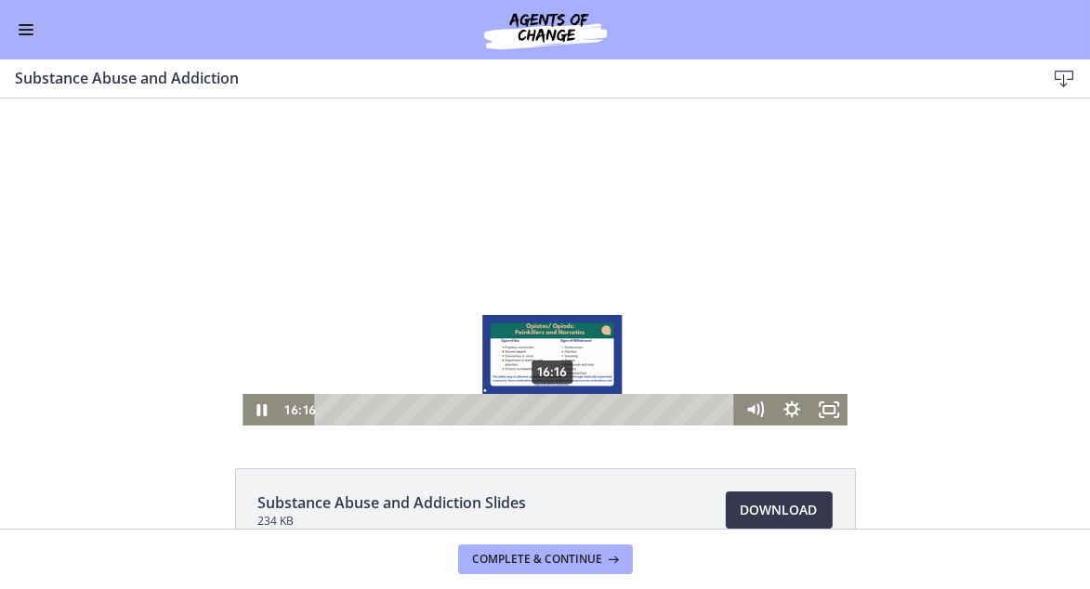
click at [546, 412] on div "16:16" at bounding box center [528, 410] width 398 height 32
click at [553, 412] on div "16:44" at bounding box center [528, 410] width 398 height 32
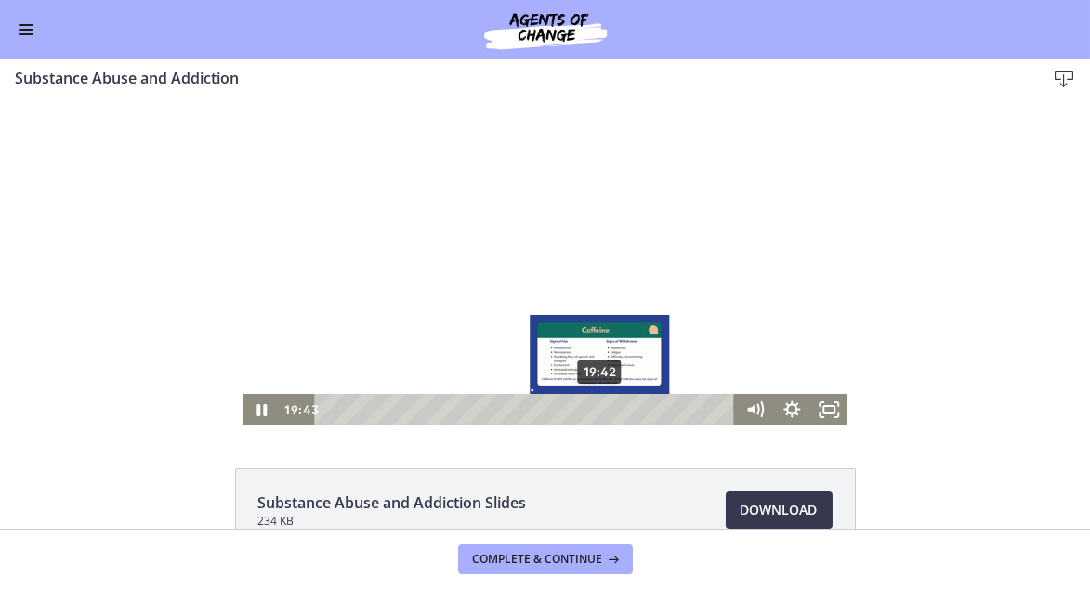
drag, startPoint x: 561, startPoint y: 412, endPoint x: 594, endPoint y: 410, distance: 32.6
click at [594, 410] on div "Playbar" at bounding box center [599, 409] width 10 height 10
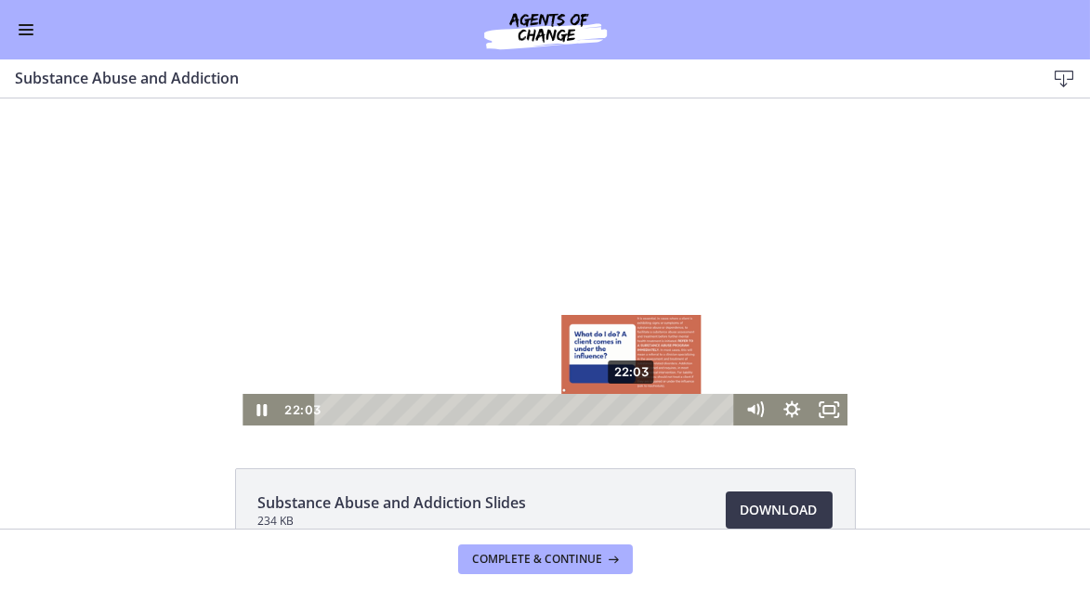
drag, startPoint x: 595, startPoint y: 414, endPoint x: 626, endPoint y: 409, distance: 31.2
click at [626, 409] on div "Playbar" at bounding box center [631, 409] width 10 height 10
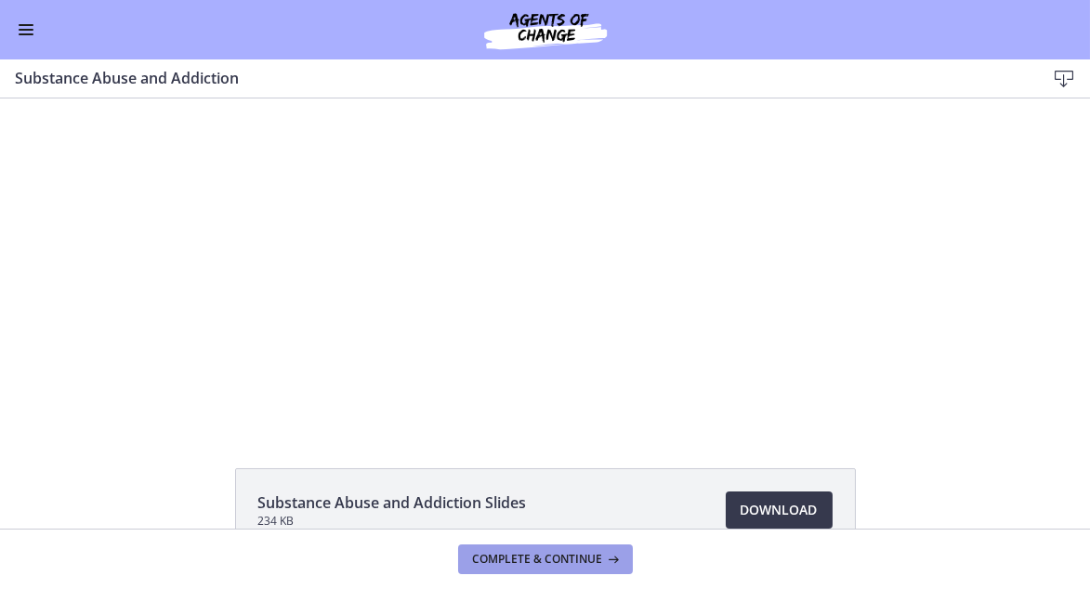
click at [557, 562] on span "Complete & continue" at bounding box center [538, 559] width 130 height 15
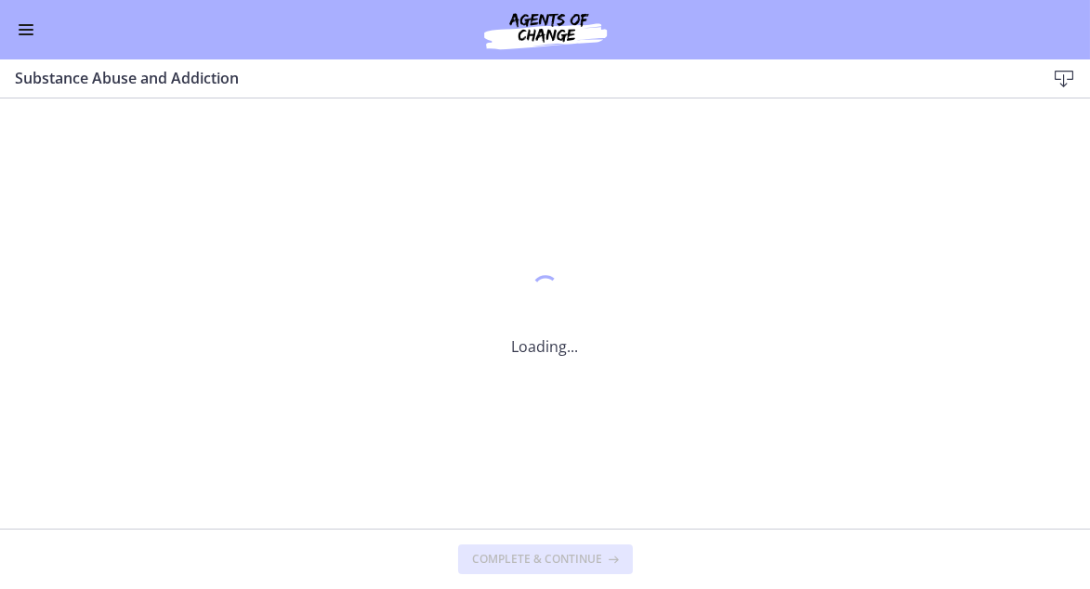
scroll to position [0, 0]
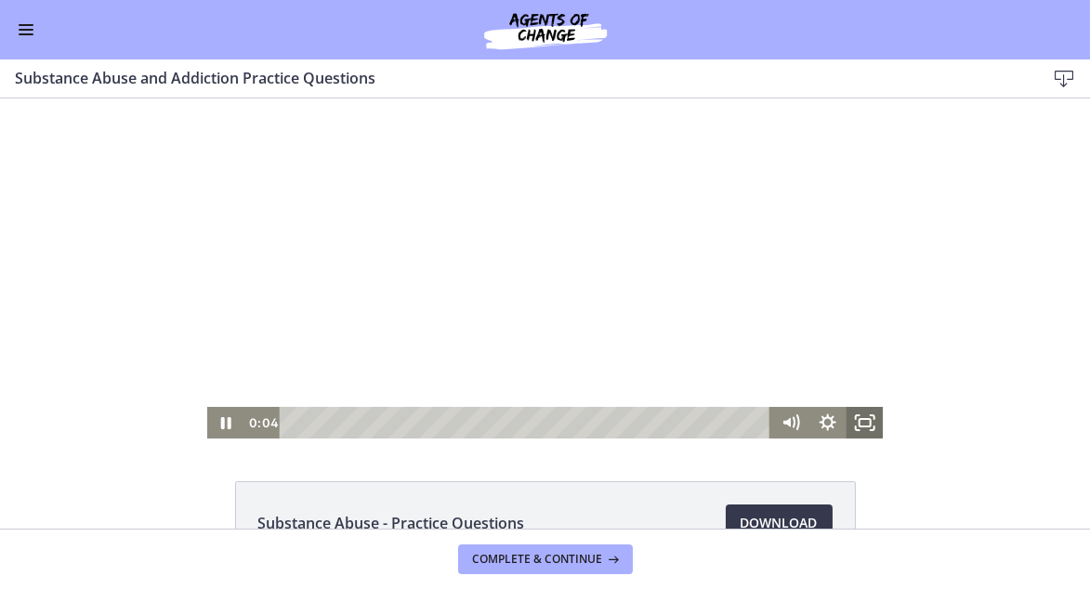
click at [852, 423] on icon "Fullscreen" at bounding box center [863, 423] width 37 height 32
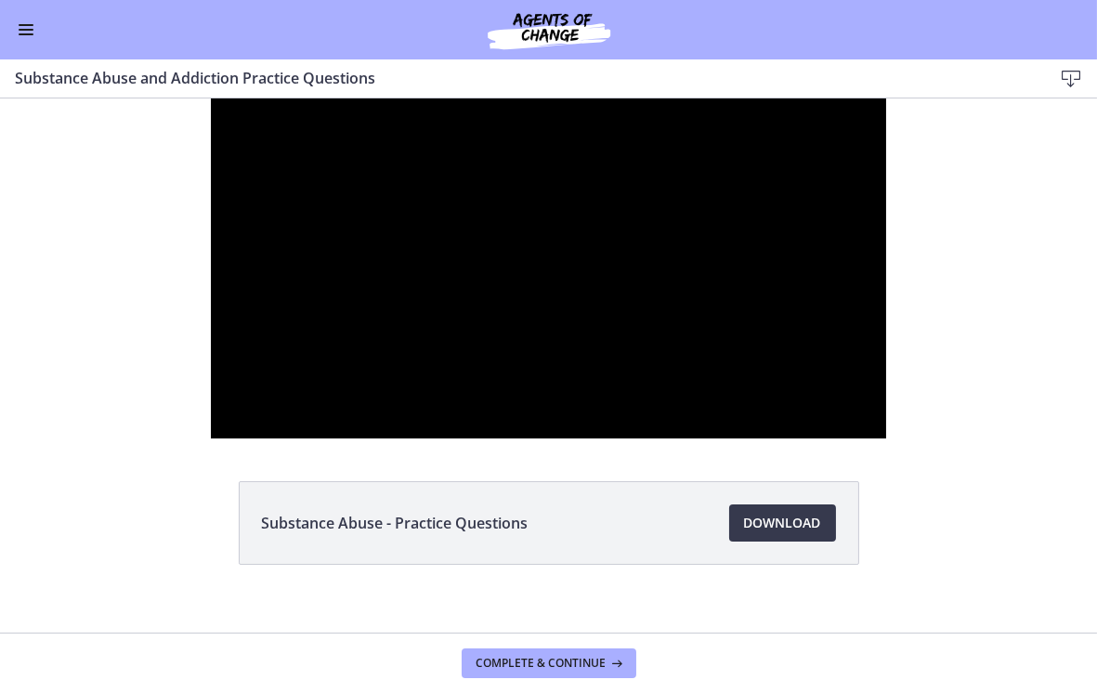
scroll to position [891, 0]
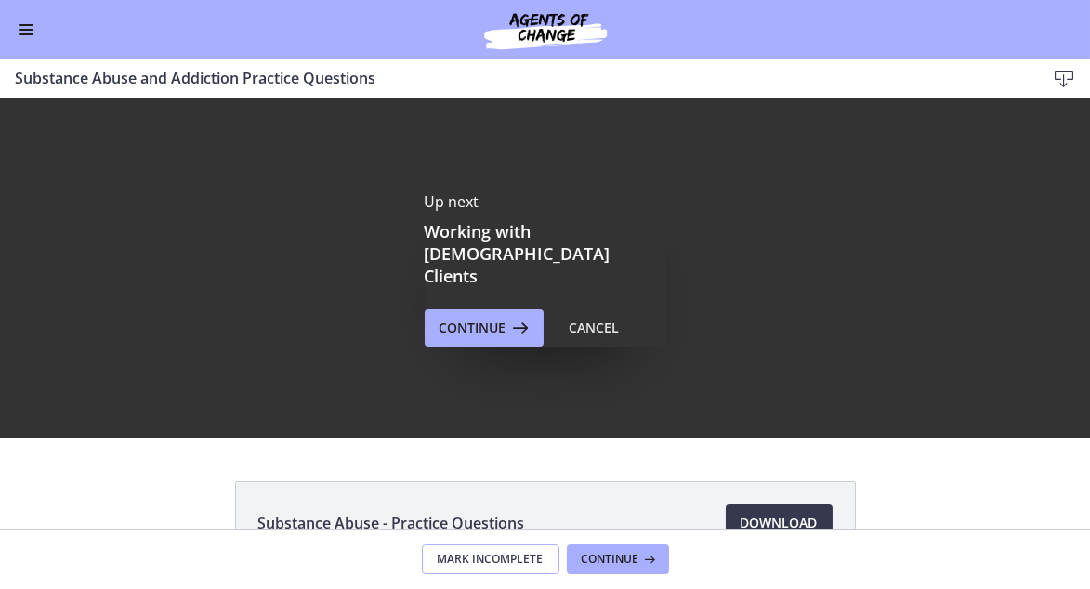
click at [499, 564] on span "Mark Incomplete" at bounding box center [491, 559] width 106 height 15
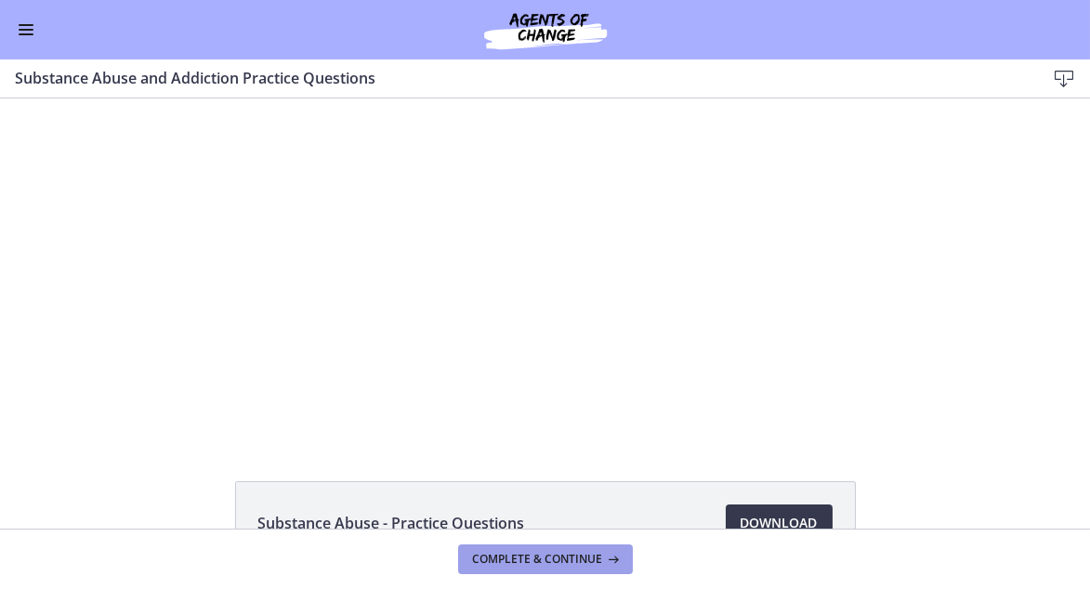
click at [521, 558] on span "Complete & continue" at bounding box center [538, 559] width 130 height 15
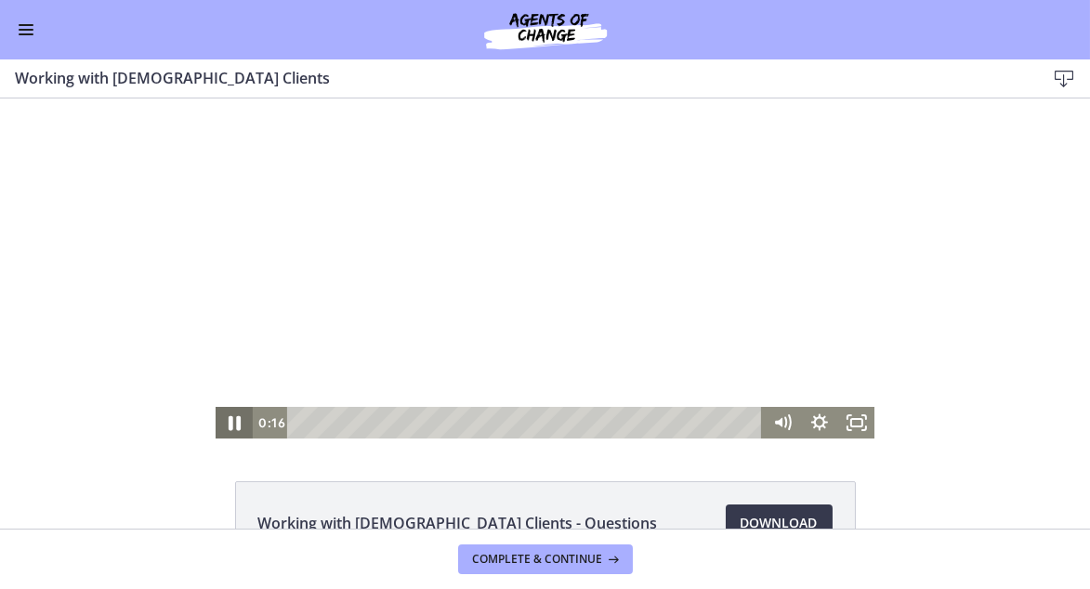
click at [229, 420] on icon "Pause" at bounding box center [235, 423] width 12 height 15
